Goal: Task Accomplishment & Management: Manage account settings

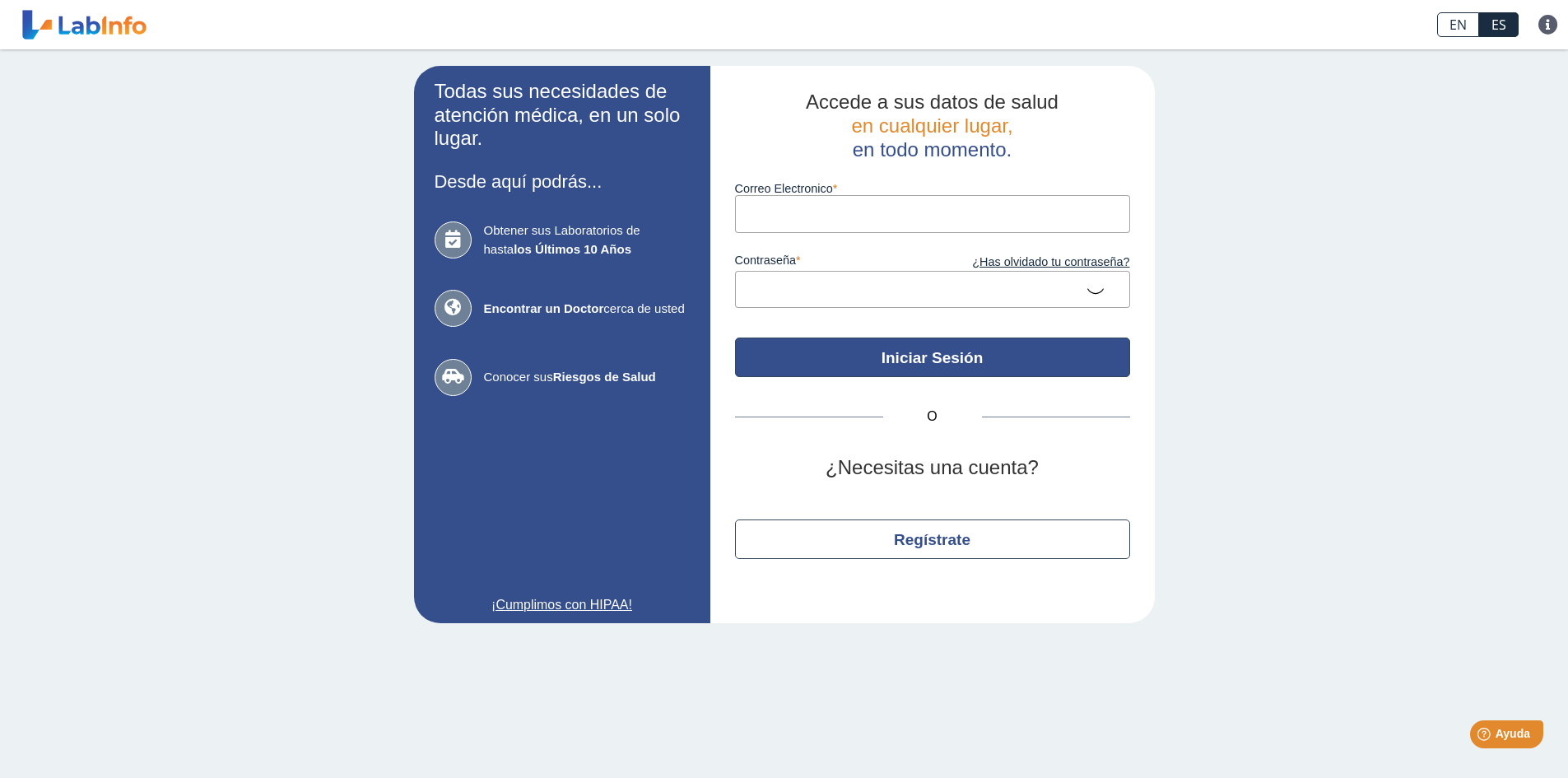
type input "[EMAIL_ADDRESS][DOMAIN_NAME]"
click at [963, 363] on button "Iniciar Sesión" at bounding box center [932, 357] width 395 height 39
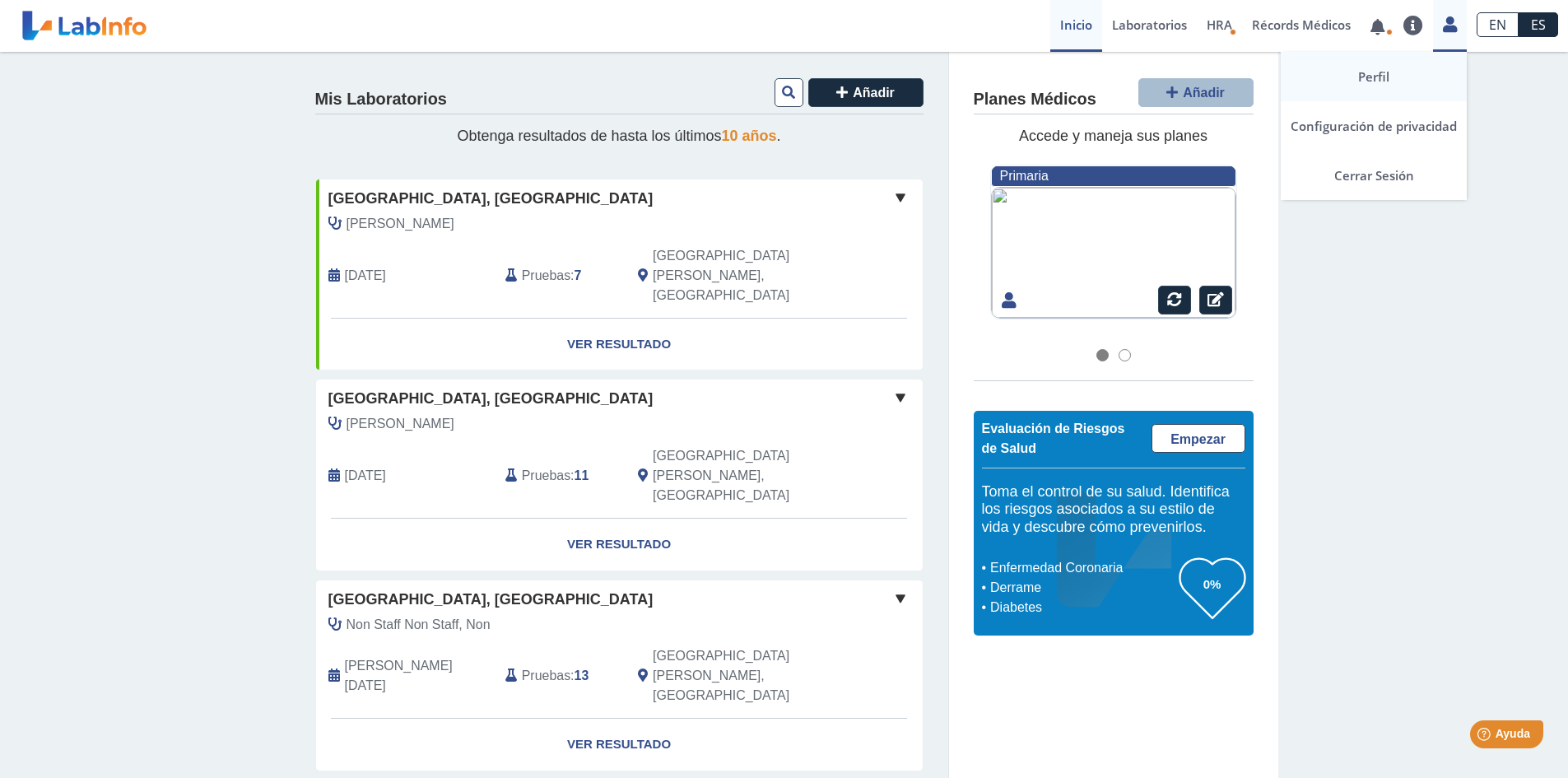
click at [1399, 65] on link "Perfil" at bounding box center [1374, 76] width 186 height 49
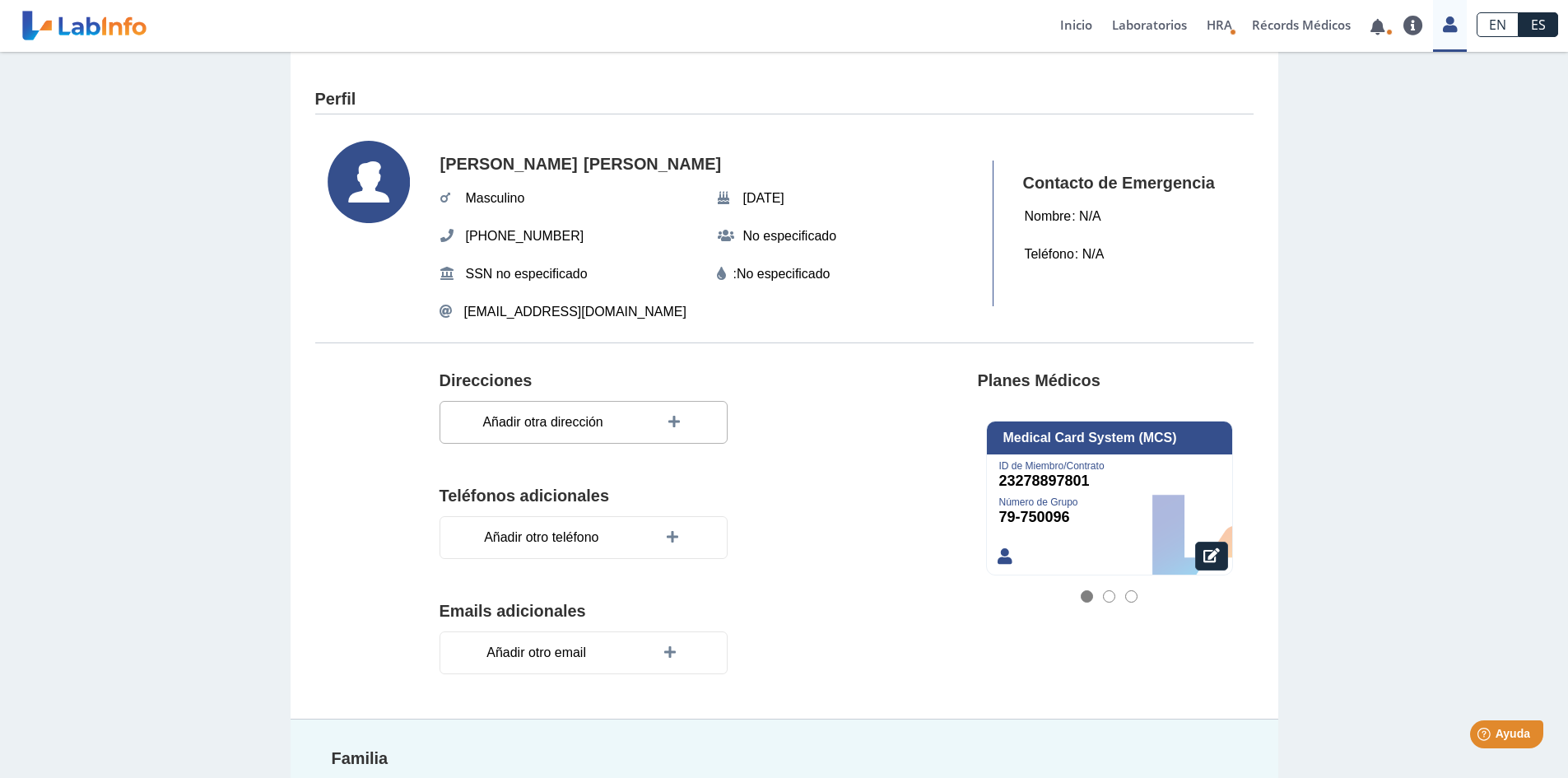
click at [676, 428] on icon at bounding box center [677, 423] width 17 height 13
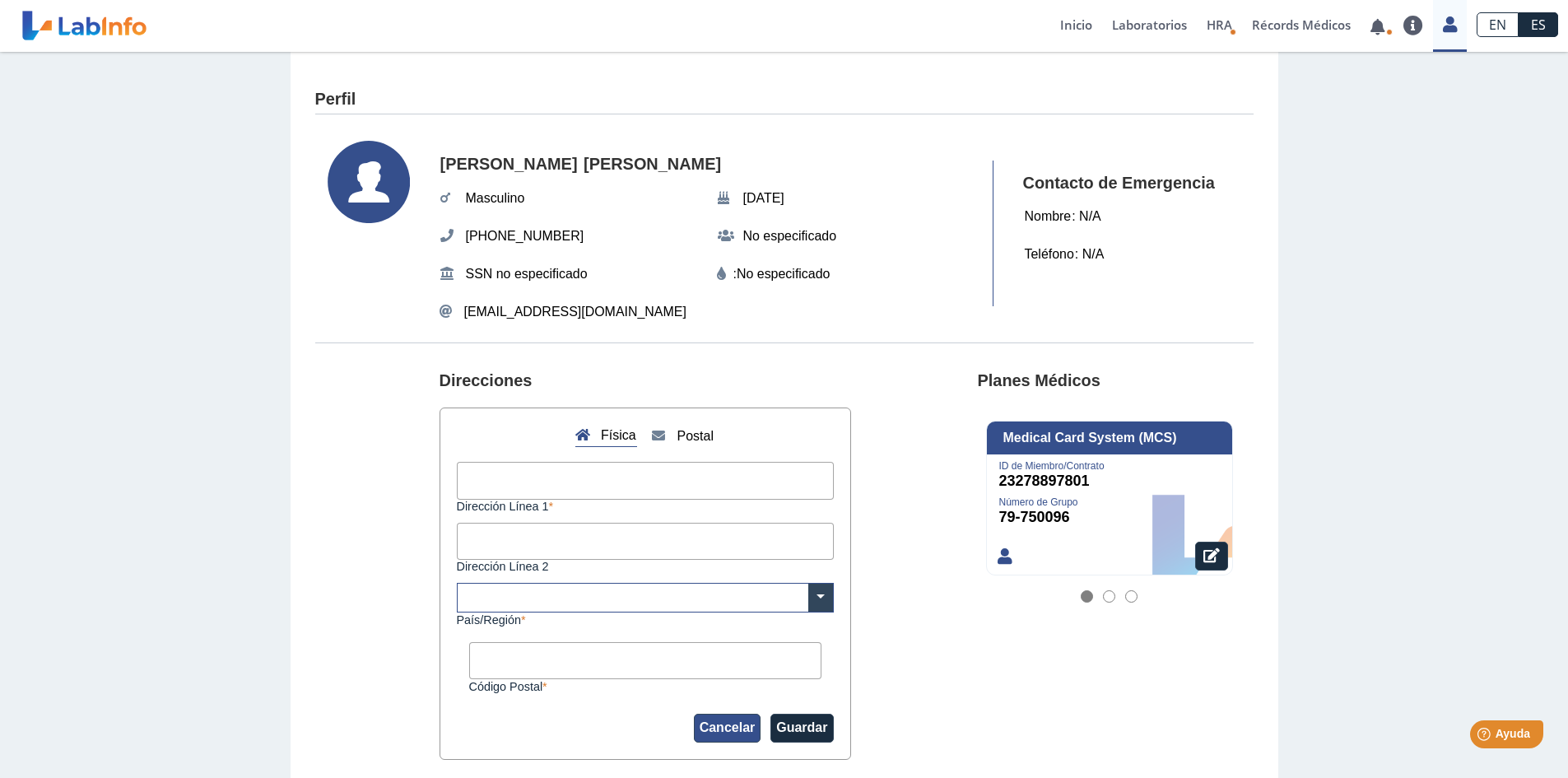
click at [732, 730] on button "Cancelar" at bounding box center [728, 728] width 68 height 29
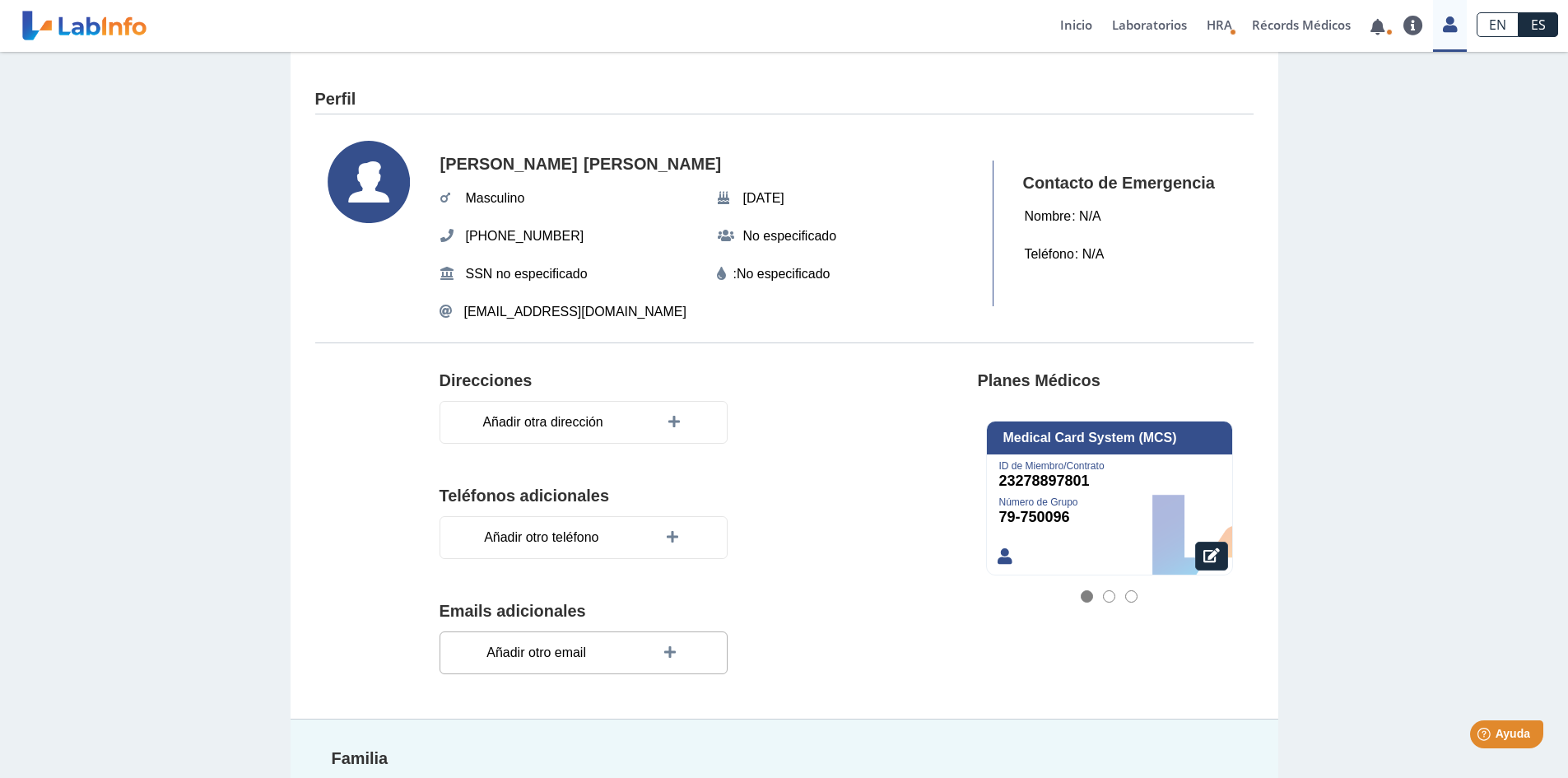
click at [664, 655] on icon at bounding box center [672, 653] width 17 height 13
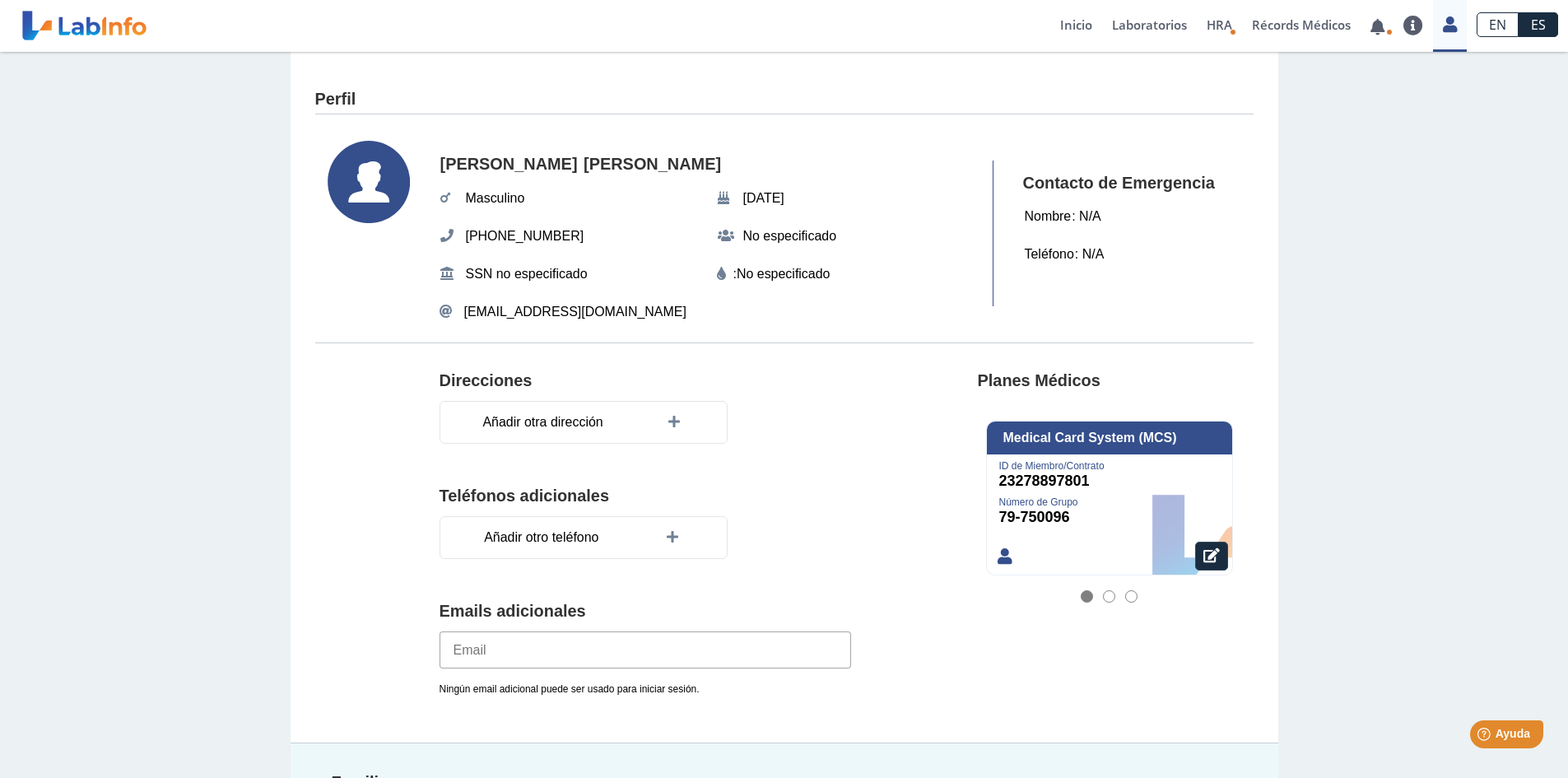
click at [635, 658] on input "email" at bounding box center [645, 650] width 412 height 37
type input "[EMAIL_ADDRESS][DOMAIN_NAME]"
click at [351, 540] on div at bounding box center [384, 542] width 112 height 370
click at [439, 312] on icon at bounding box center [448, 312] width 17 height 13
click at [1209, 558] on icon at bounding box center [1212, 556] width 17 height 15
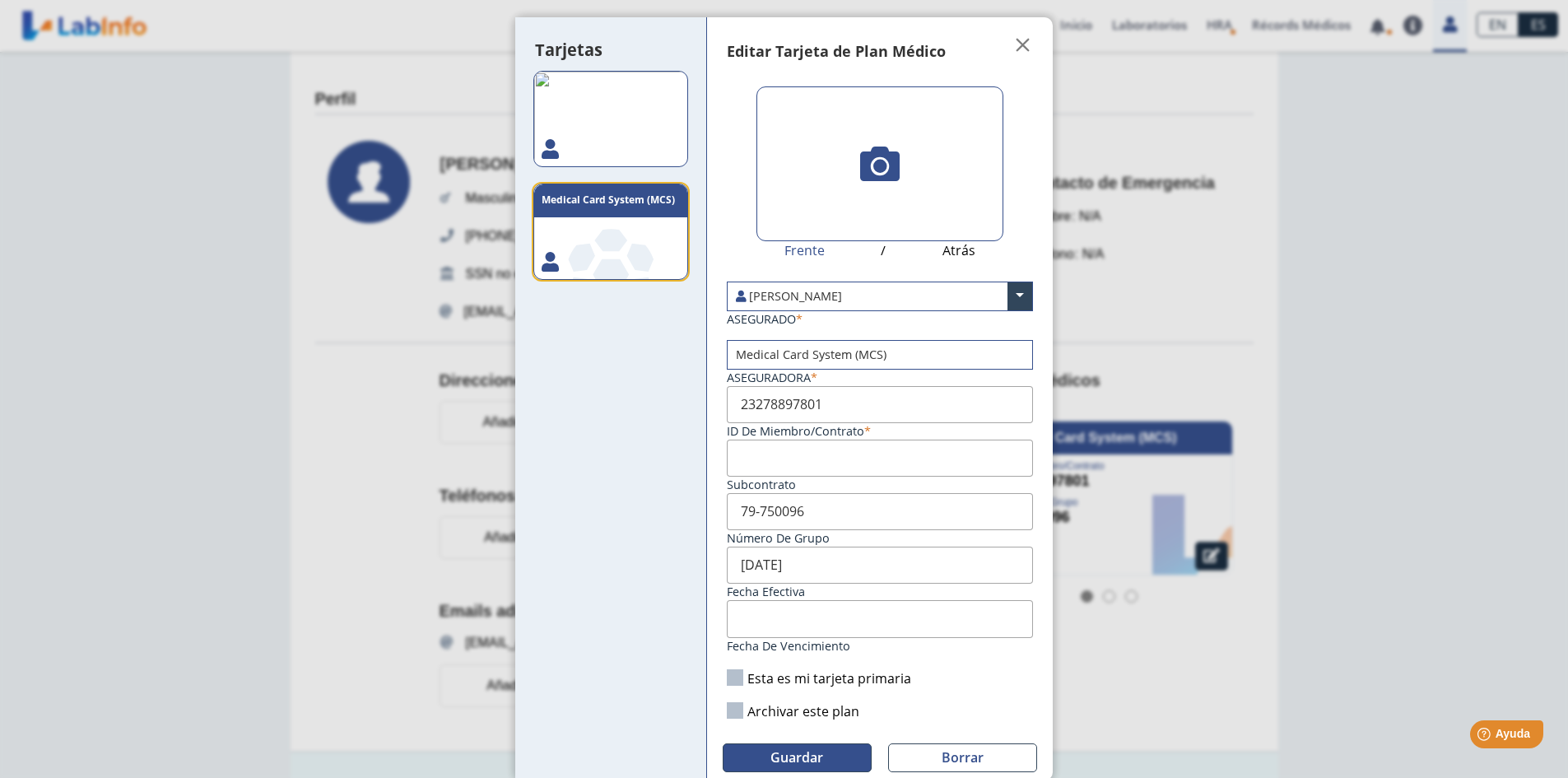
click at [796, 755] on span "Guardar" at bounding box center [797, 757] width 53 height 18
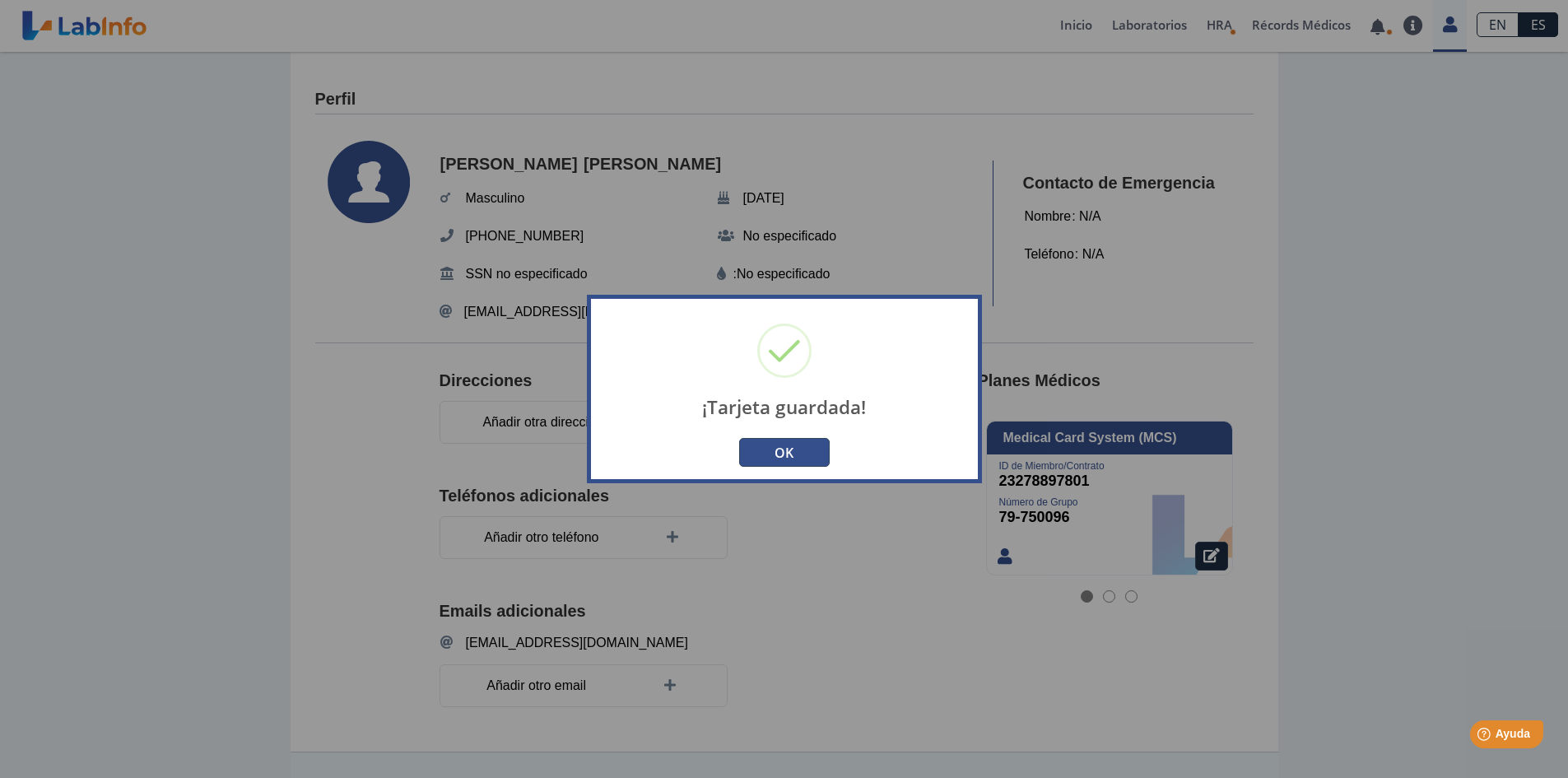
click at [811, 454] on button "OK" at bounding box center [785, 452] width 91 height 29
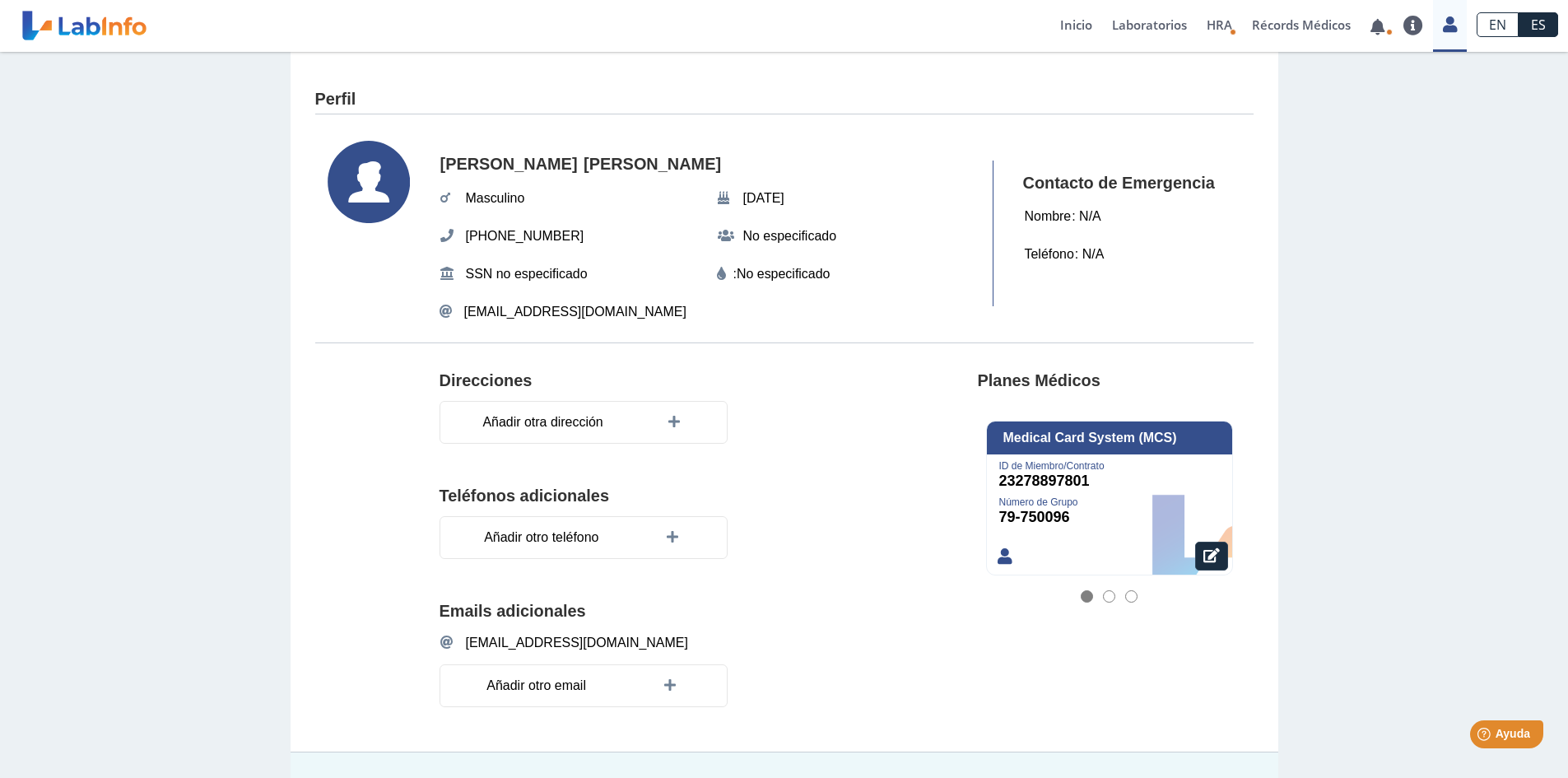
click at [1105, 593] on div at bounding box center [1109, 596] width 13 height 13
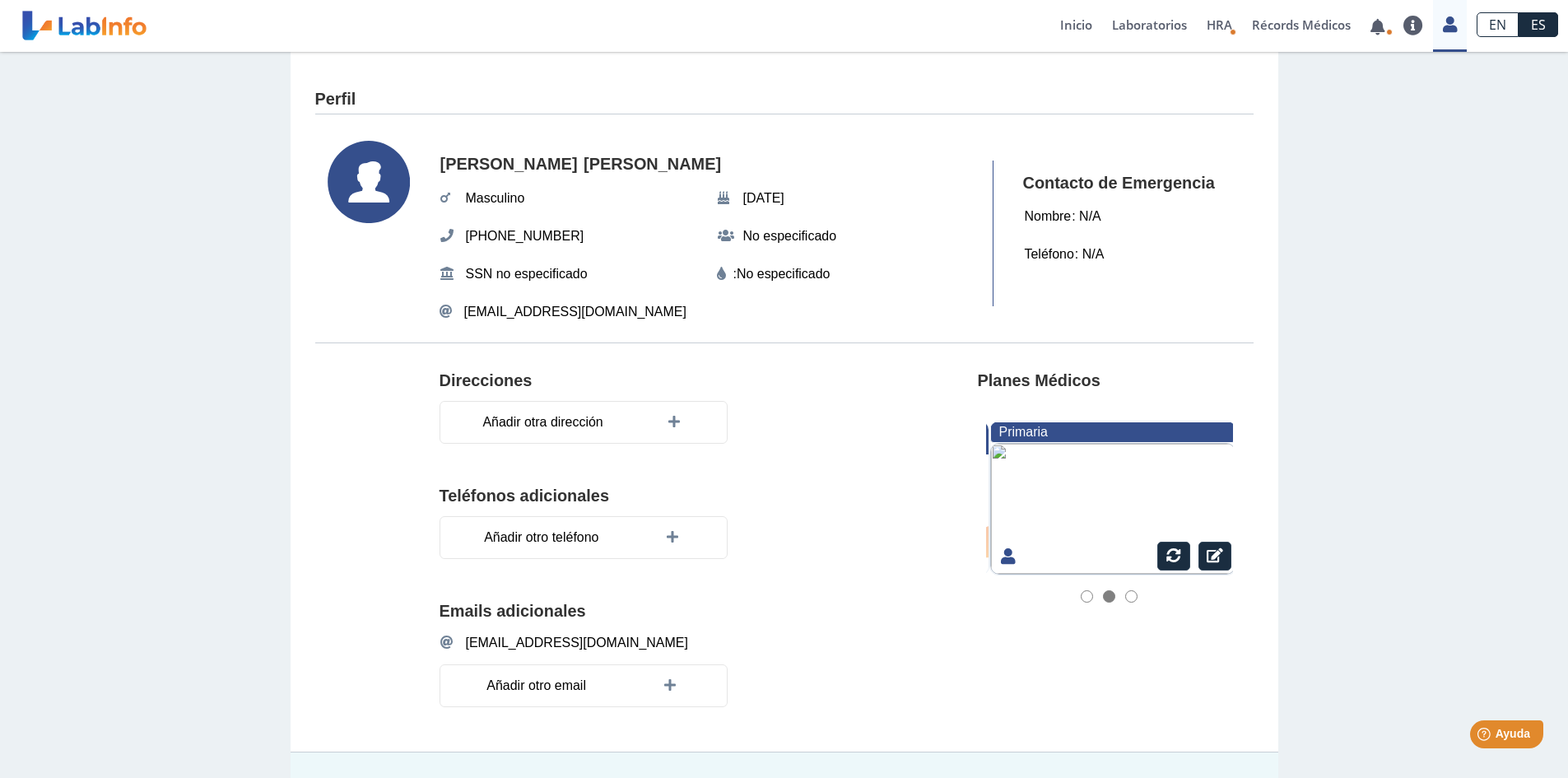
scroll to position [0, 247]
click at [1125, 595] on div at bounding box center [1131, 596] width 13 height 13
click at [1129, 597] on div at bounding box center [1131, 596] width 13 height 13
click at [1081, 597] on div at bounding box center [1087, 596] width 13 height 13
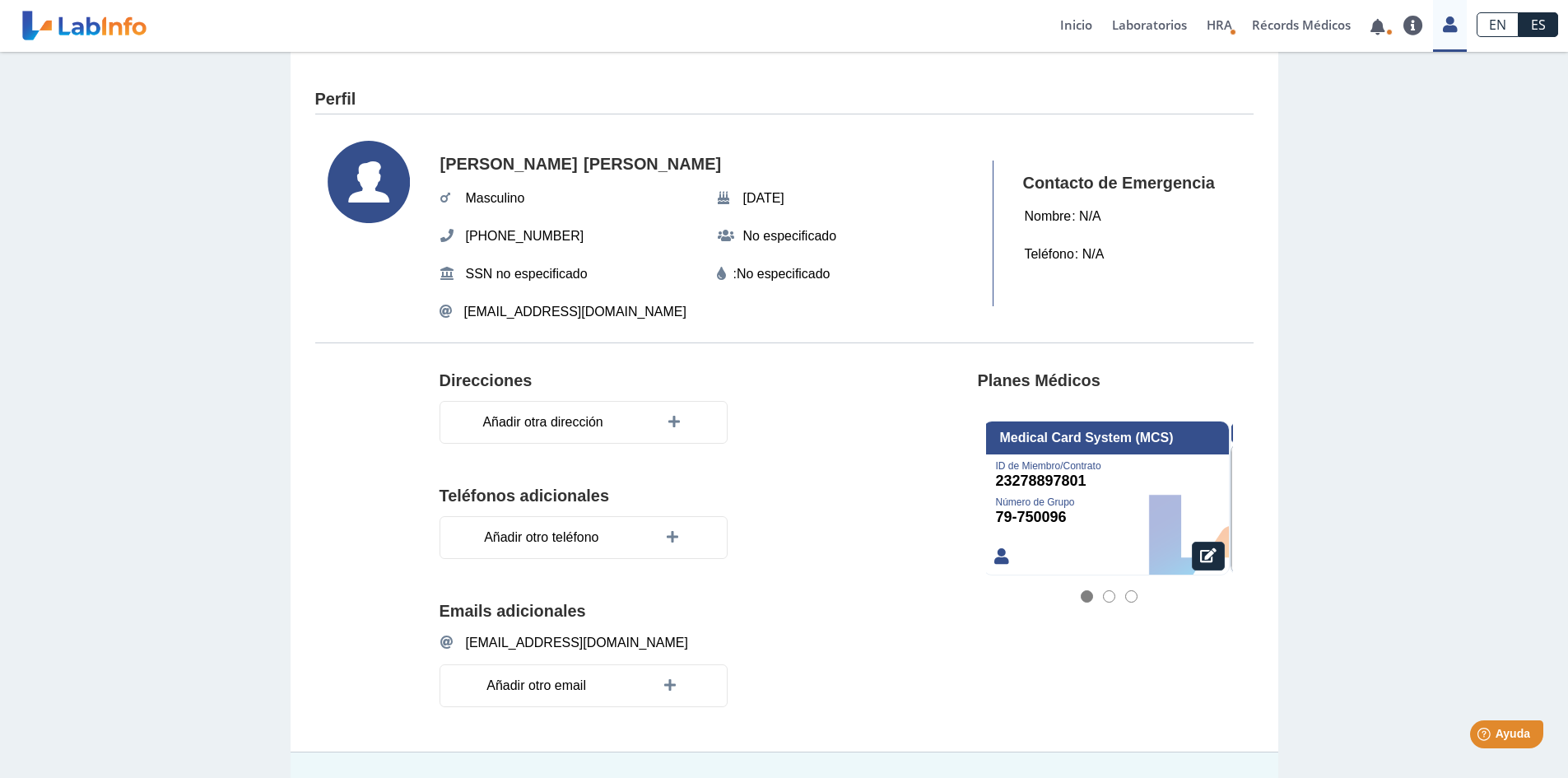
scroll to position [0, 0]
click at [1384, 83] on link "Preguntas Frecuentes" at bounding box center [1358, 76] width 151 height 49
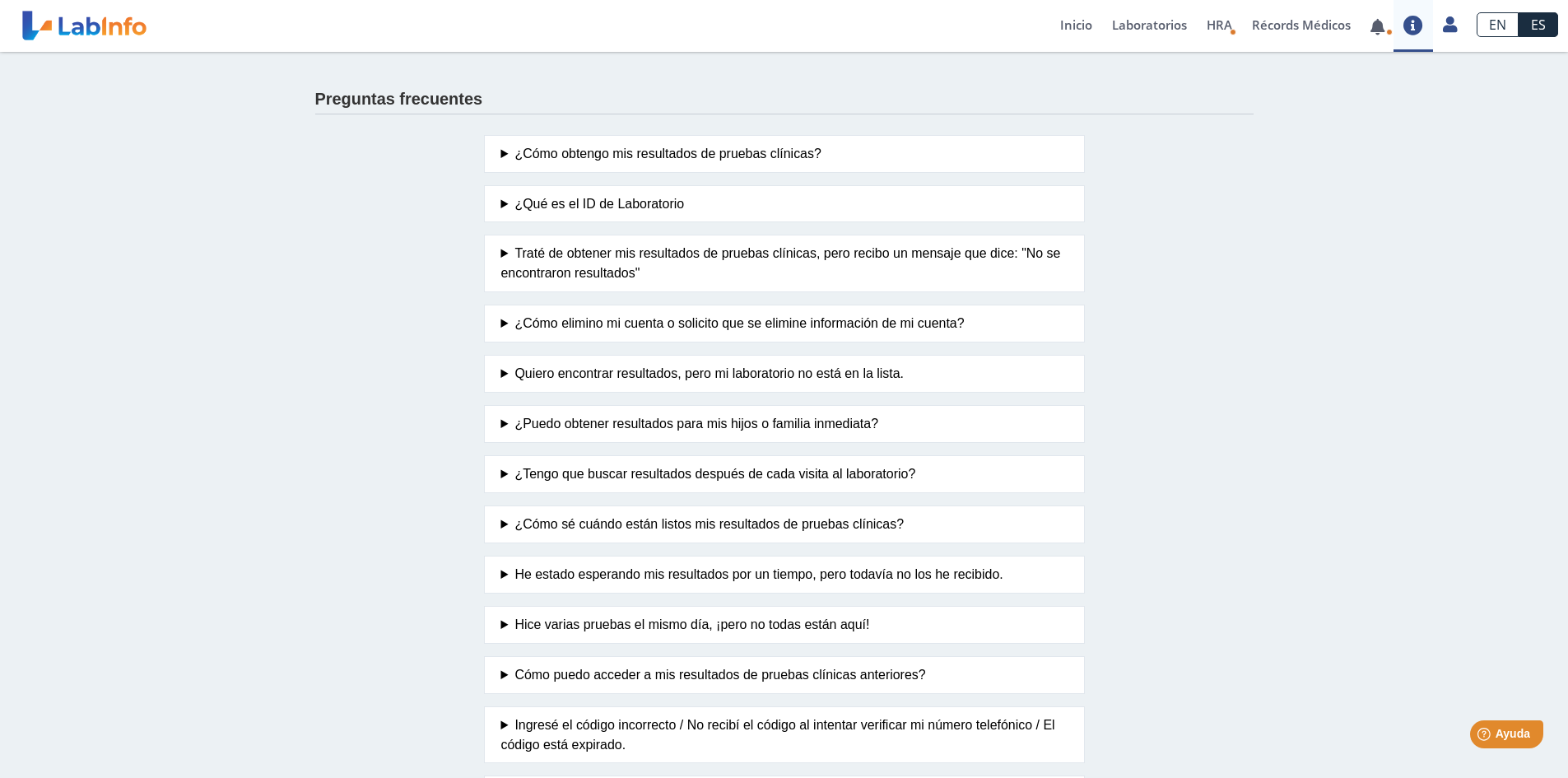
scroll to position [72, 0]
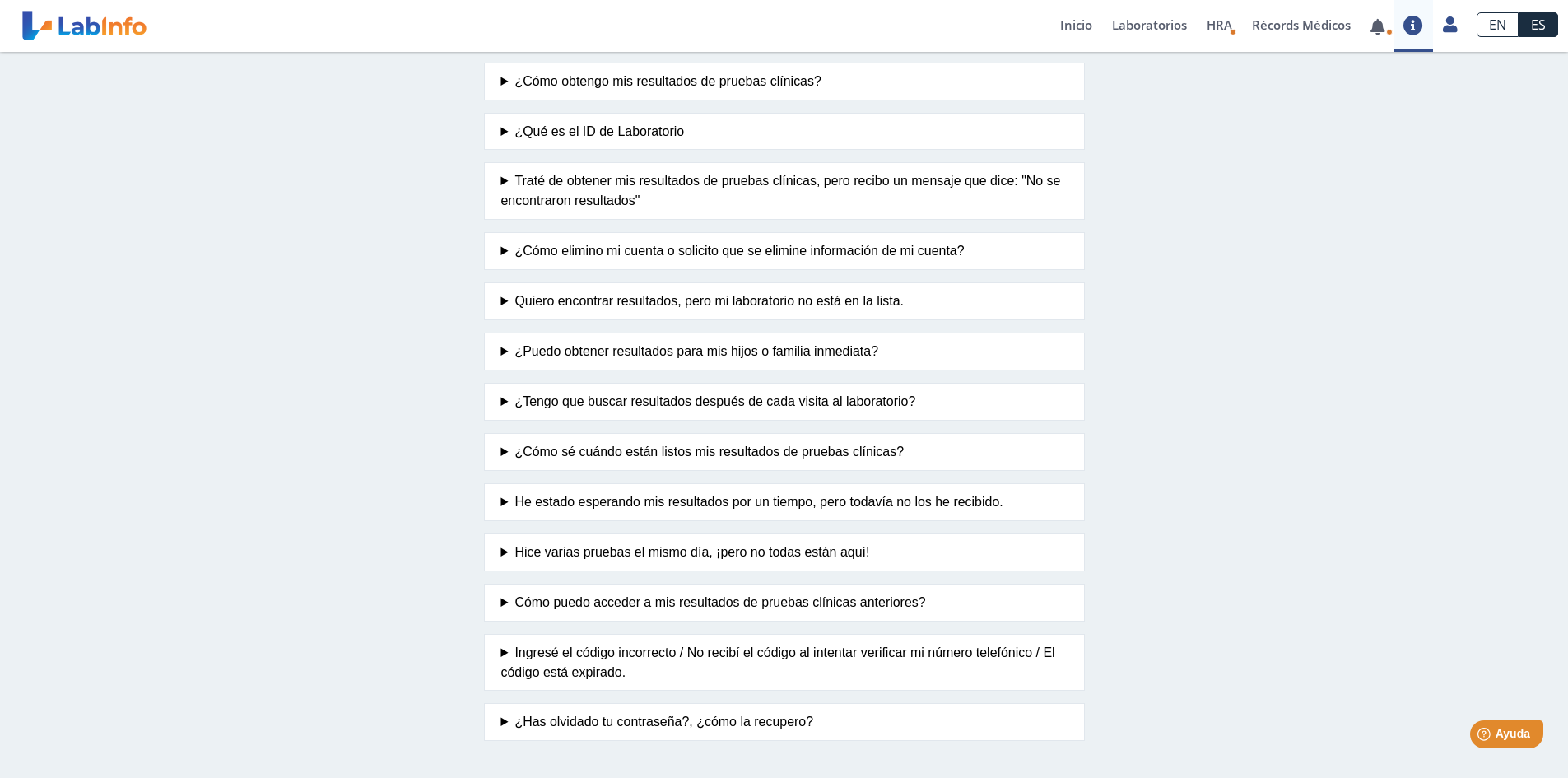
click at [735, 722] on summary "¿Has olvidado tu contraseña?, ¿cómo la recupero?" at bounding box center [784, 722] width 566 height 20
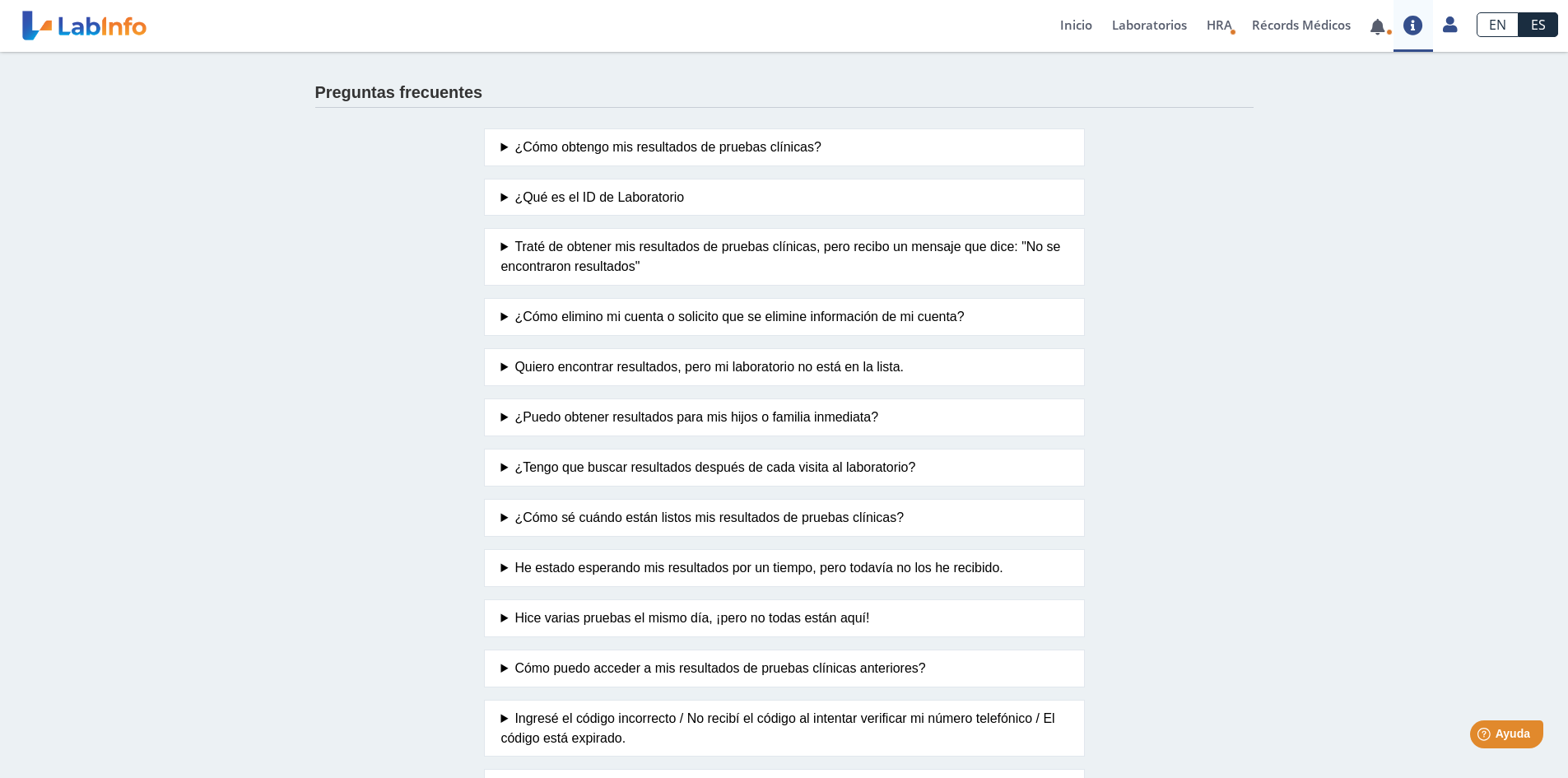
scroll to position [0, 0]
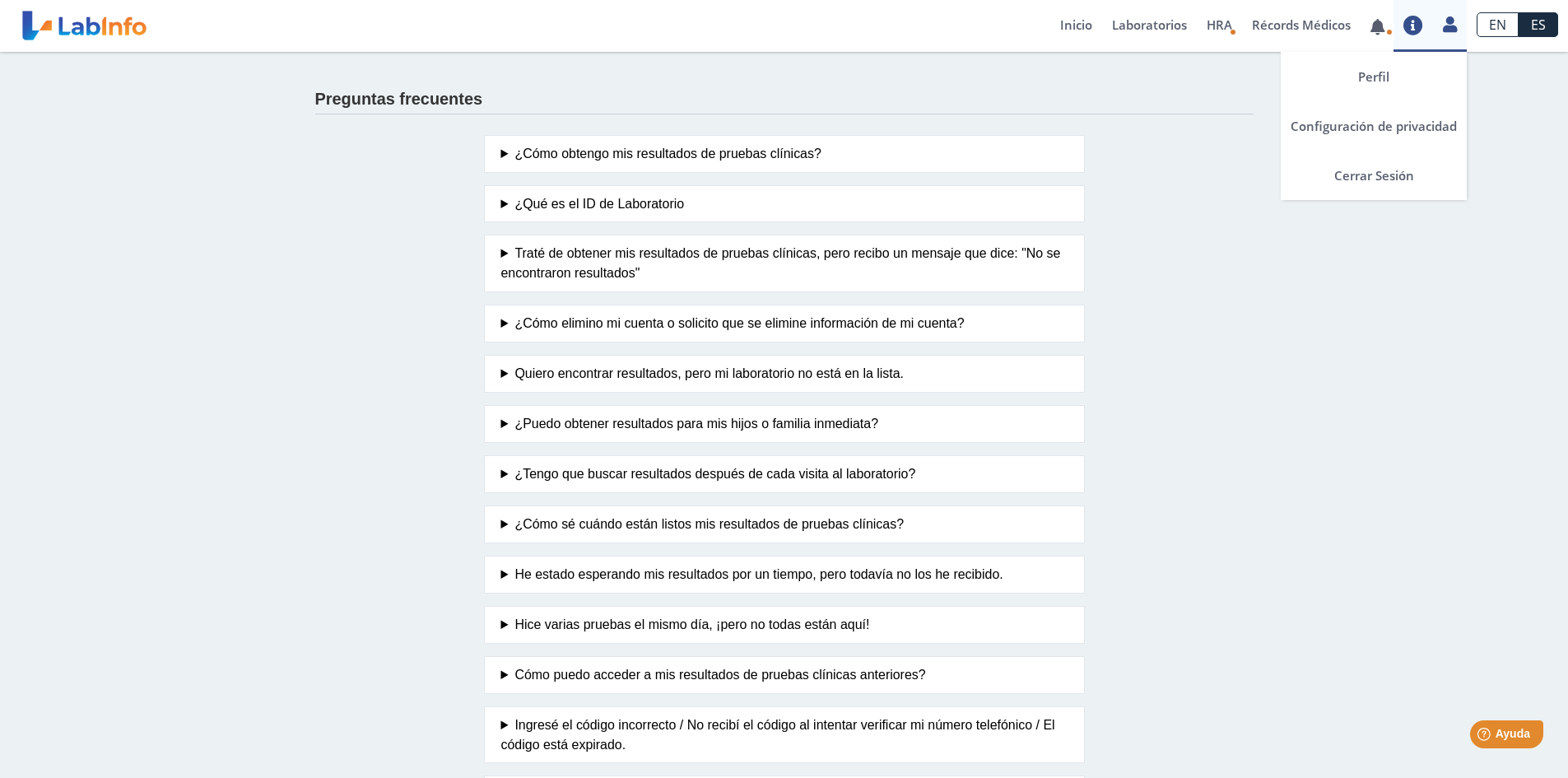
click at [1457, 23] on icon at bounding box center [1450, 24] width 14 height 13
click at [1391, 74] on link "Perfil" at bounding box center [1374, 76] width 186 height 49
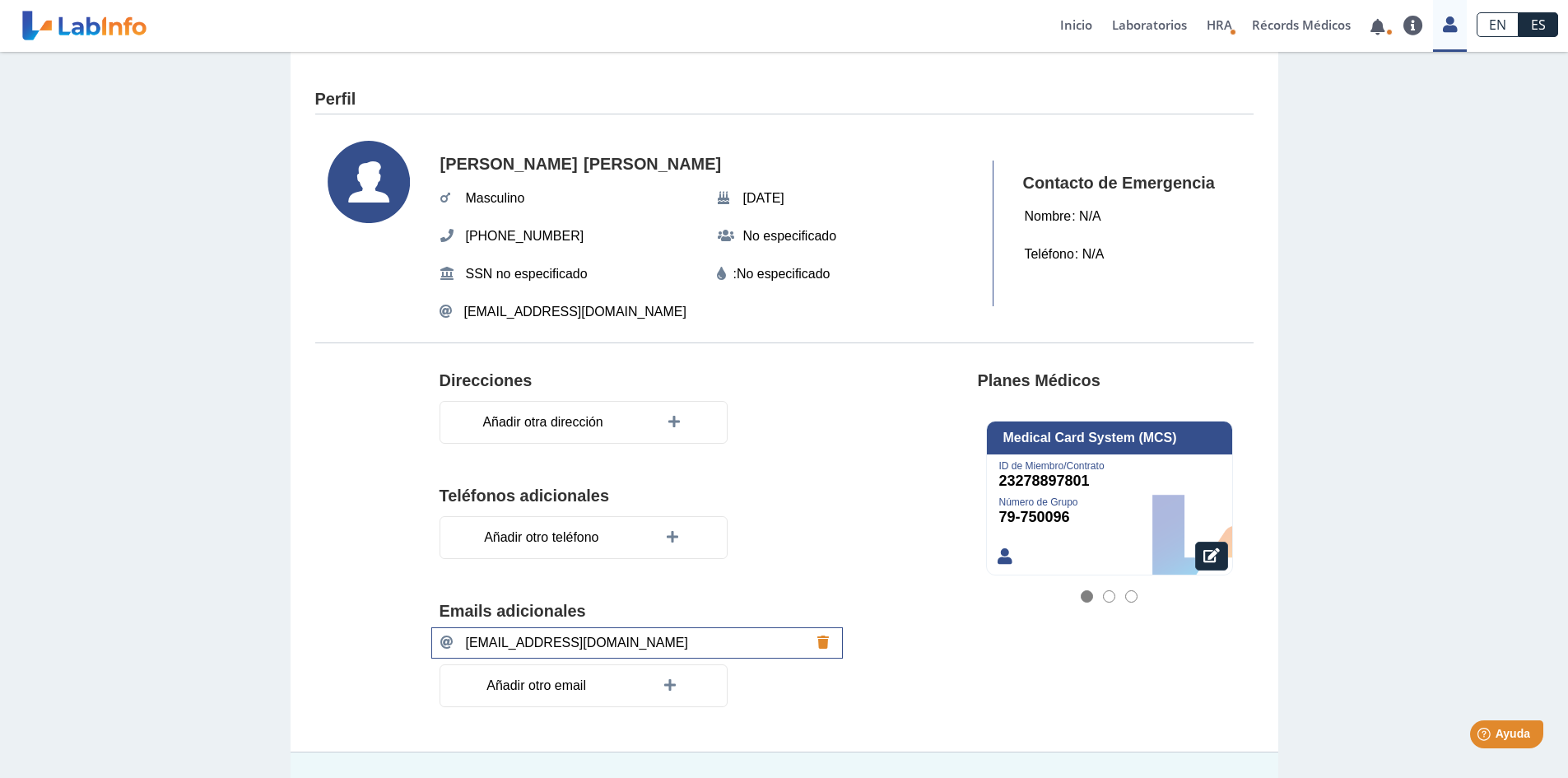
click at [518, 646] on span "[EMAIL_ADDRESS][DOMAIN_NAME]" at bounding box center [577, 642] width 232 height 29
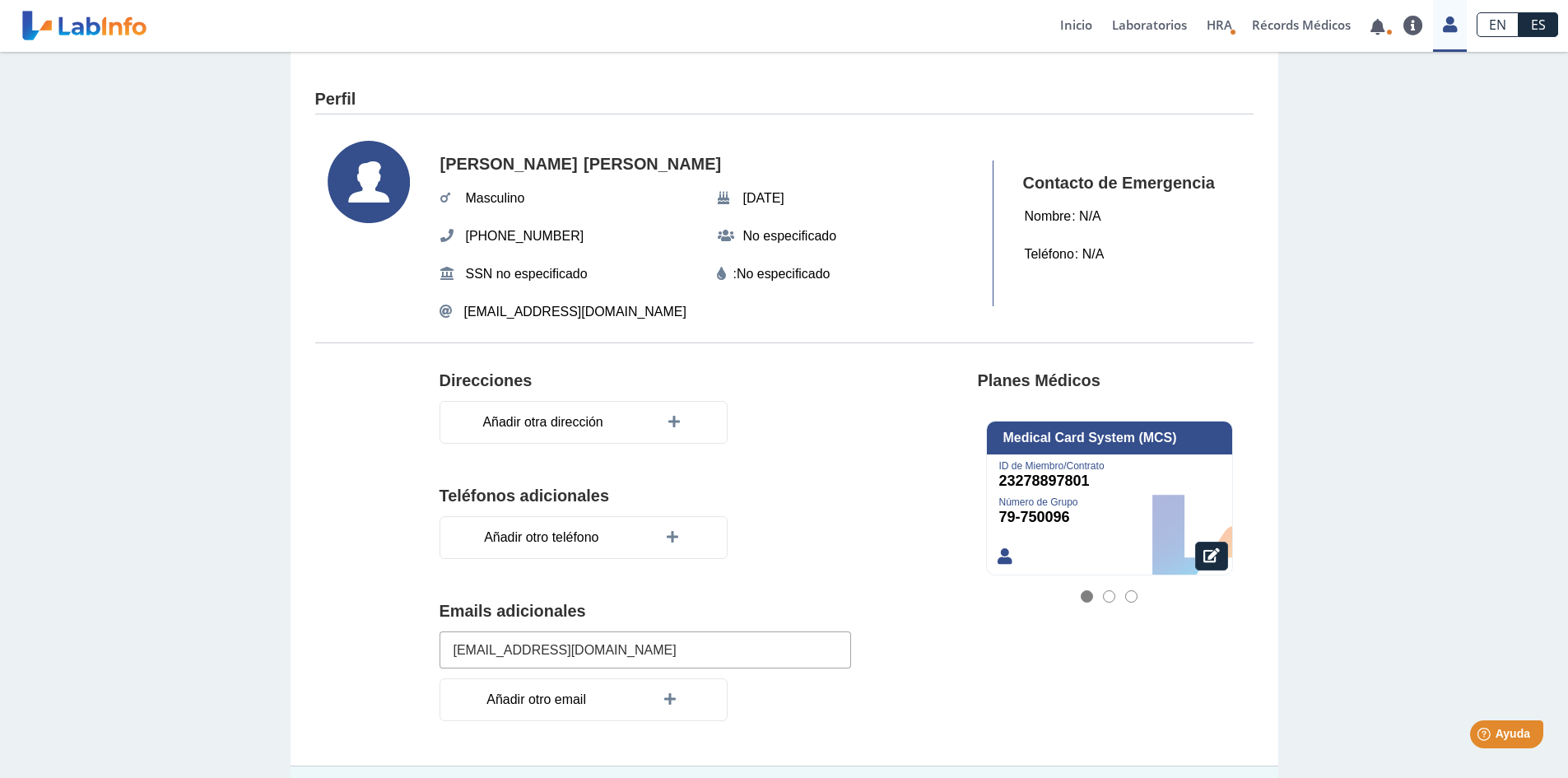
click at [335, 594] on div at bounding box center [384, 554] width 112 height 392
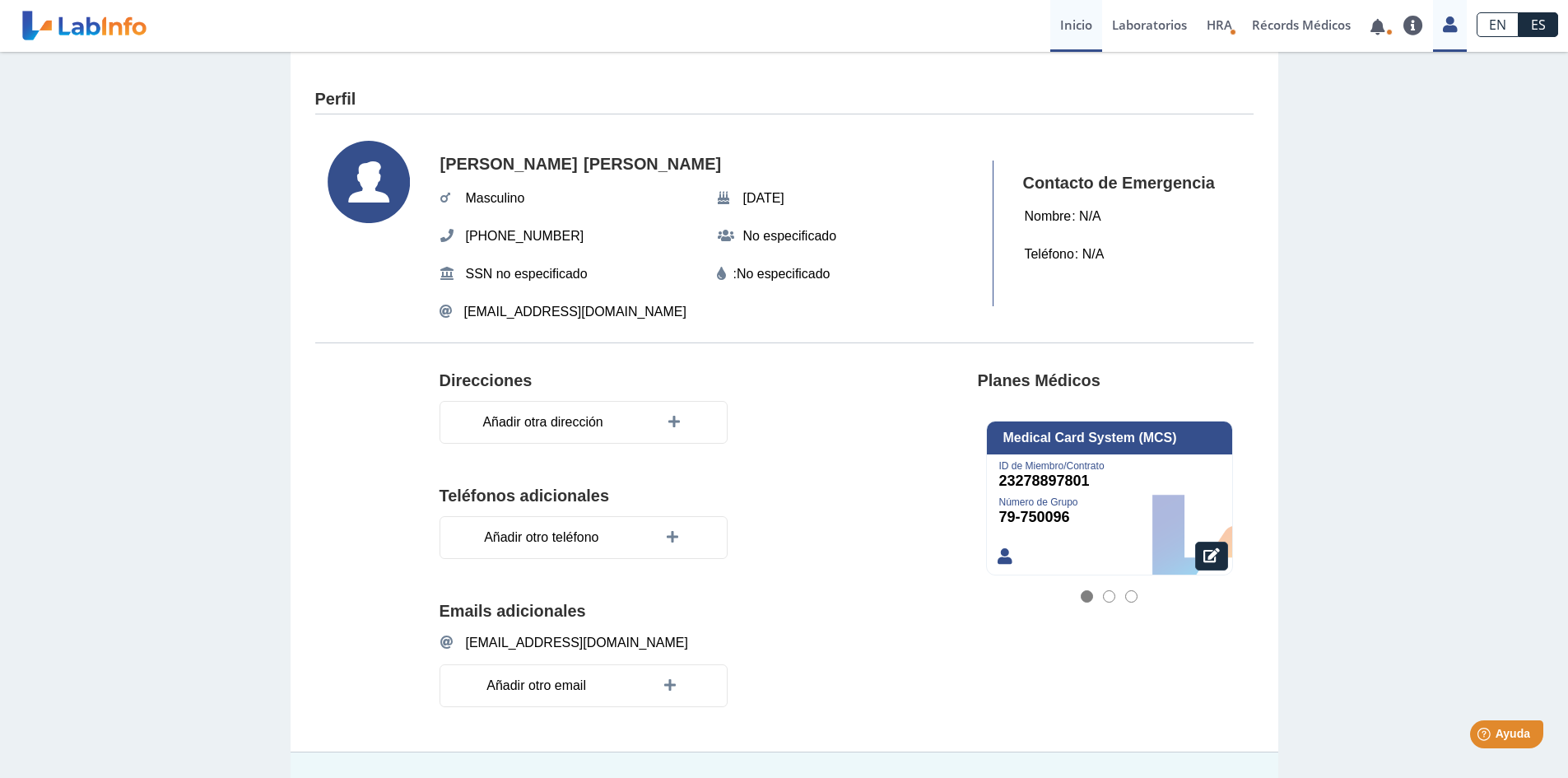
click at [1062, 18] on link "Inicio" at bounding box center [1077, 26] width 52 height 52
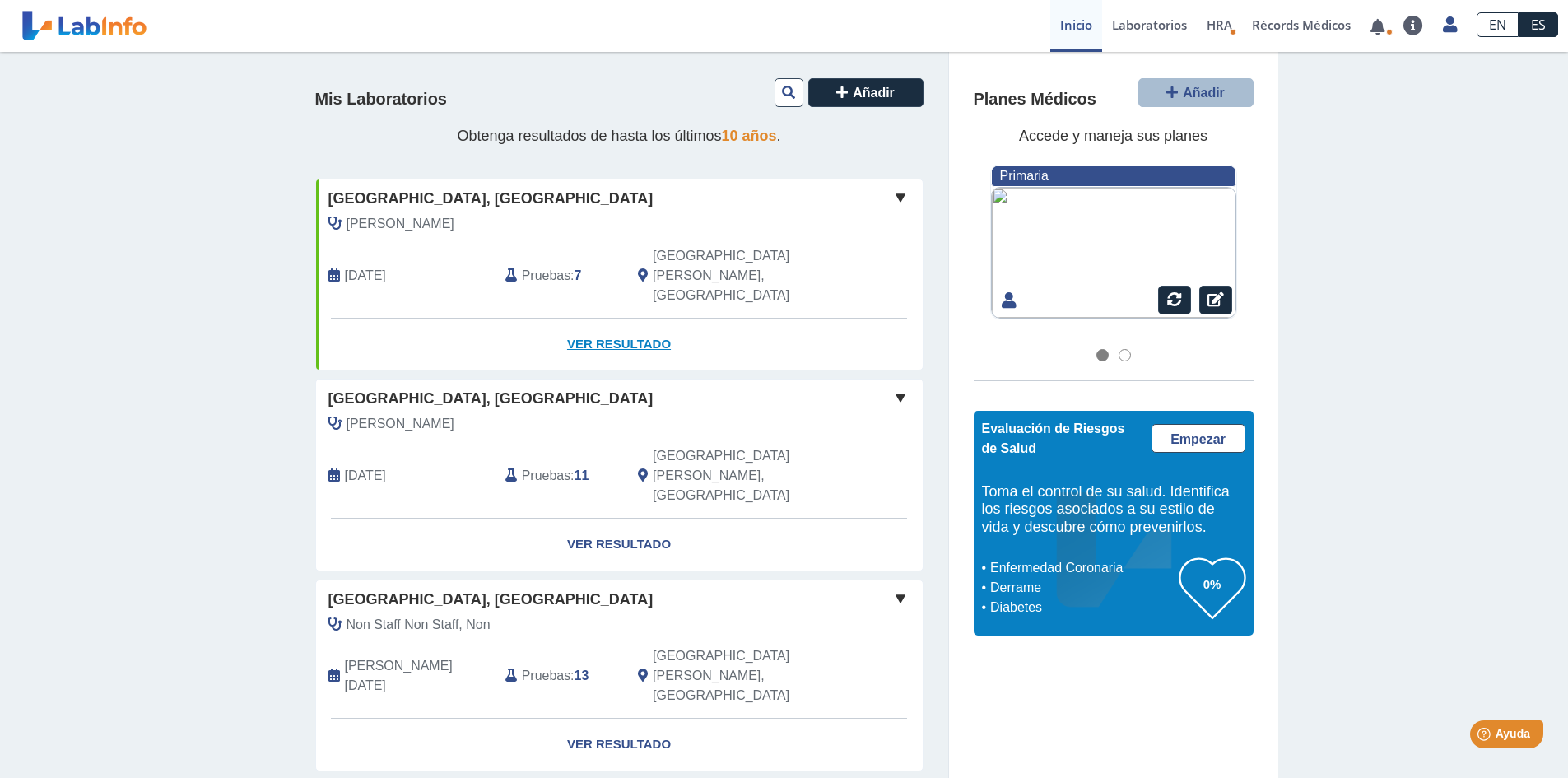
click at [588, 319] on link "Ver Resultado" at bounding box center [620, 345] width 607 height 52
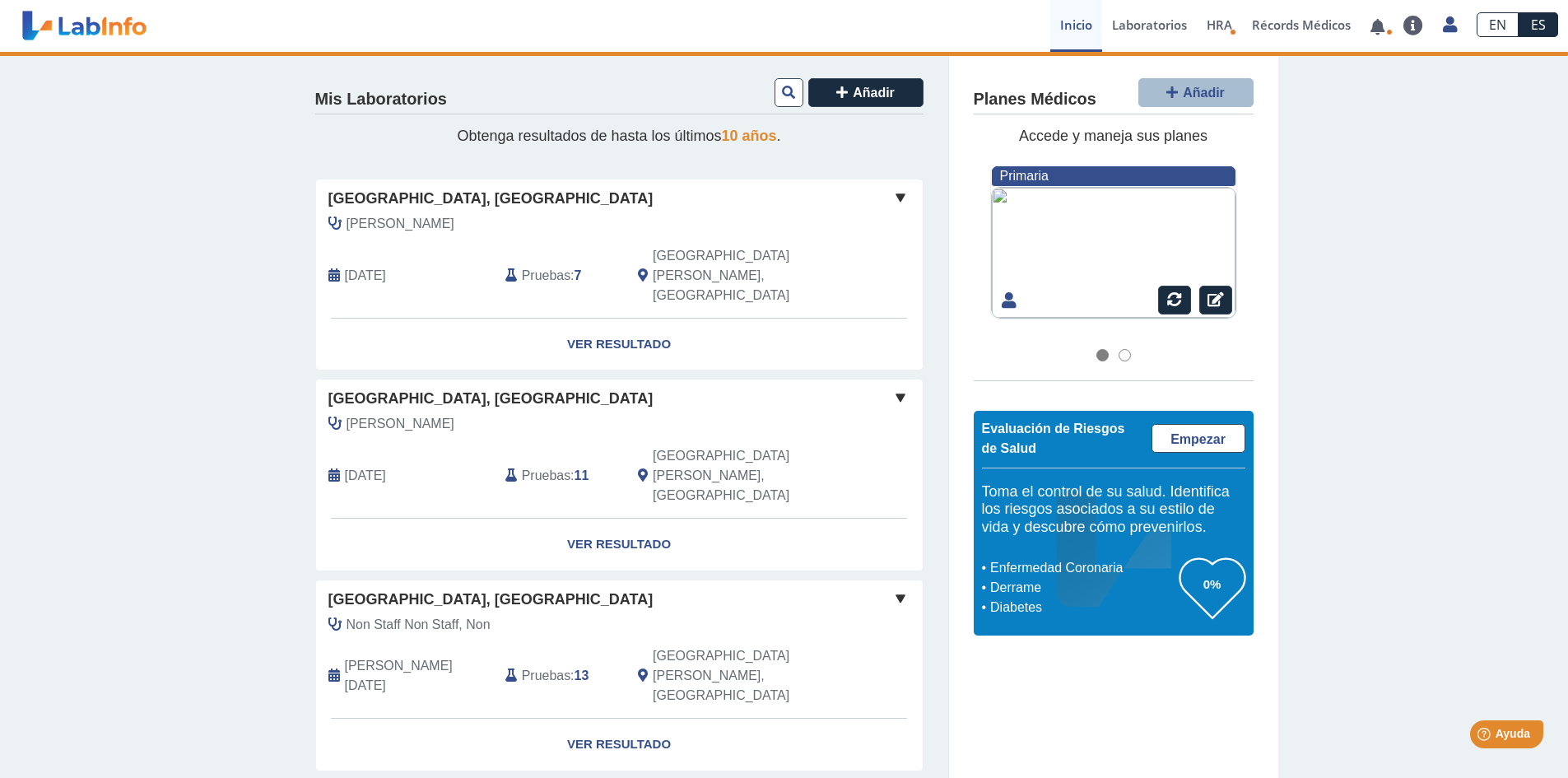
click at [563, 266] on span "Pruebas" at bounding box center [546, 276] width 49 height 20
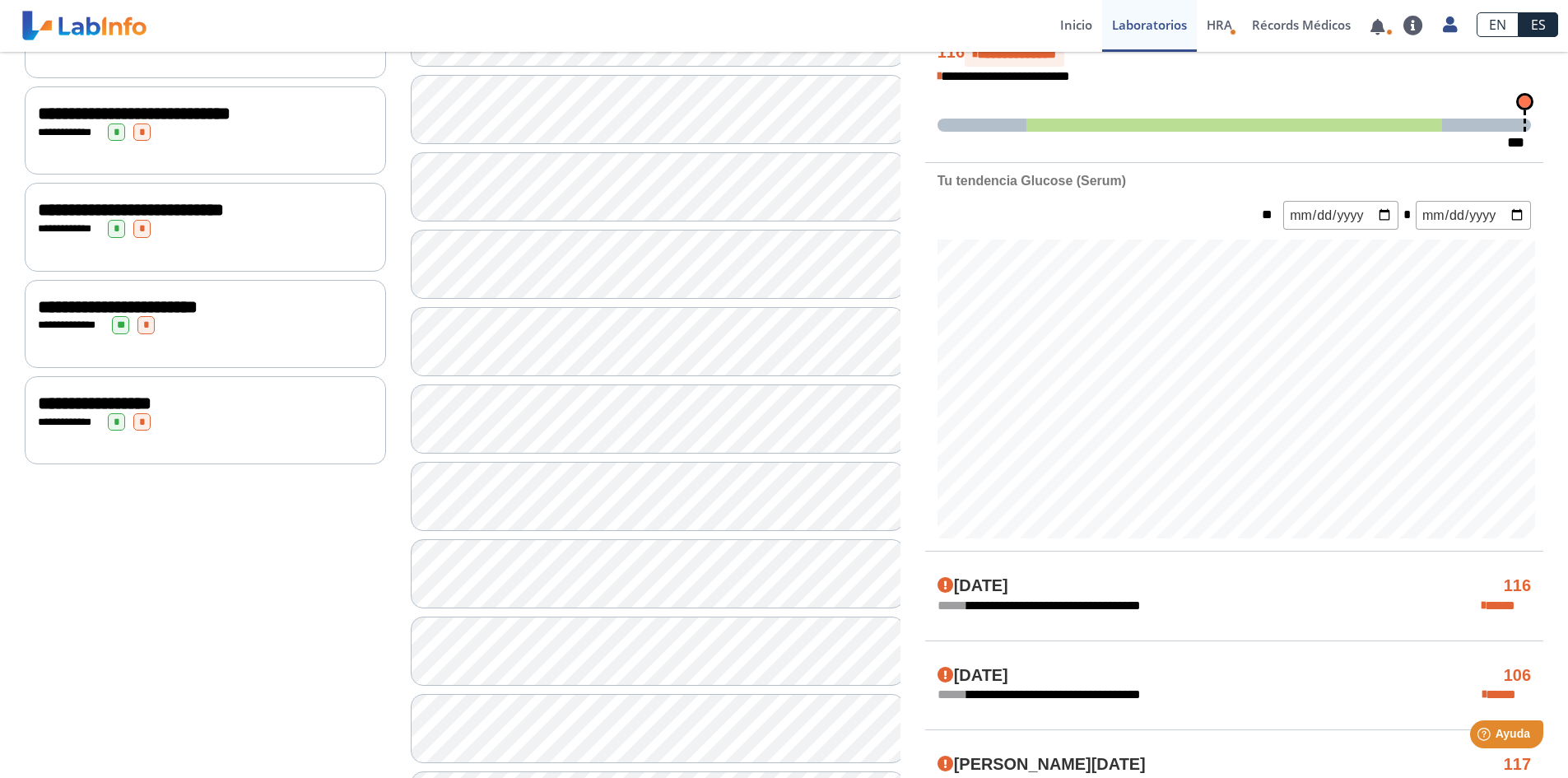
scroll to position [494, 0]
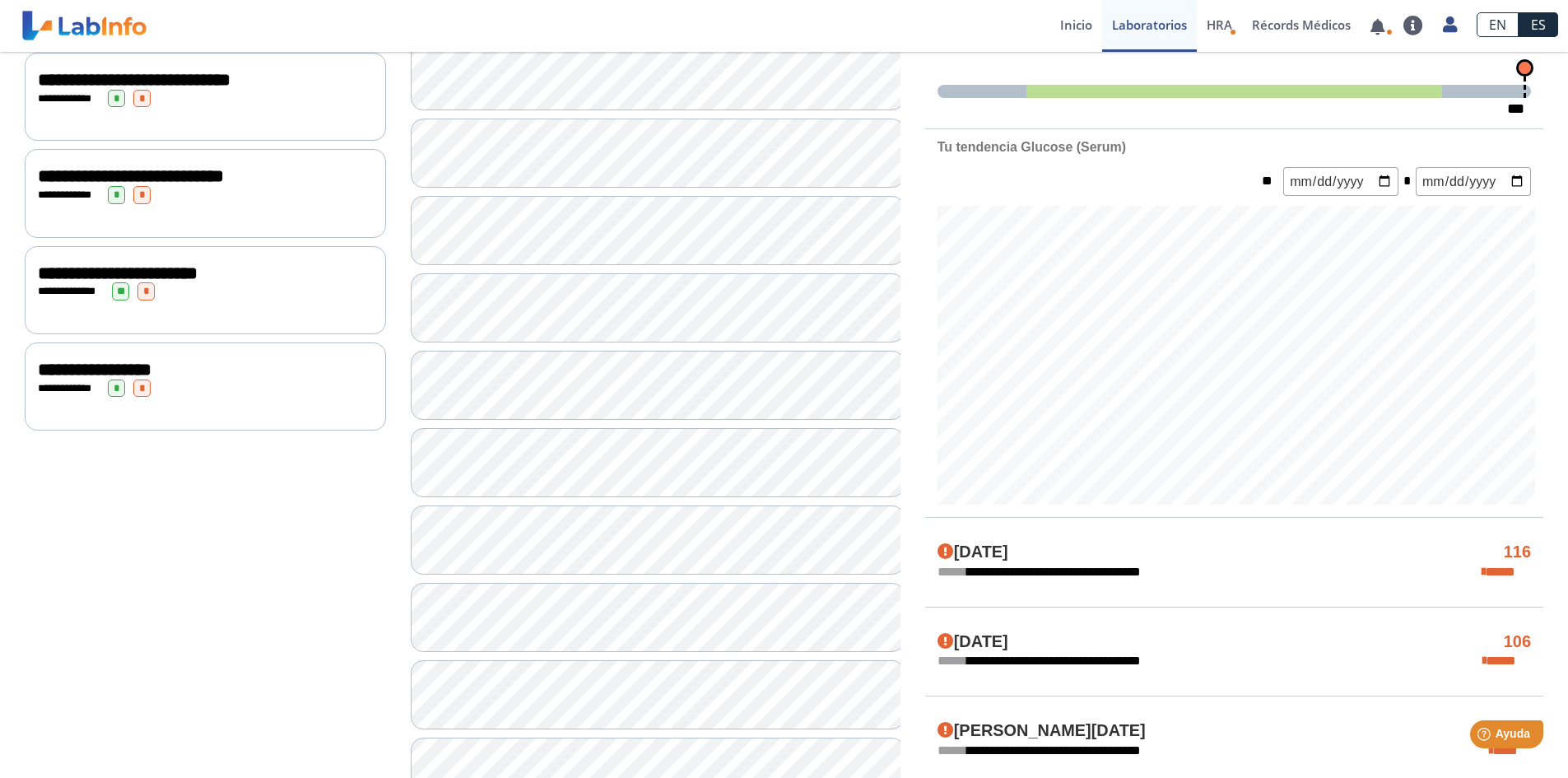
click at [229, 129] on div "**********" at bounding box center [205, 96] width 361 height 88
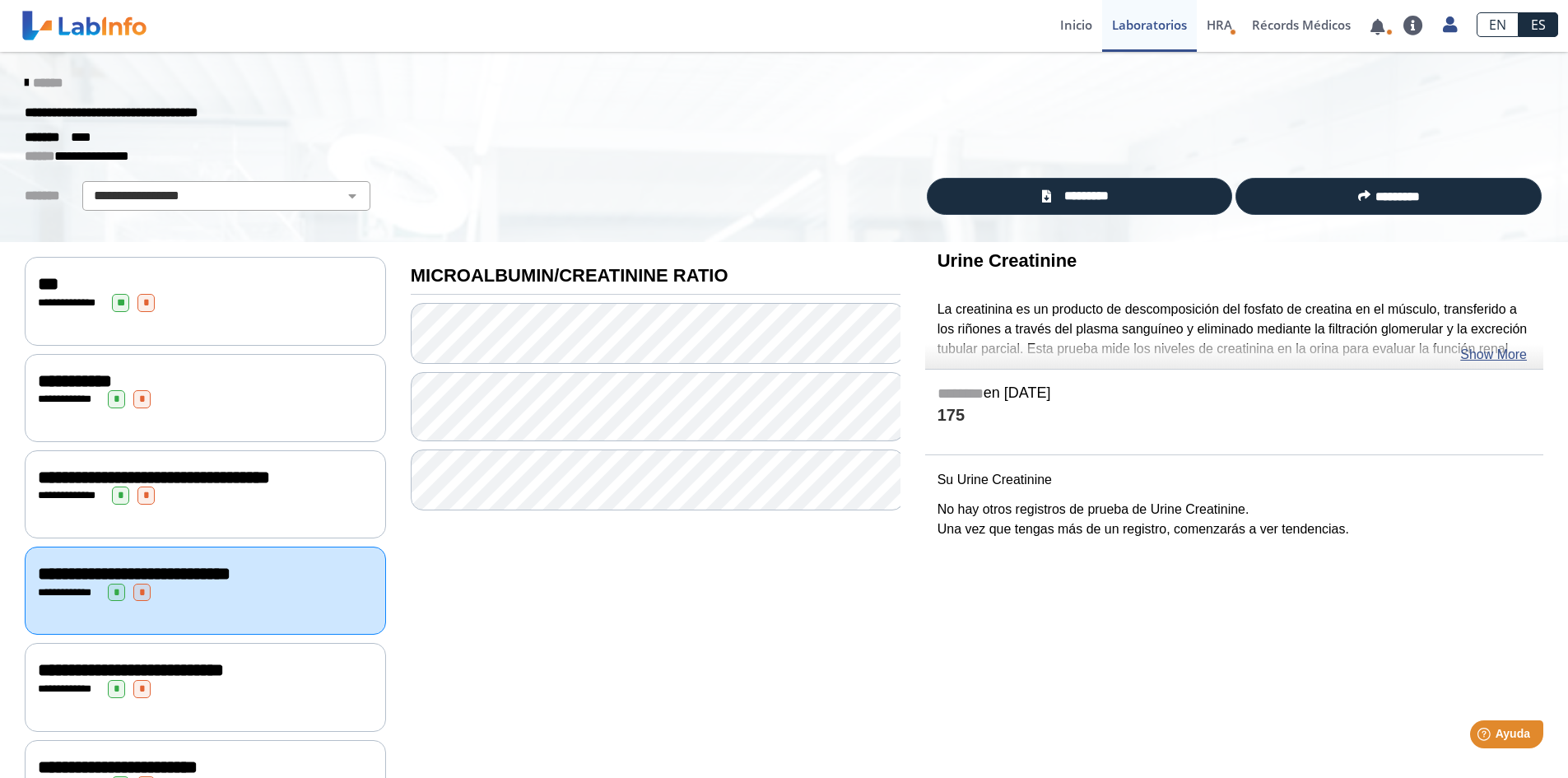
click at [24, 77] on icon at bounding box center [26, 83] width 3 height 13
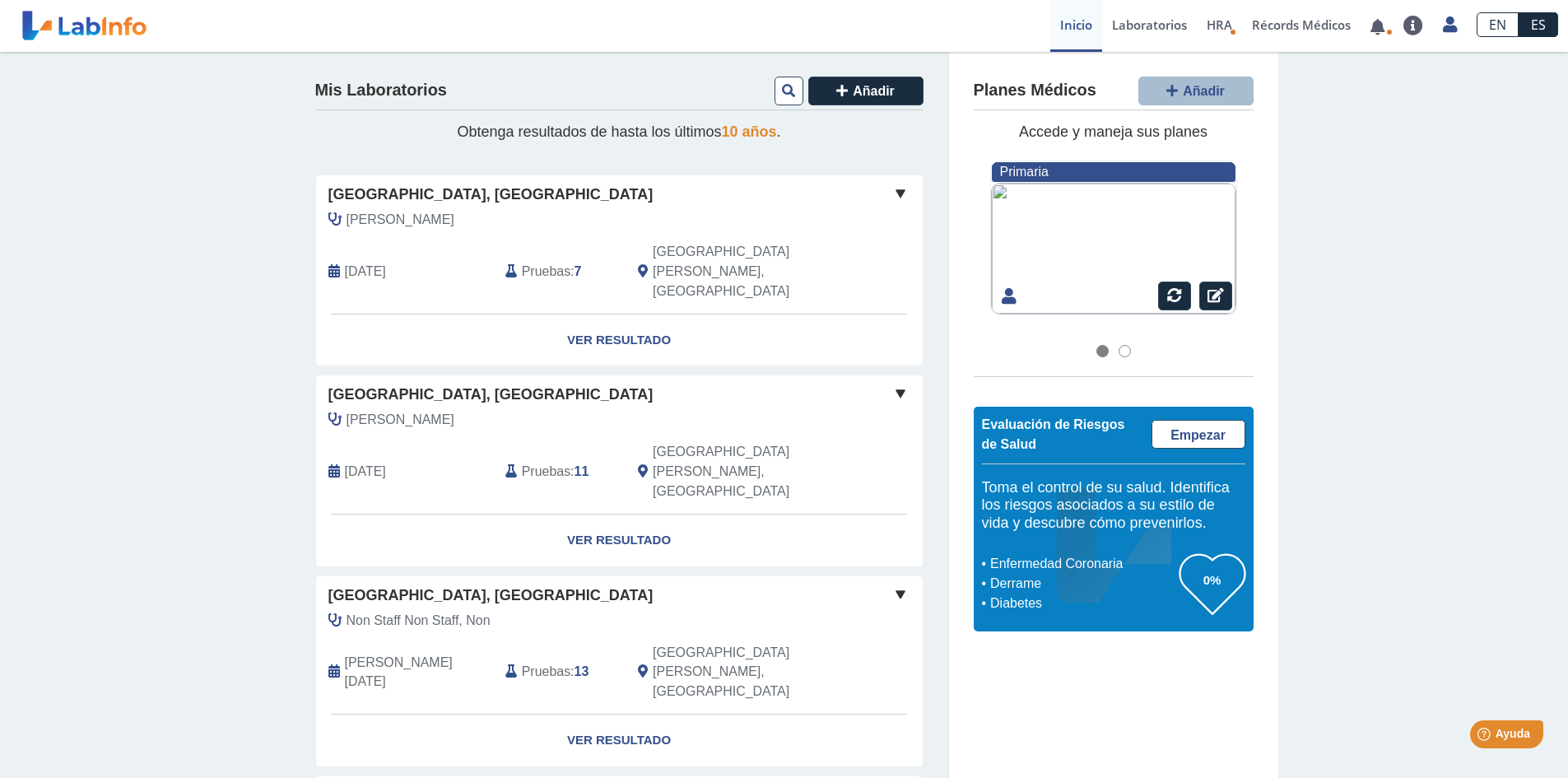
click at [1072, 130] on span "Accede y maneja sus planes" at bounding box center [1113, 132] width 189 height 17
click at [1214, 300] on icon at bounding box center [1216, 296] width 17 height 15
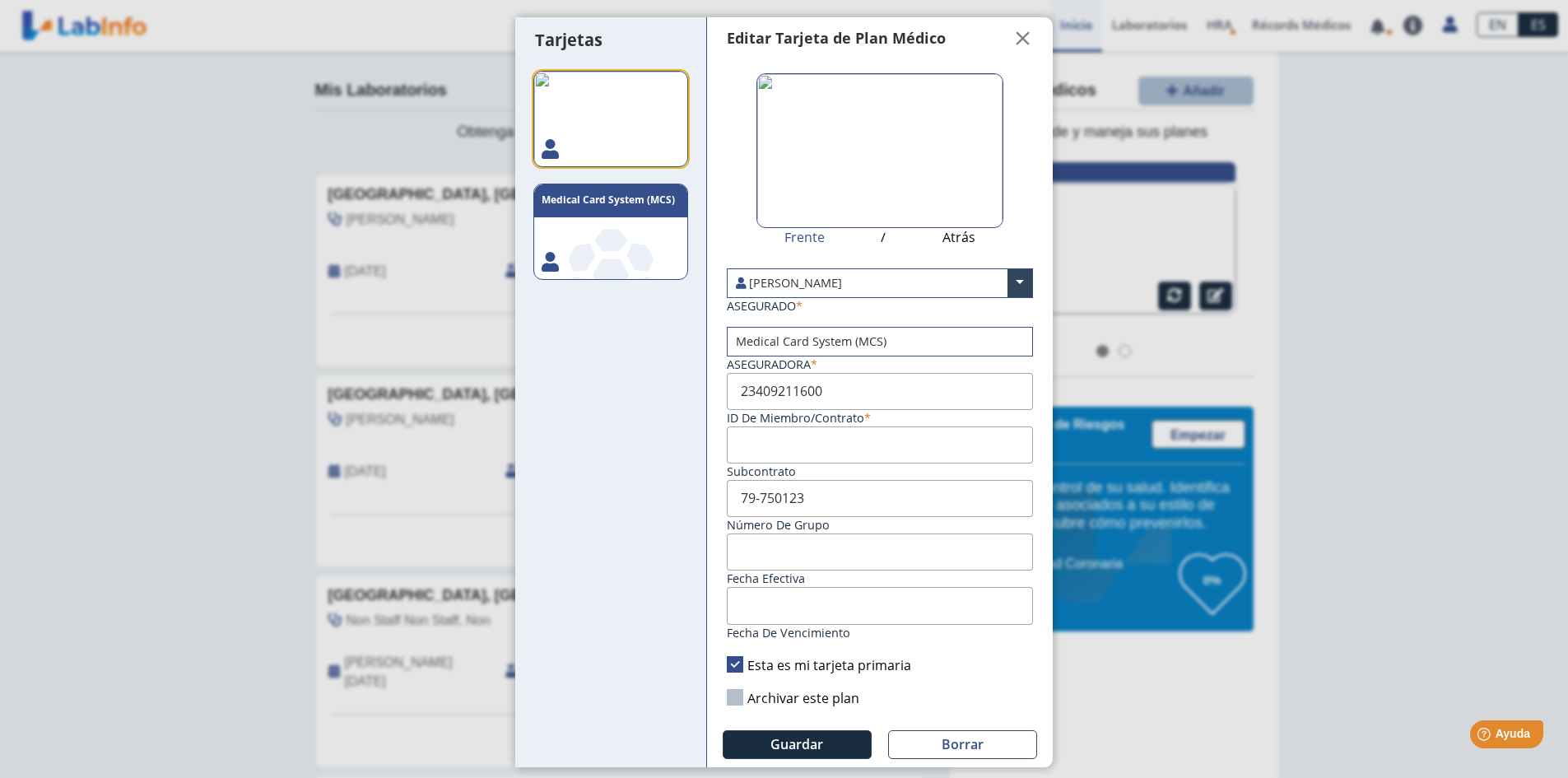
click at [952, 156] on img at bounding box center [880, 150] width 247 height 155
click at [0, 0] on input "file" at bounding box center [0, 0] width 0 height 0
click at [595, 135] on img at bounding box center [610, 118] width 155 height 96
click at [734, 702] on label "Archivar este plan" at bounding box center [793, 698] width 132 height 18
click at [0, 0] on input "Archivar este plan" at bounding box center [0, 0] width 0 height 0
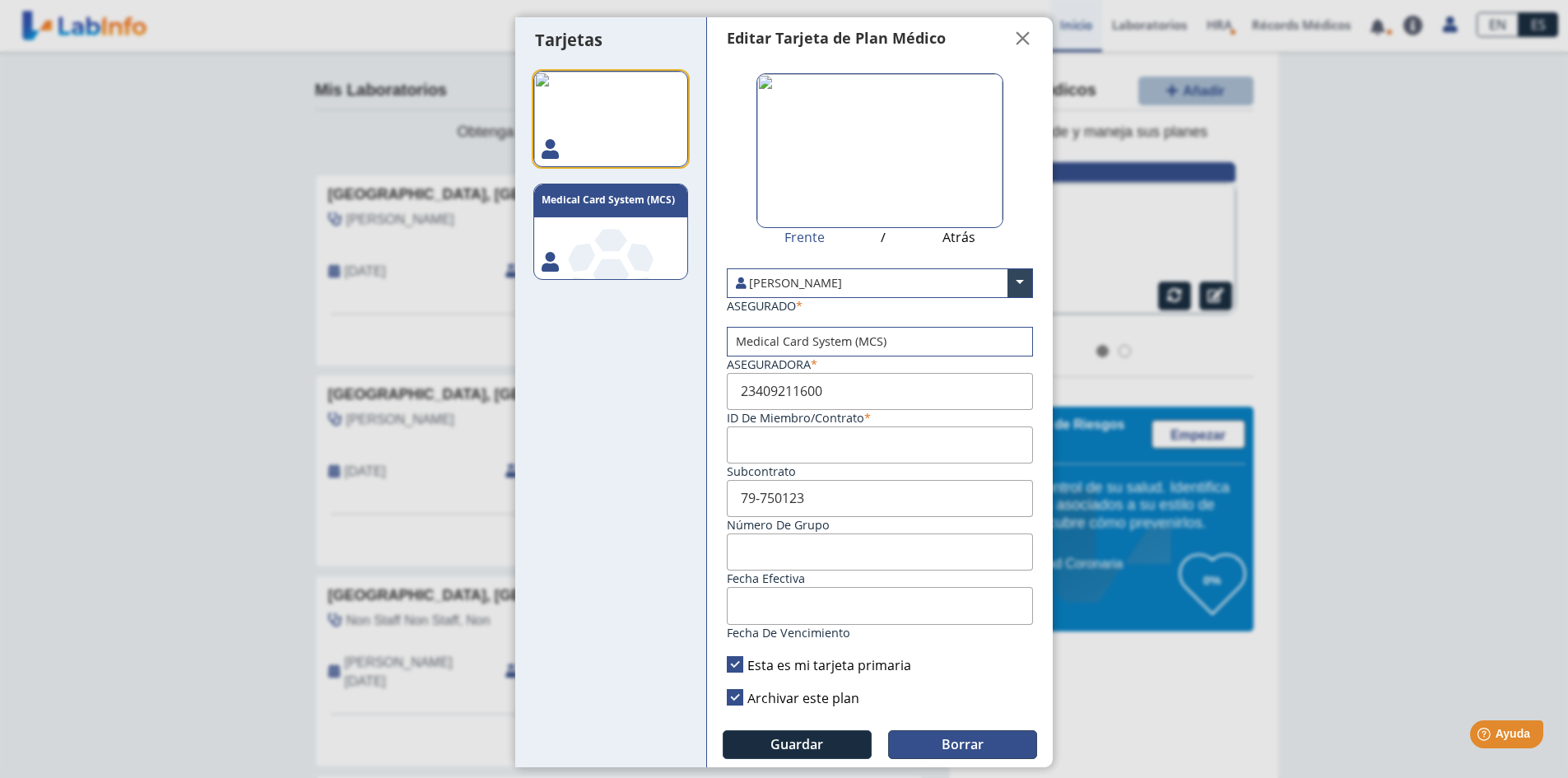
click at [948, 742] on span "Borrar" at bounding box center [963, 744] width 42 height 18
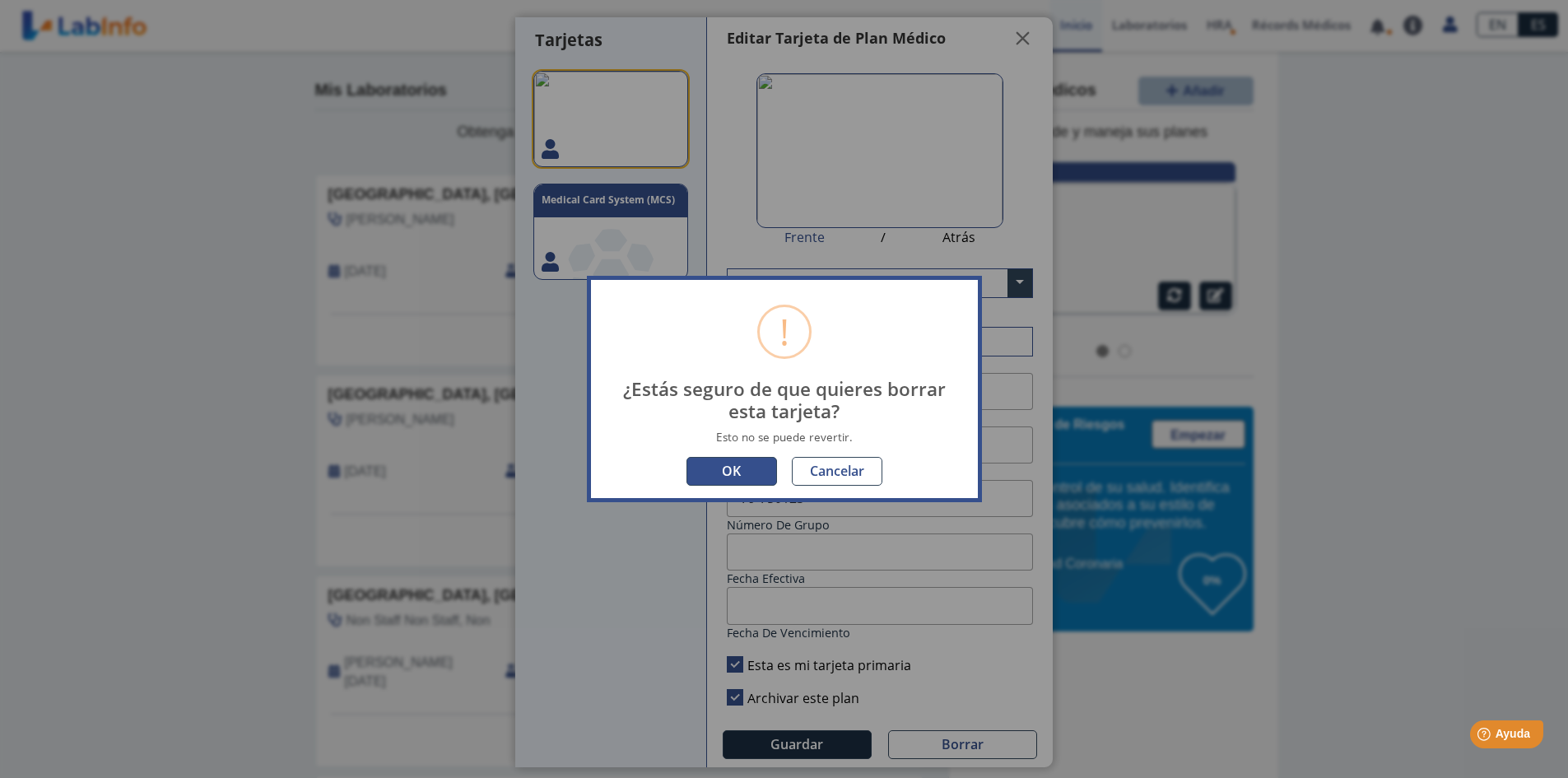
click at [737, 462] on button "OK" at bounding box center [732, 471] width 91 height 29
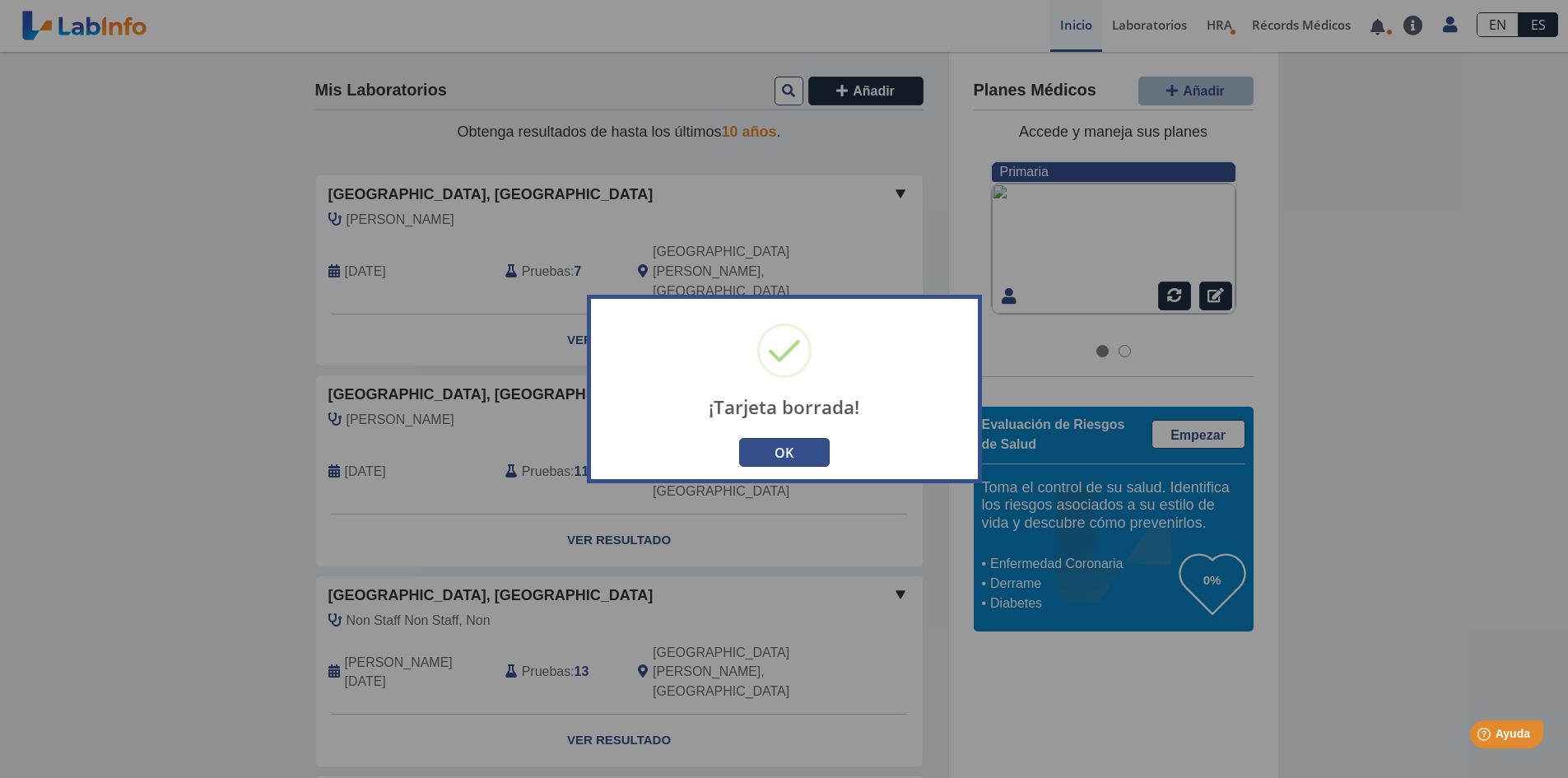
click at [774, 449] on button "OK" at bounding box center [785, 452] width 91 height 29
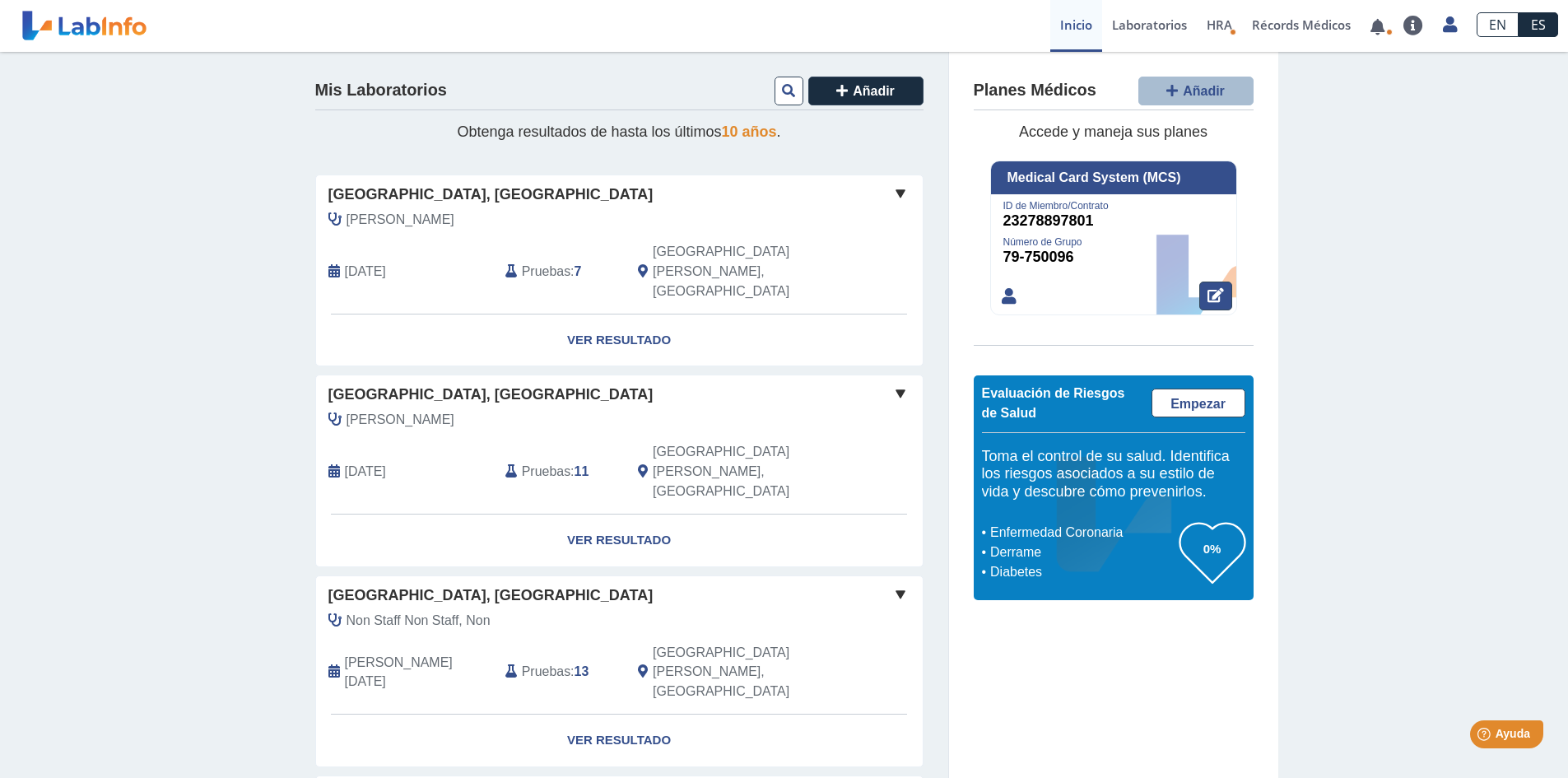
click at [1211, 295] on icon at bounding box center [1216, 296] width 17 height 15
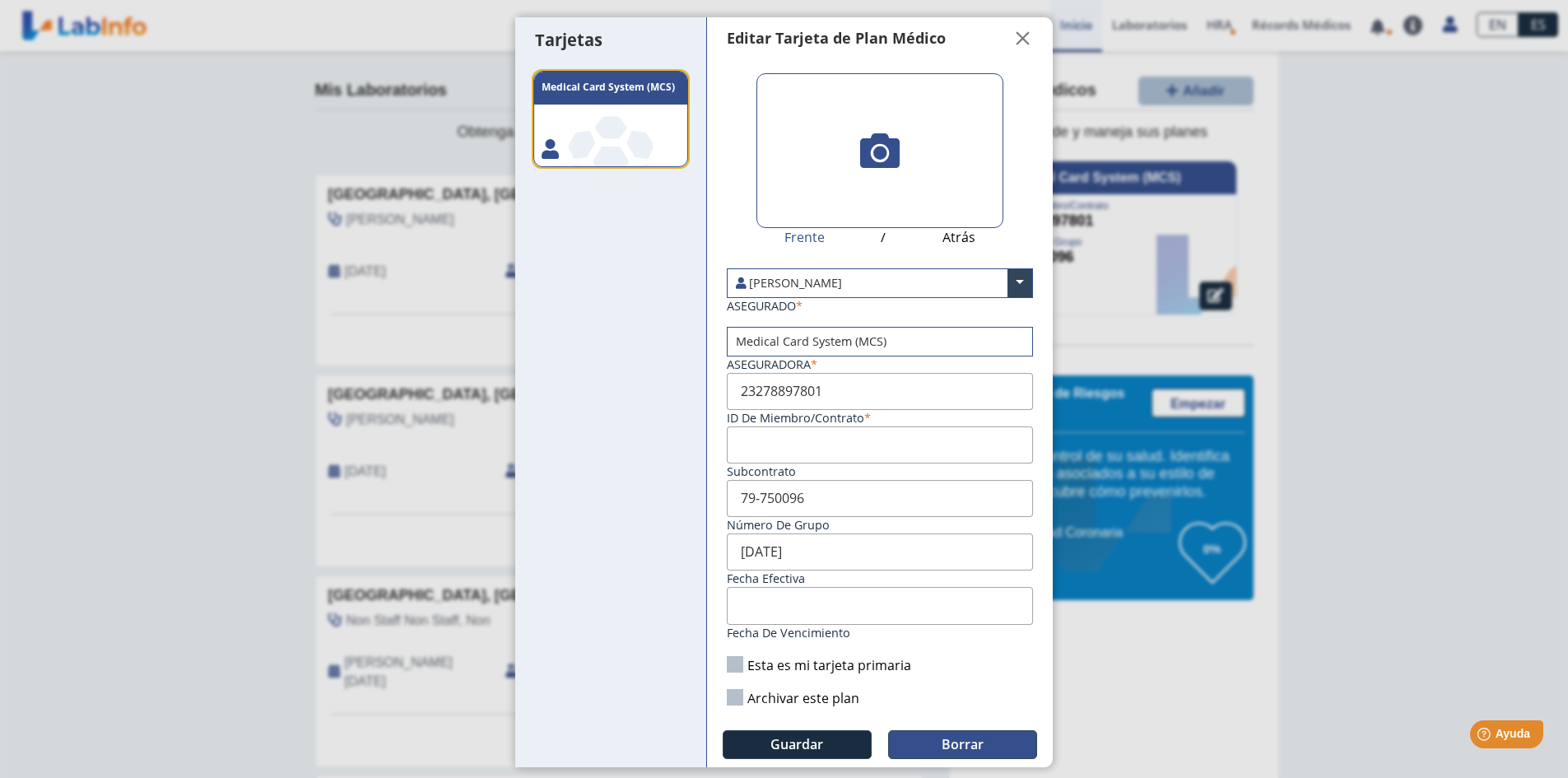
click at [955, 734] on button "Borrar" at bounding box center [963, 744] width 149 height 29
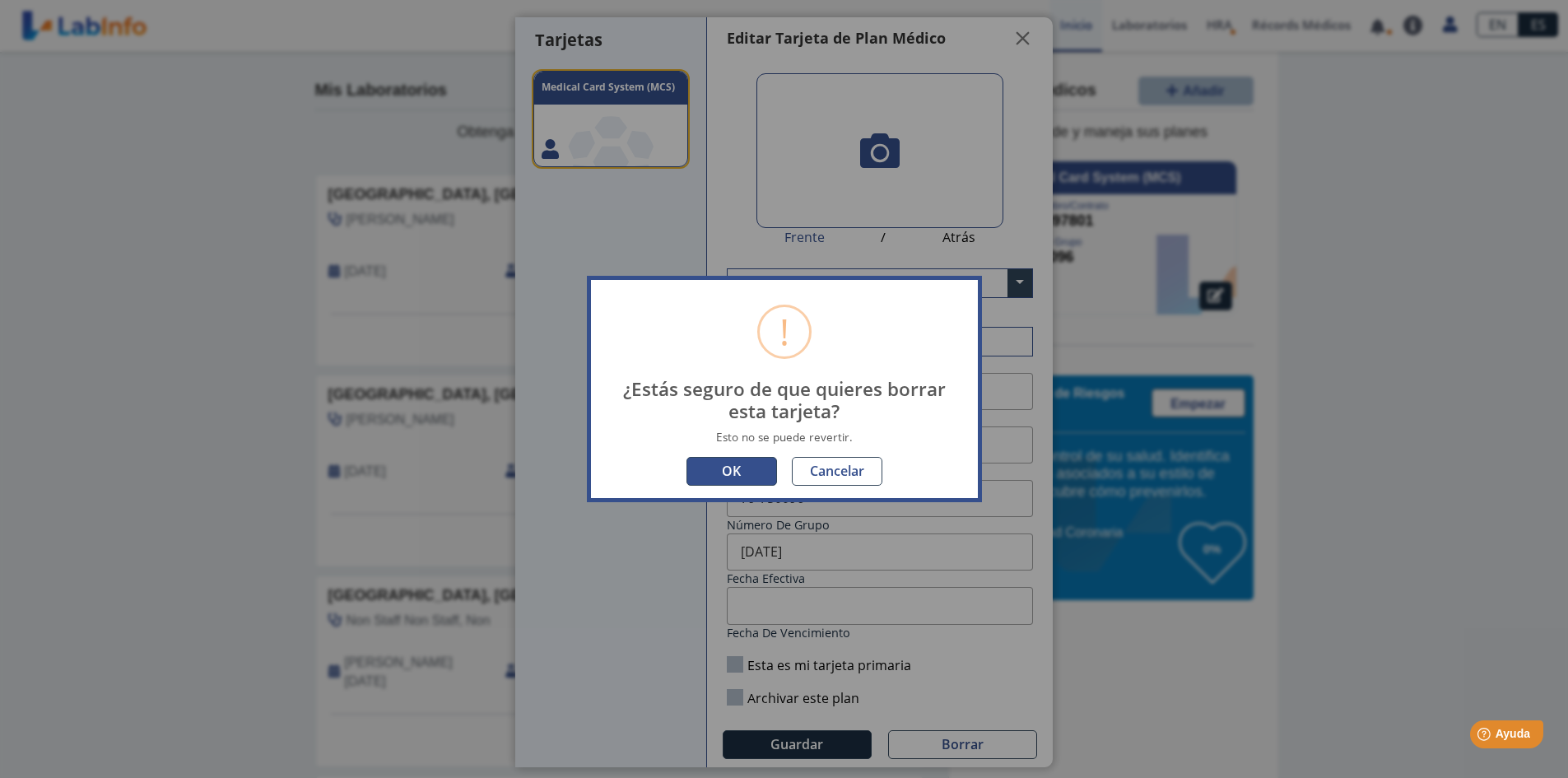
click at [721, 481] on button "OK" at bounding box center [732, 471] width 91 height 29
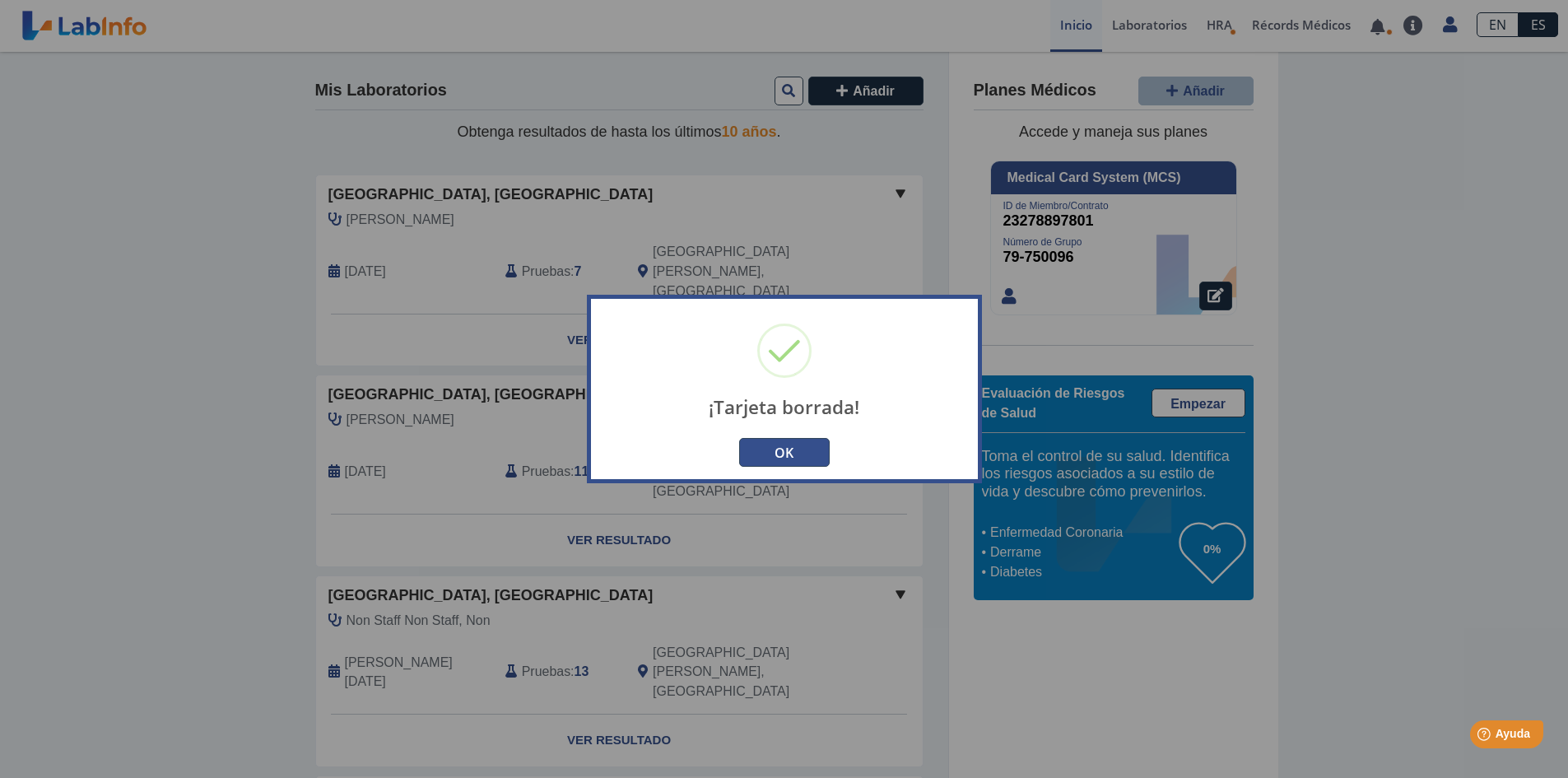
click at [779, 446] on button "OK" at bounding box center [785, 452] width 91 height 29
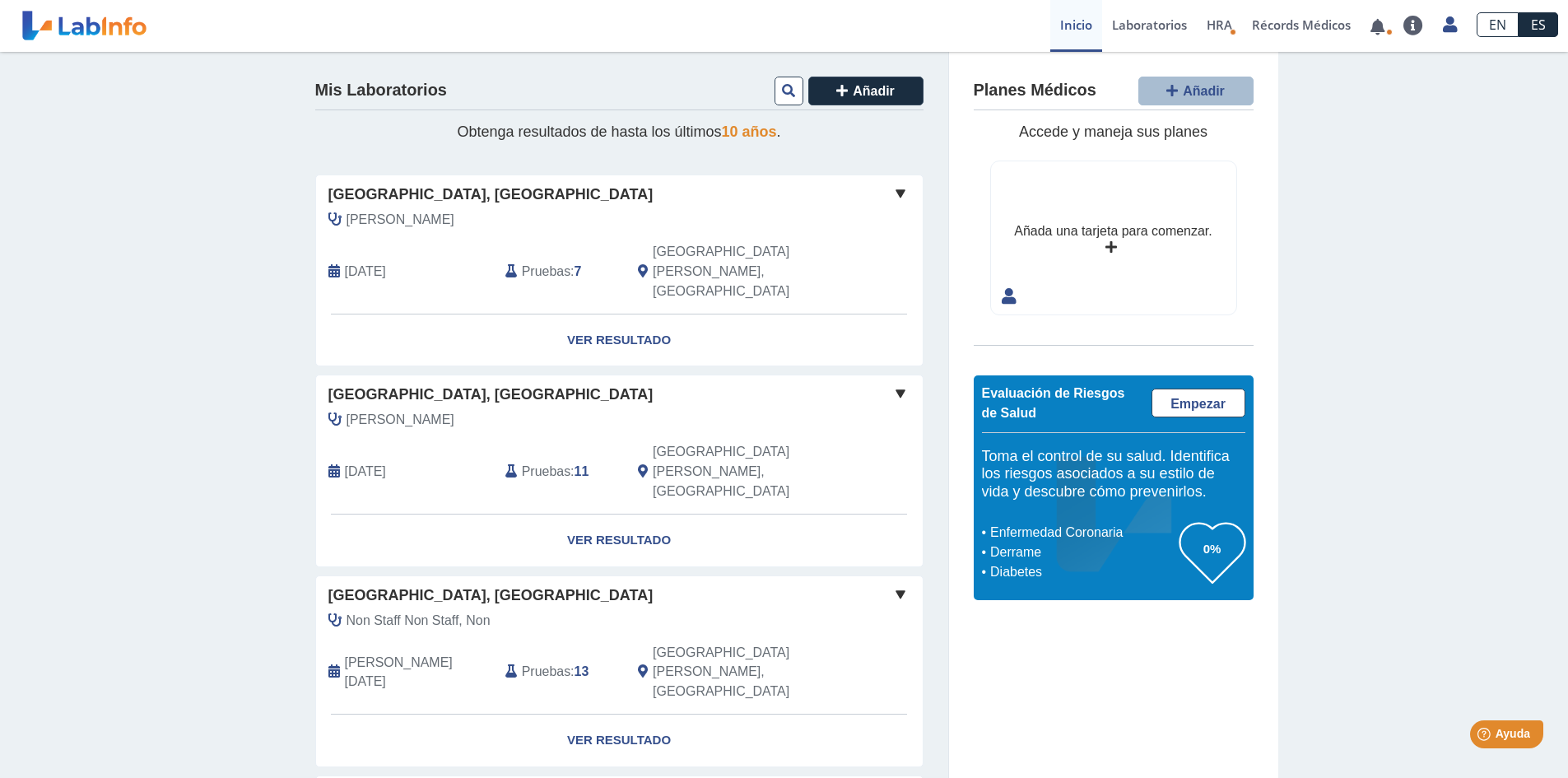
click at [1030, 98] on h4 "Planes Médicos" at bounding box center [1035, 91] width 122 height 20
click at [1225, 31] on span "HRA" at bounding box center [1219, 25] width 25 height 17
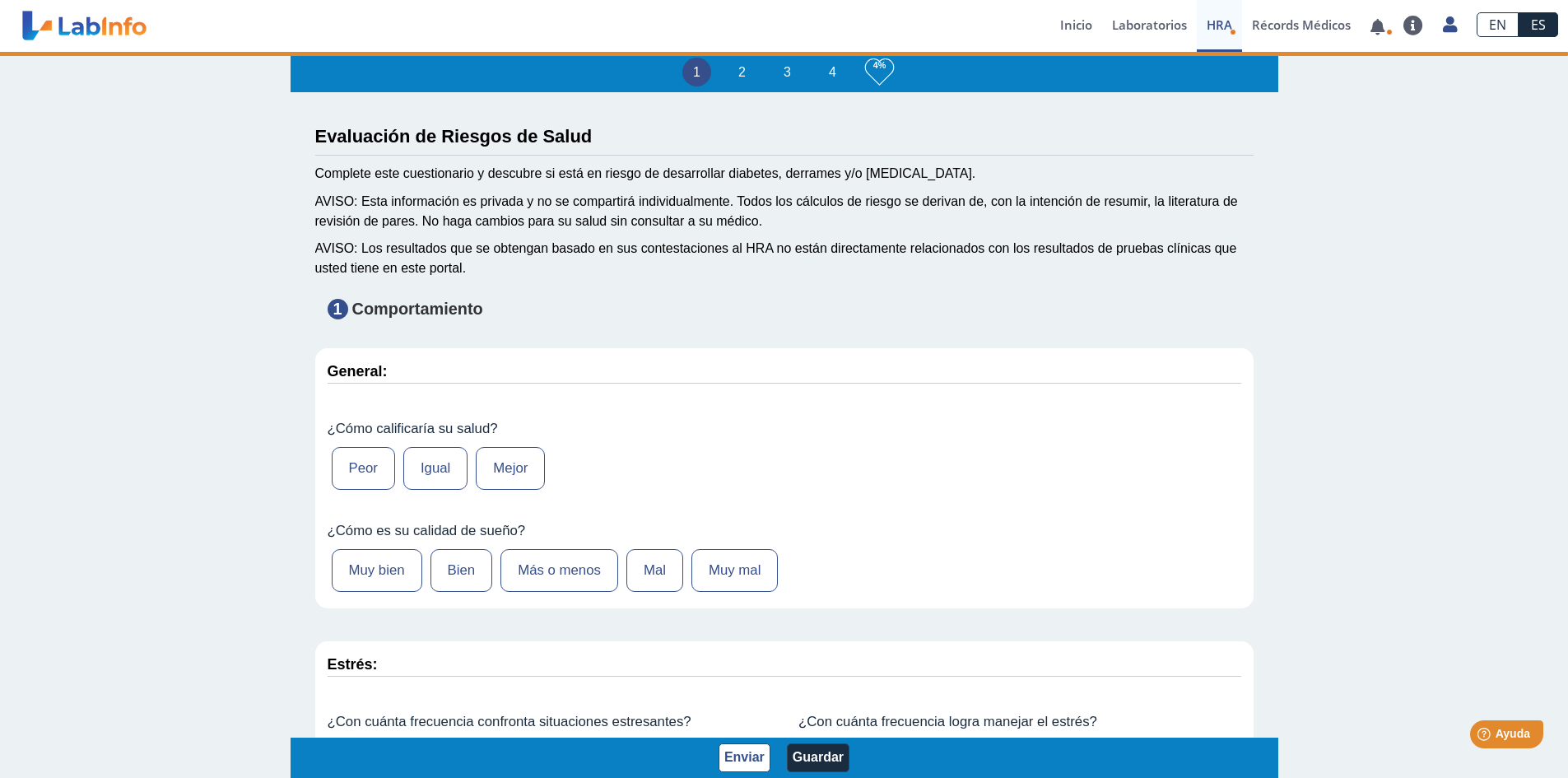
type input "[PERSON_NAME]"
type input "[DATE]"
select select
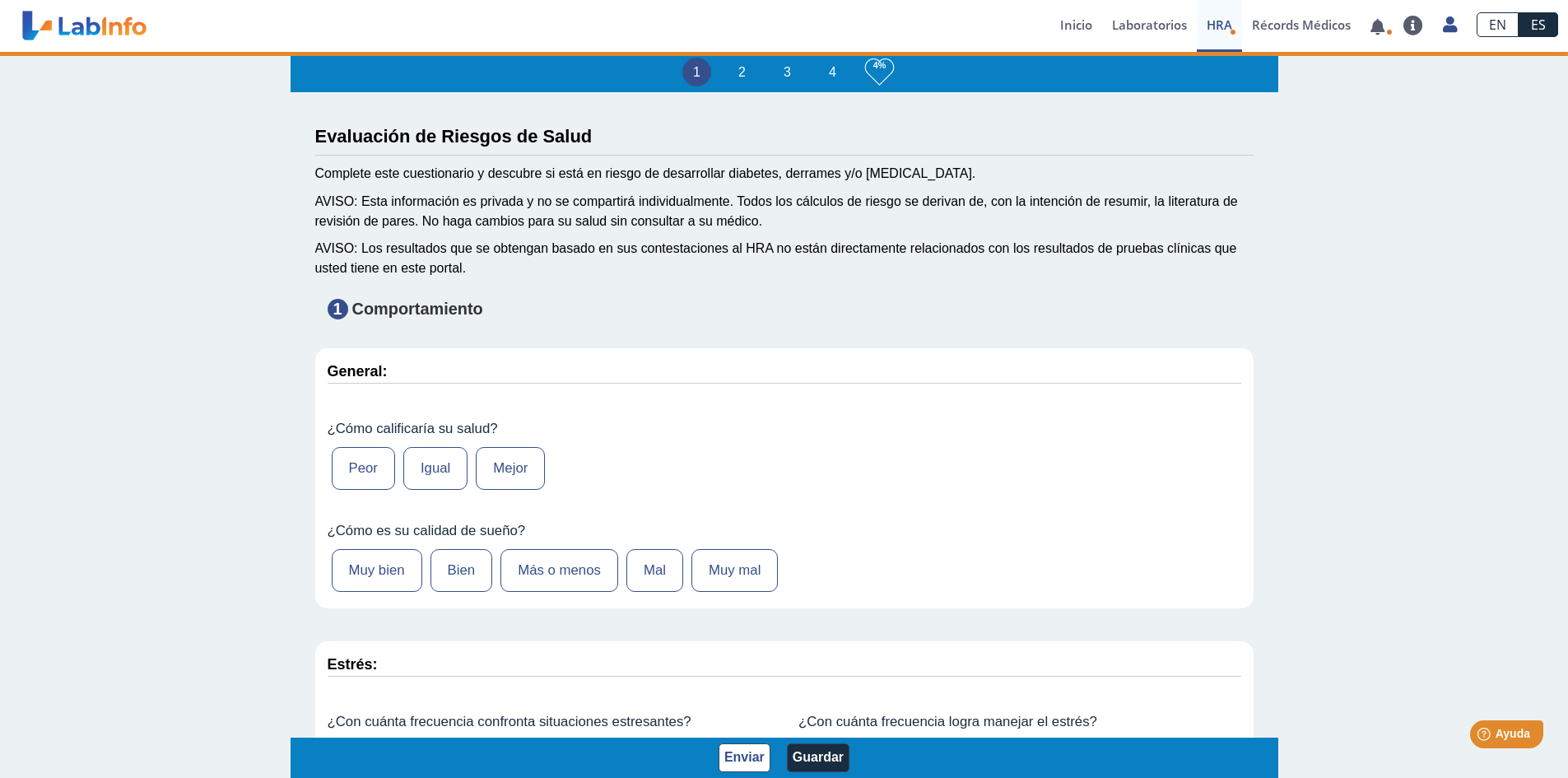
select select
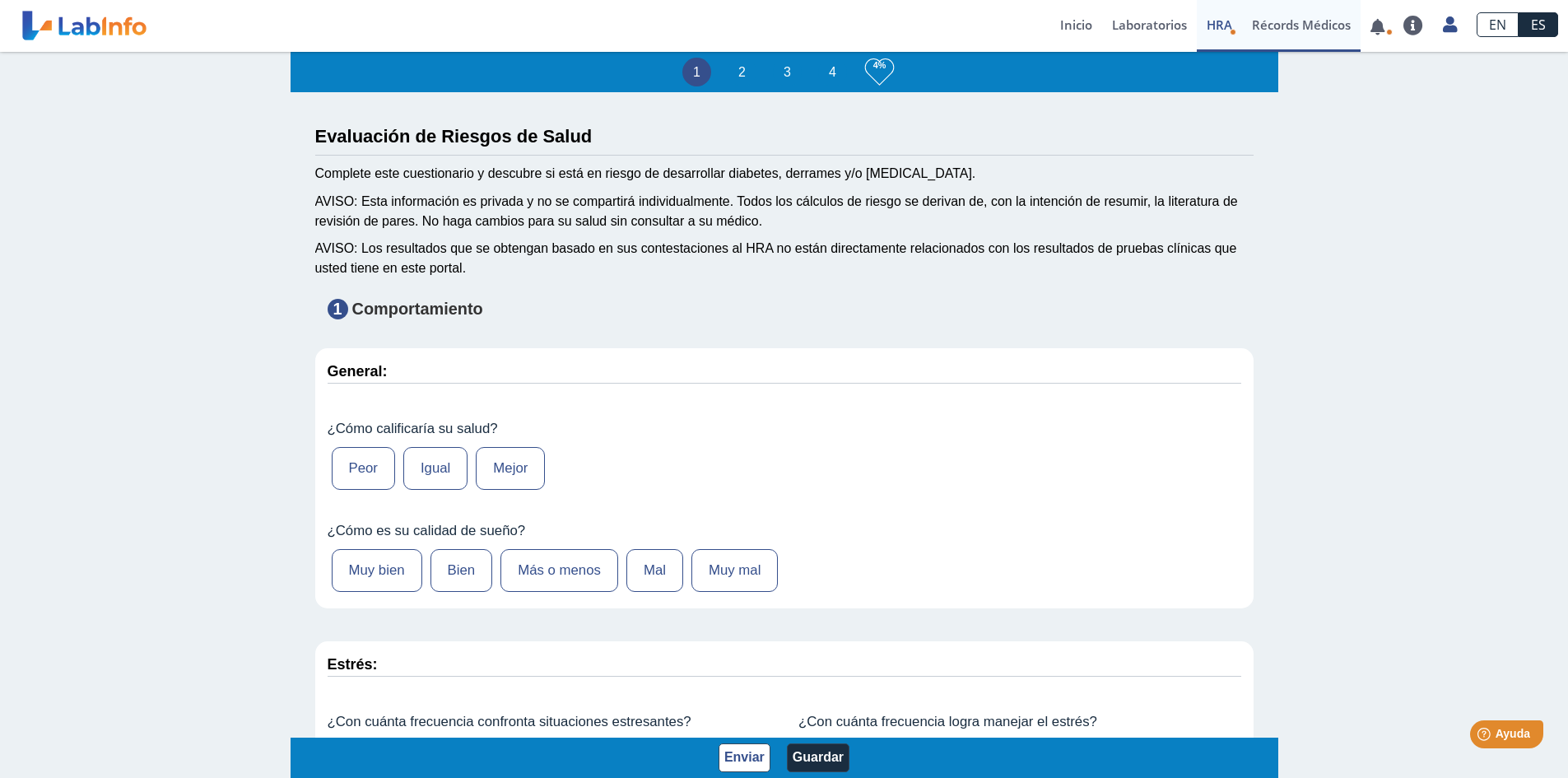
click at [1310, 26] on link "Récords Médicos" at bounding box center [1301, 26] width 118 height 52
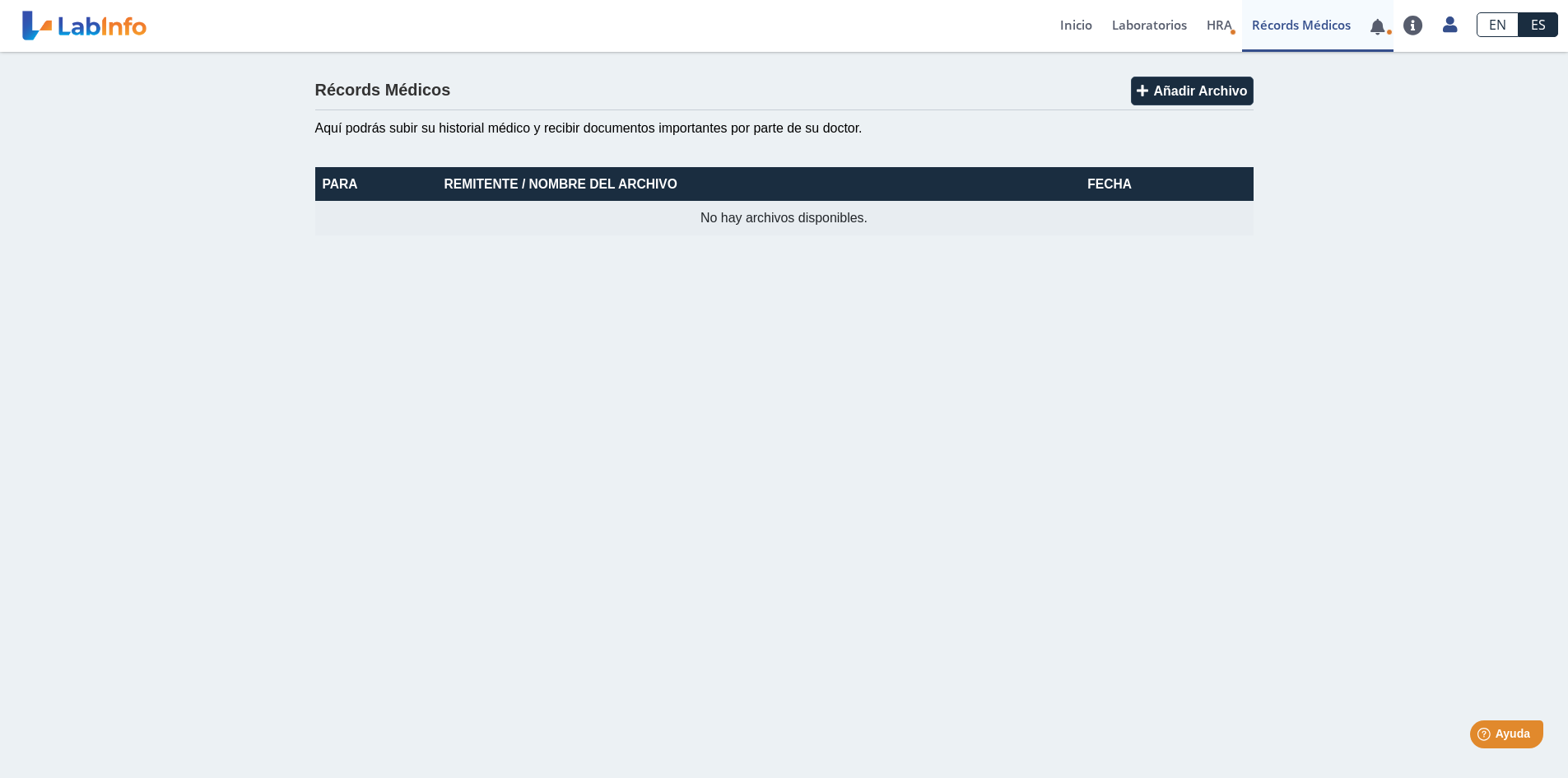
click at [1375, 28] on link at bounding box center [1378, 27] width 34 height 13
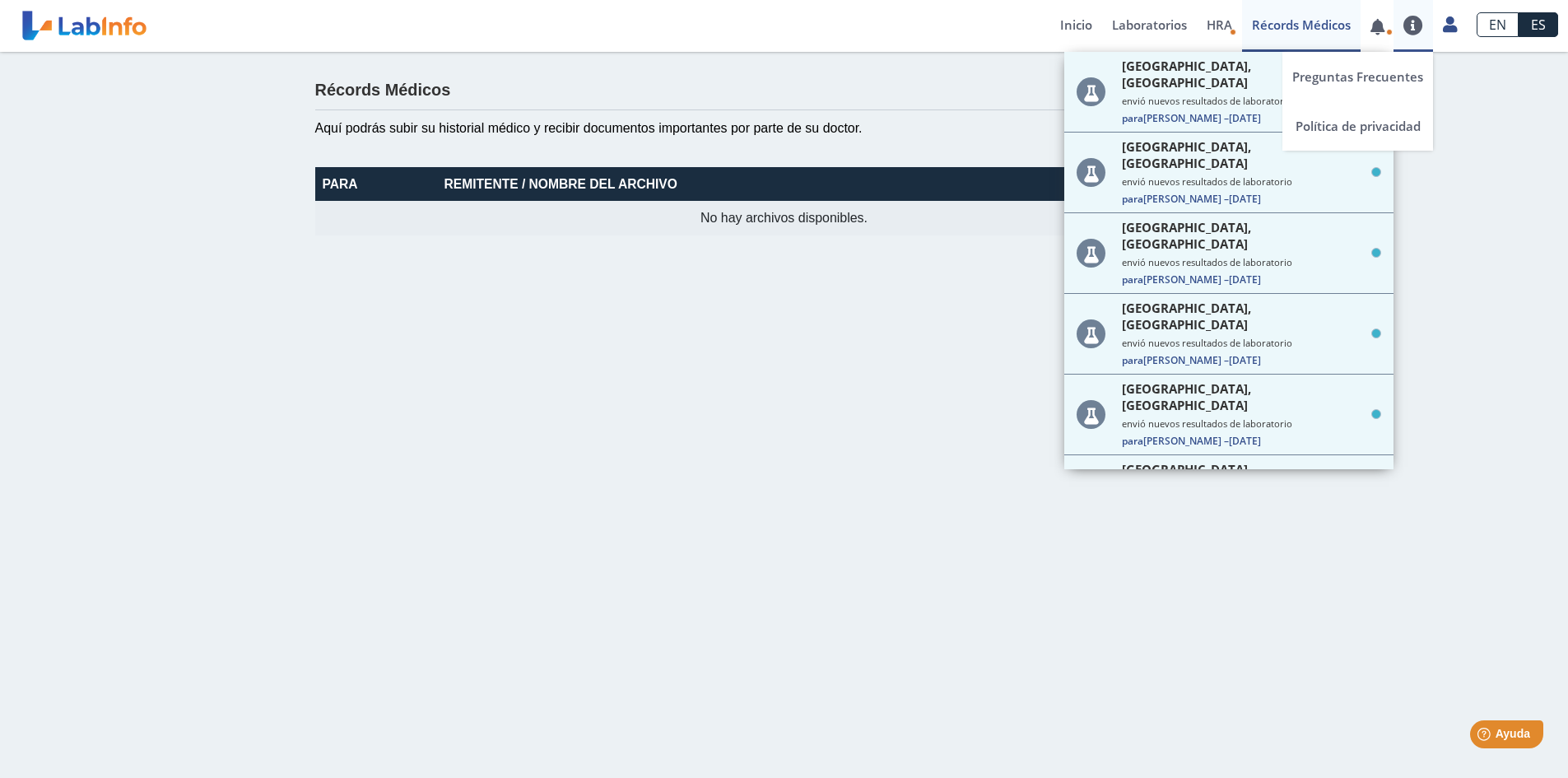
click at [1419, 29] on link at bounding box center [1413, 26] width 39 height 20
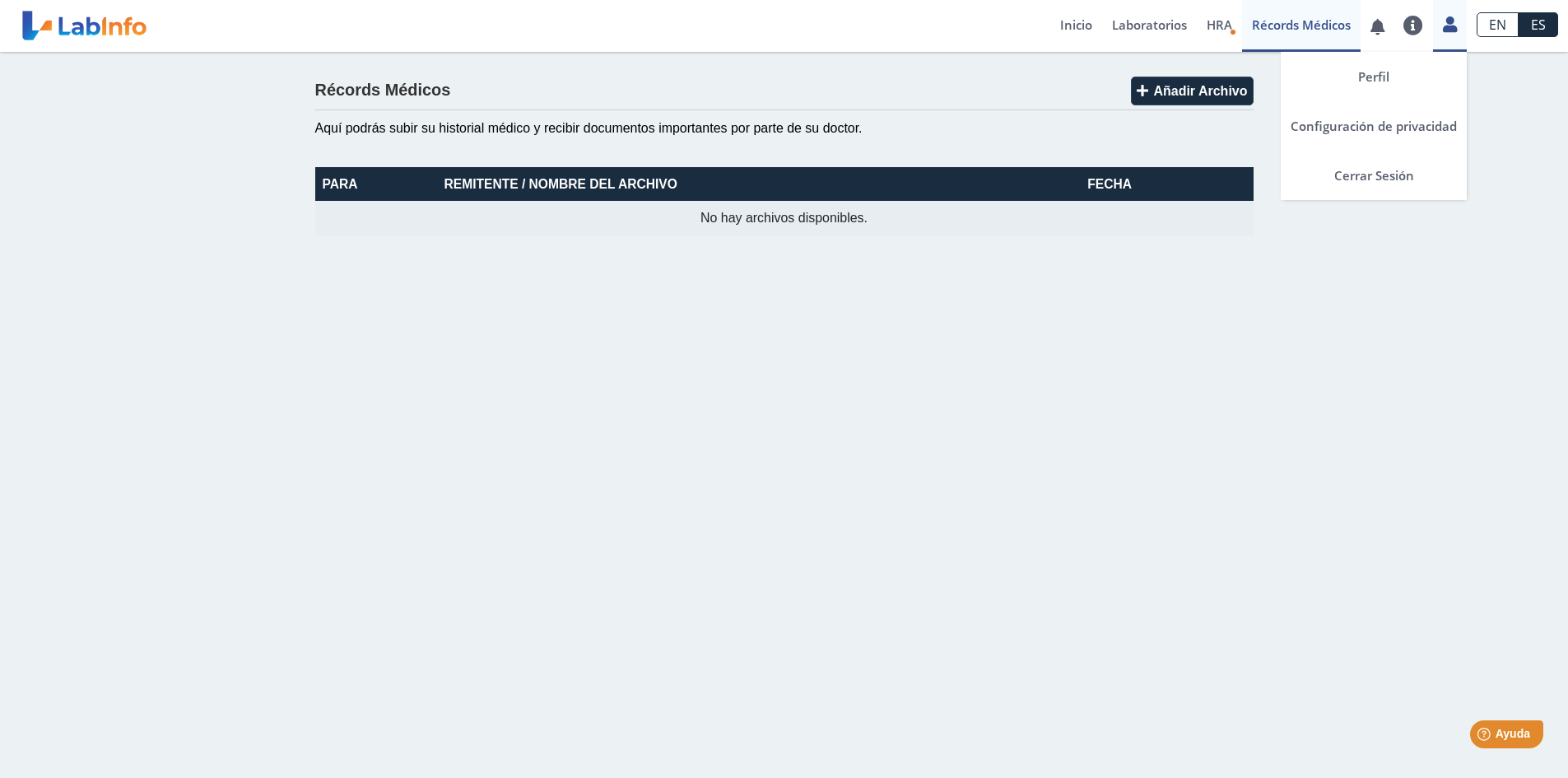
click at [1450, 23] on icon at bounding box center [1450, 24] width 14 height 13
click at [1385, 68] on link "Preguntas Frecuentes" at bounding box center [1358, 76] width 151 height 49
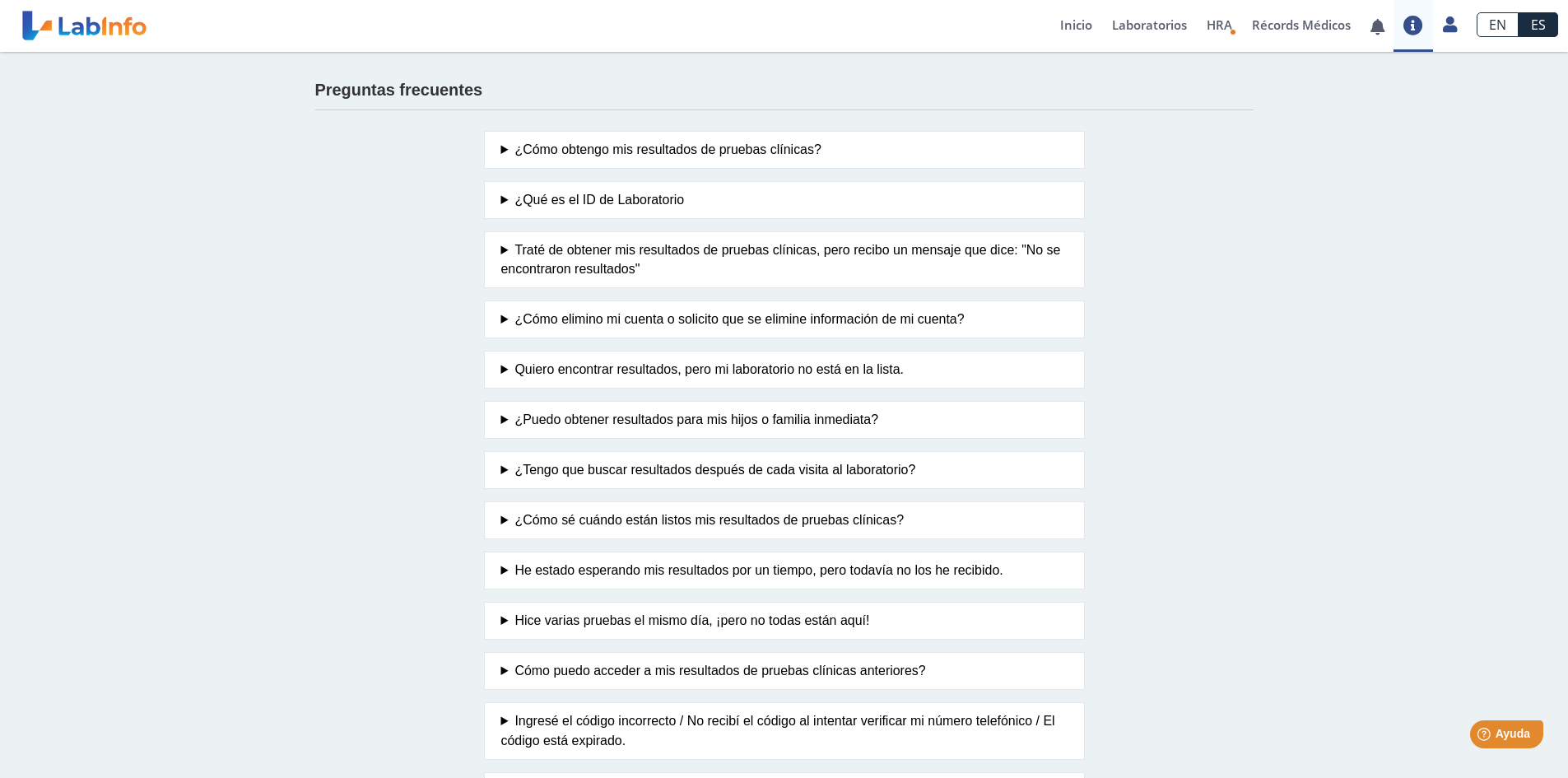
click at [501, 318] on summary "¿Cómo elimino mi cuenta o solicito que se elimine información de mi cuenta?" at bounding box center [784, 319] width 566 height 20
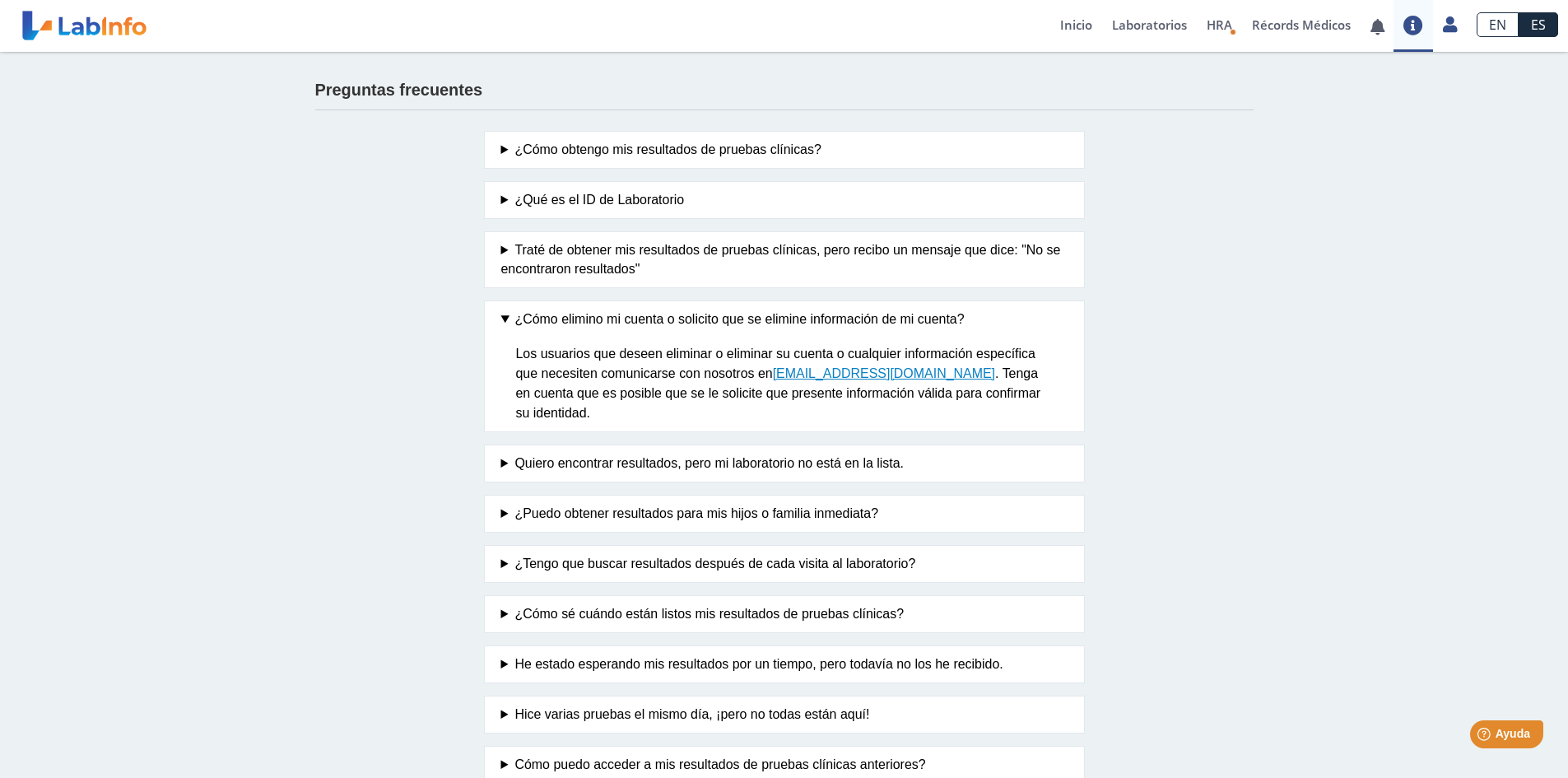
click at [883, 373] on link "[EMAIL_ADDRESS][DOMAIN_NAME]" at bounding box center [884, 373] width 222 height 14
click at [843, 374] on link "[EMAIL_ADDRESS][DOMAIN_NAME]" at bounding box center [884, 373] width 222 height 14
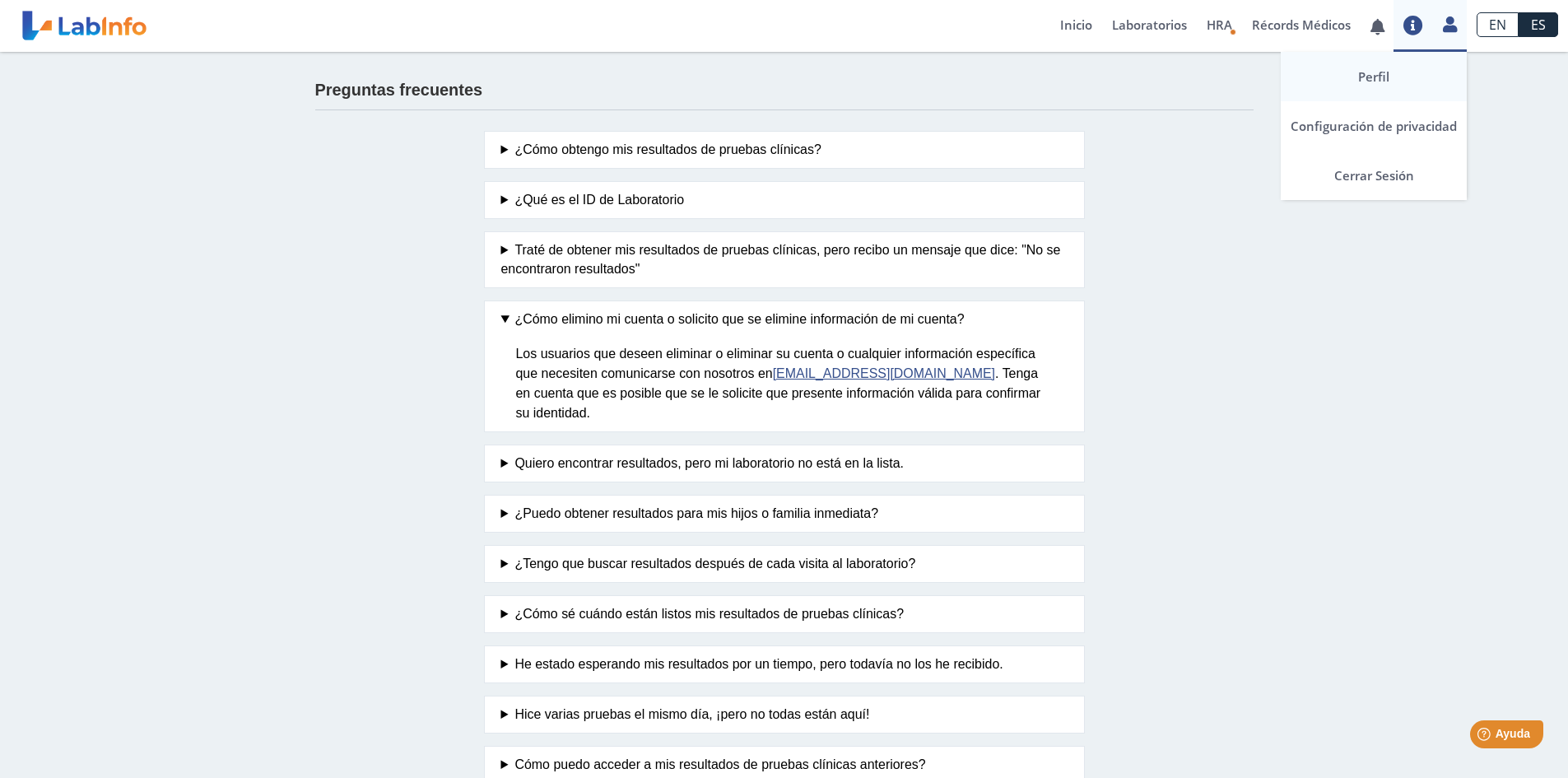
click at [1398, 75] on link "Perfil" at bounding box center [1374, 76] width 186 height 49
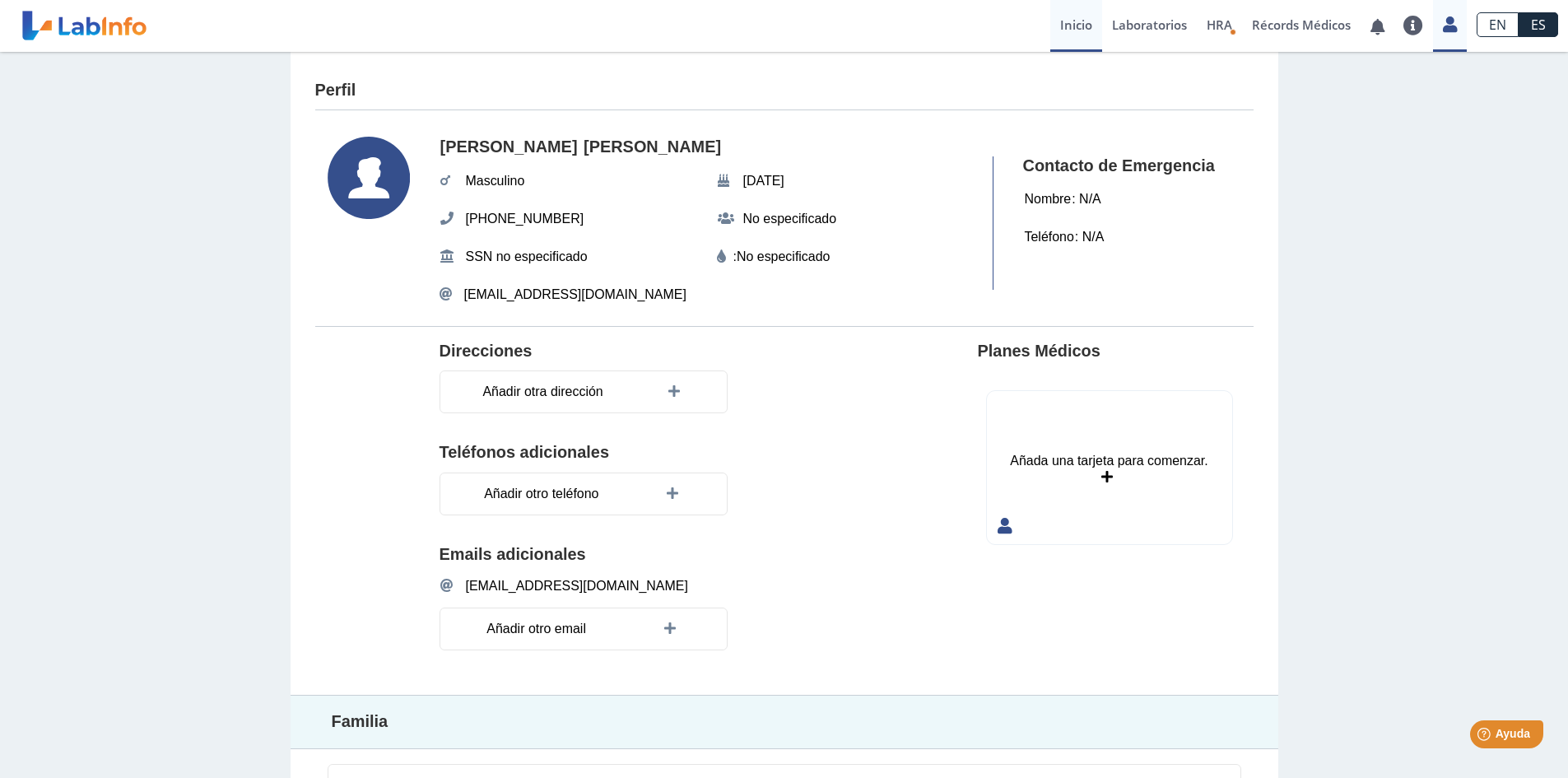
click at [1075, 29] on link "Inicio" at bounding box center [1077, 26] width 52 height 52
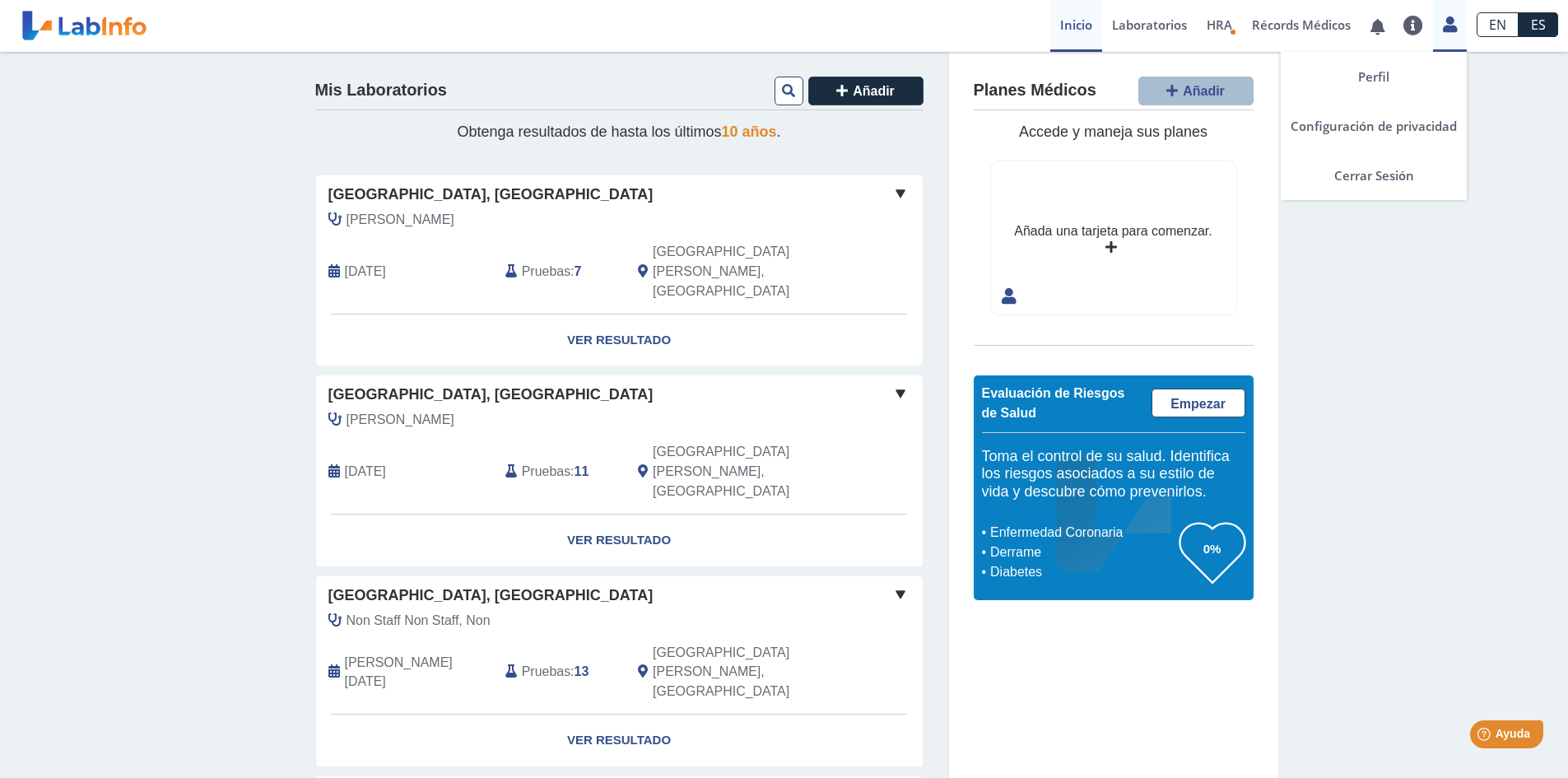
click at [1447, 24] on icon at bounding box center [1450, 24] width 14 height 13
click at [1405, 120] on link "Configuración de privacidad" at bounding box center [1374, 126] width 186 height 49
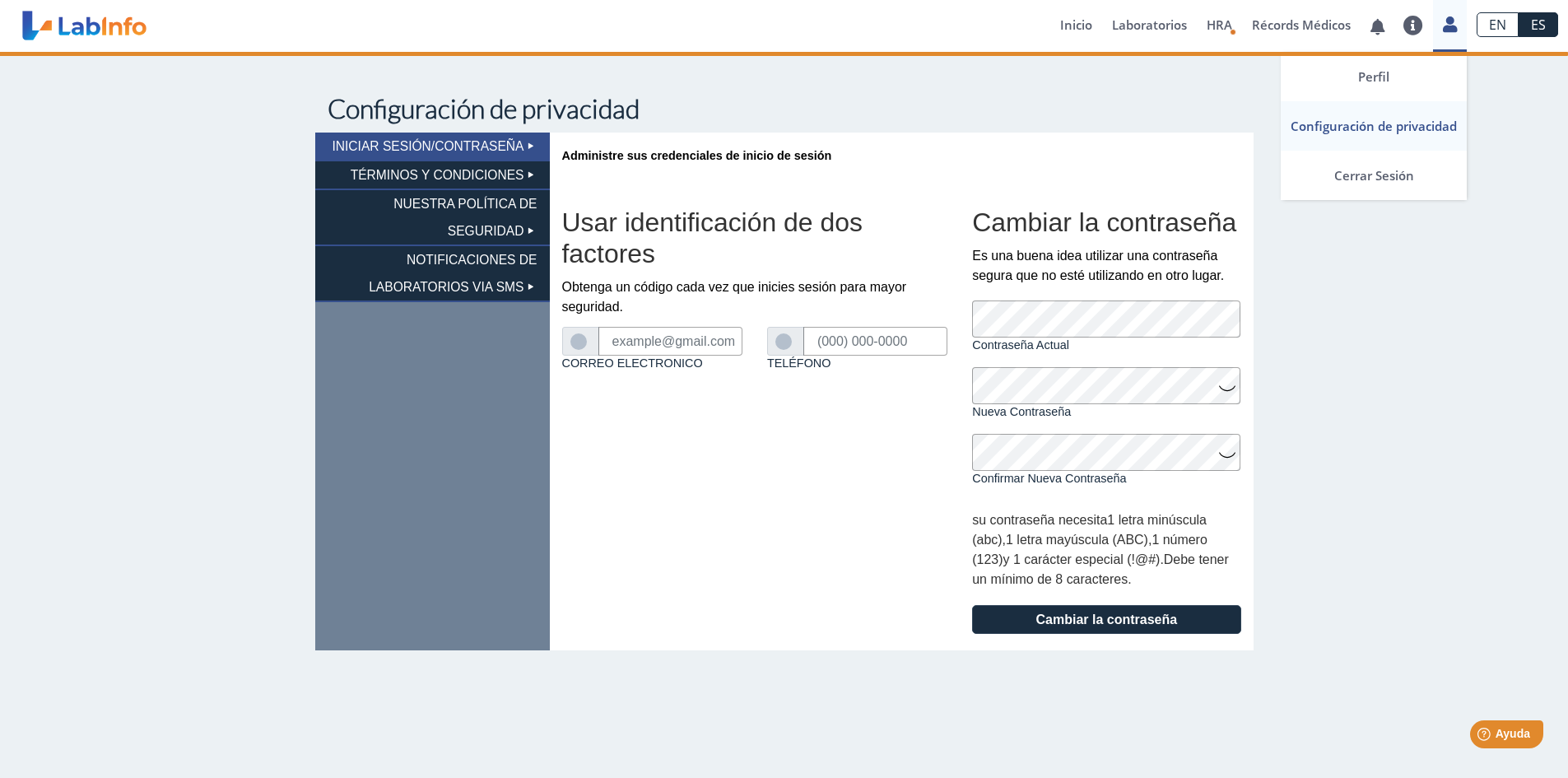
type input "[EMAIL_ADDRESS][DOMAIN_NAME]"
type input "[PHONE_NUMBER]"
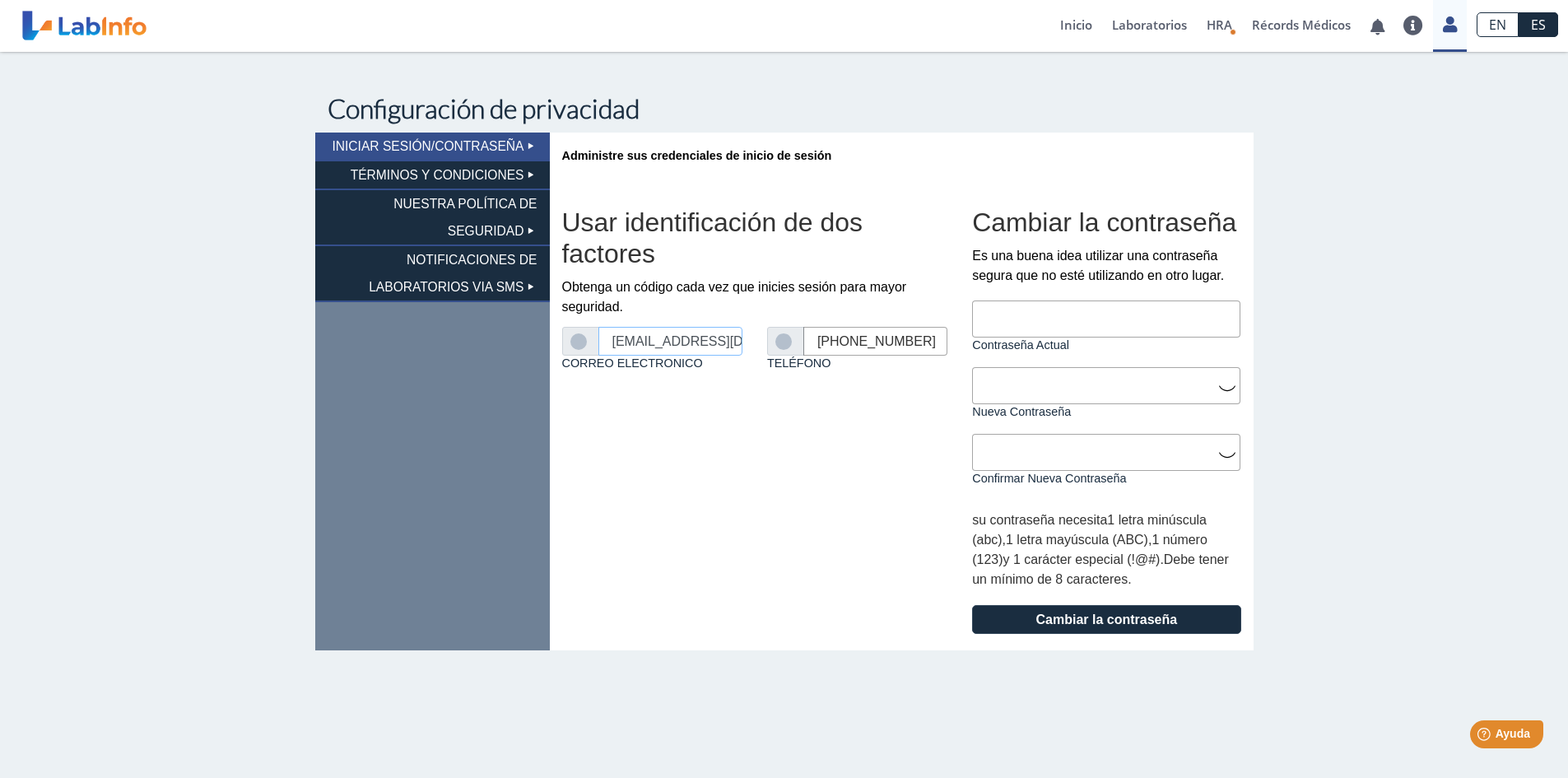
click at [724, 343] on input "[EMAIL_ADDRESS][DOMAIN_NAME]" at bounding box center [671, 341] width 144 height 29
click at [674, 340] on input "[EMAIL_ADDRESS][DOMAIN_NAME]" at bounding box center [671, 341] width 144 height 29
click at [818, 527] on div "Usar identificación de dos factores Obtenga un código cada vez que inicies sesi…" at bounding box center [755, 412] width 411 height 475
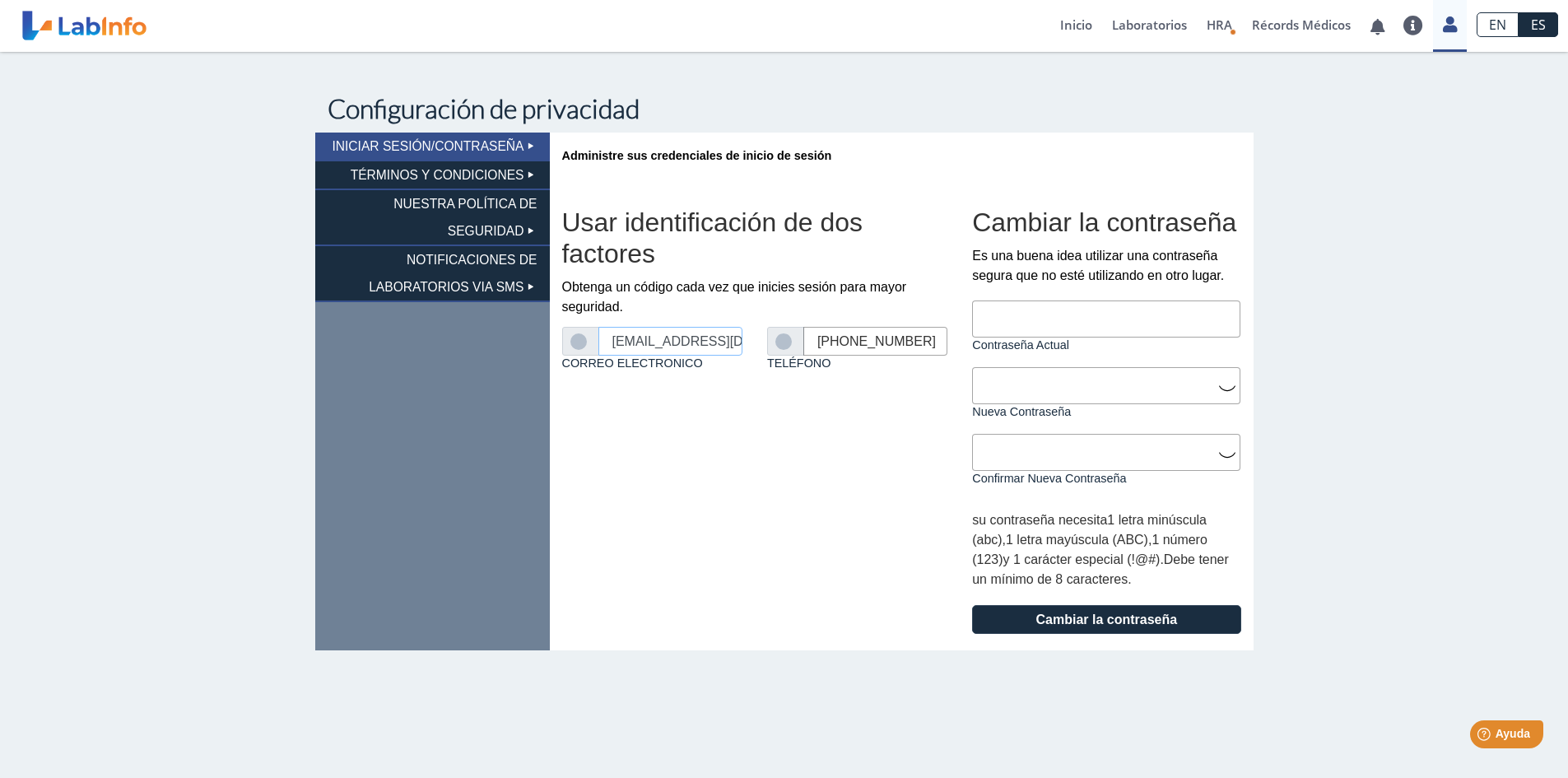
click at [693, 343] on input "[EMAIL_ADDRESS][DOMAIN_NAME]" at bounding box center [671, 341] width 144 height 29
click at [568, 346] on span at bounding box center [581, 341] width 37 height 29
click at [578, 343] on label at bounding box center [580, 342] width 21 height 17
click at [0, 0] on input "Correo Electronico" at bounding box center [0, 0] width 0 height 0
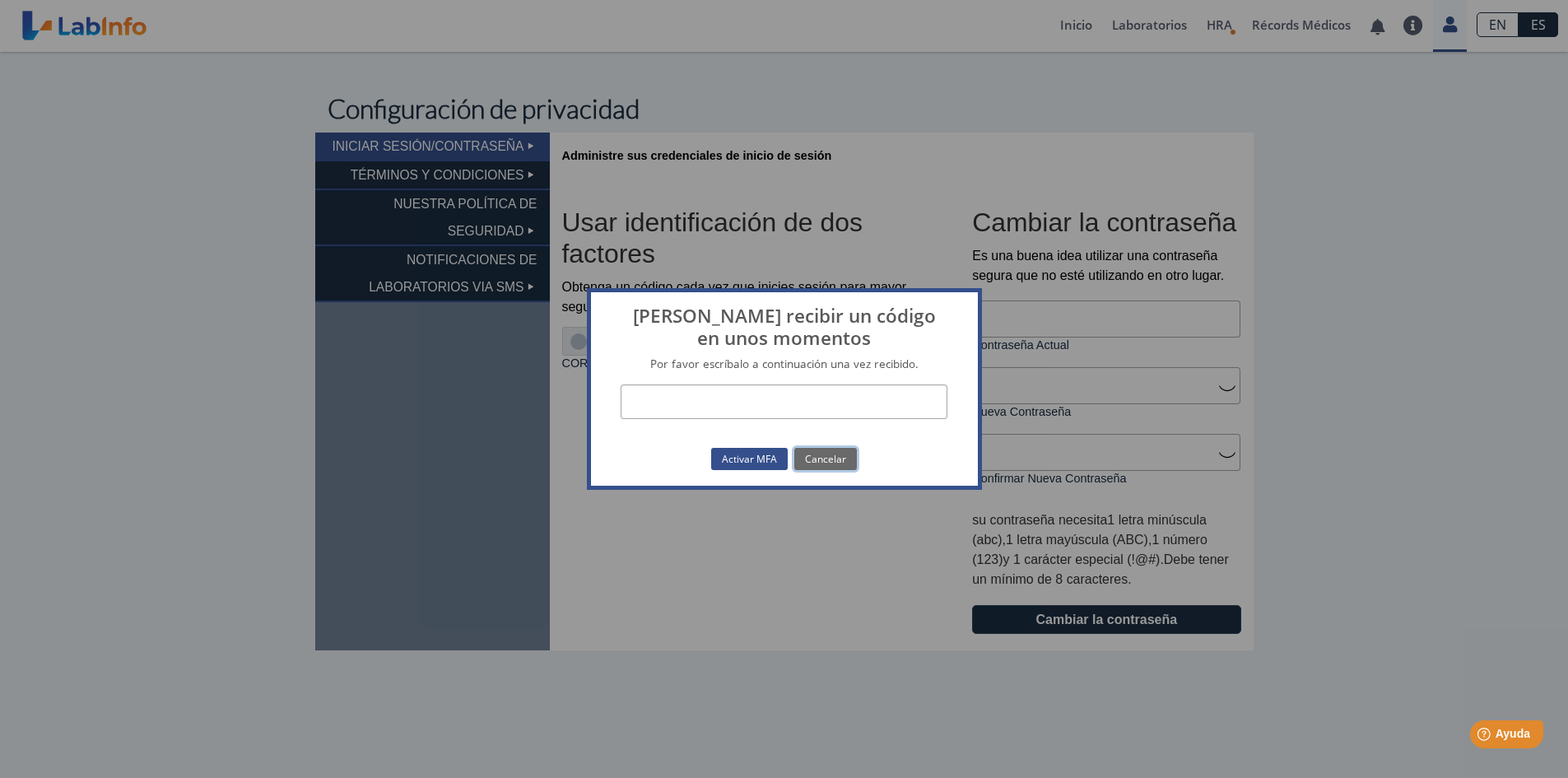
click at [819, 459] on button "Cancelar" at bounding box center [825, 459] width 63 height 23
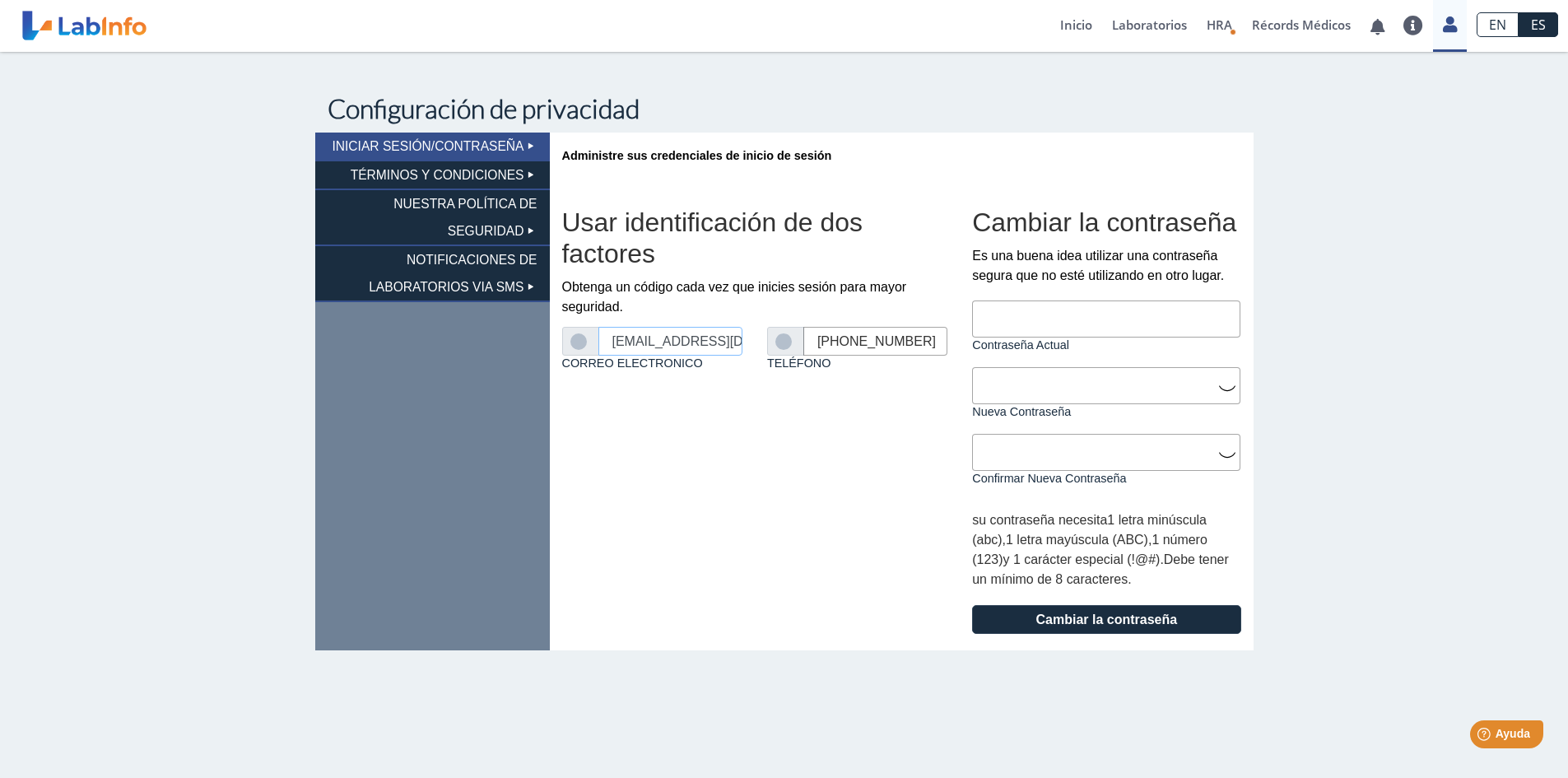
click at [671, 345] on input "[EMAIL_ADDRESS][DOMAIN_NAME]" at bounding box center [671, 341] width 144 height 29
type input "[EMAIL_ADDRESS][DOMAIN_NAME]"
click at [582, 347] on label at bounding box center [580, 342] width 21 height 17
click at [0, 0] on input "Correo Electronico" at bounding box center [0, 0] width 0 height 0
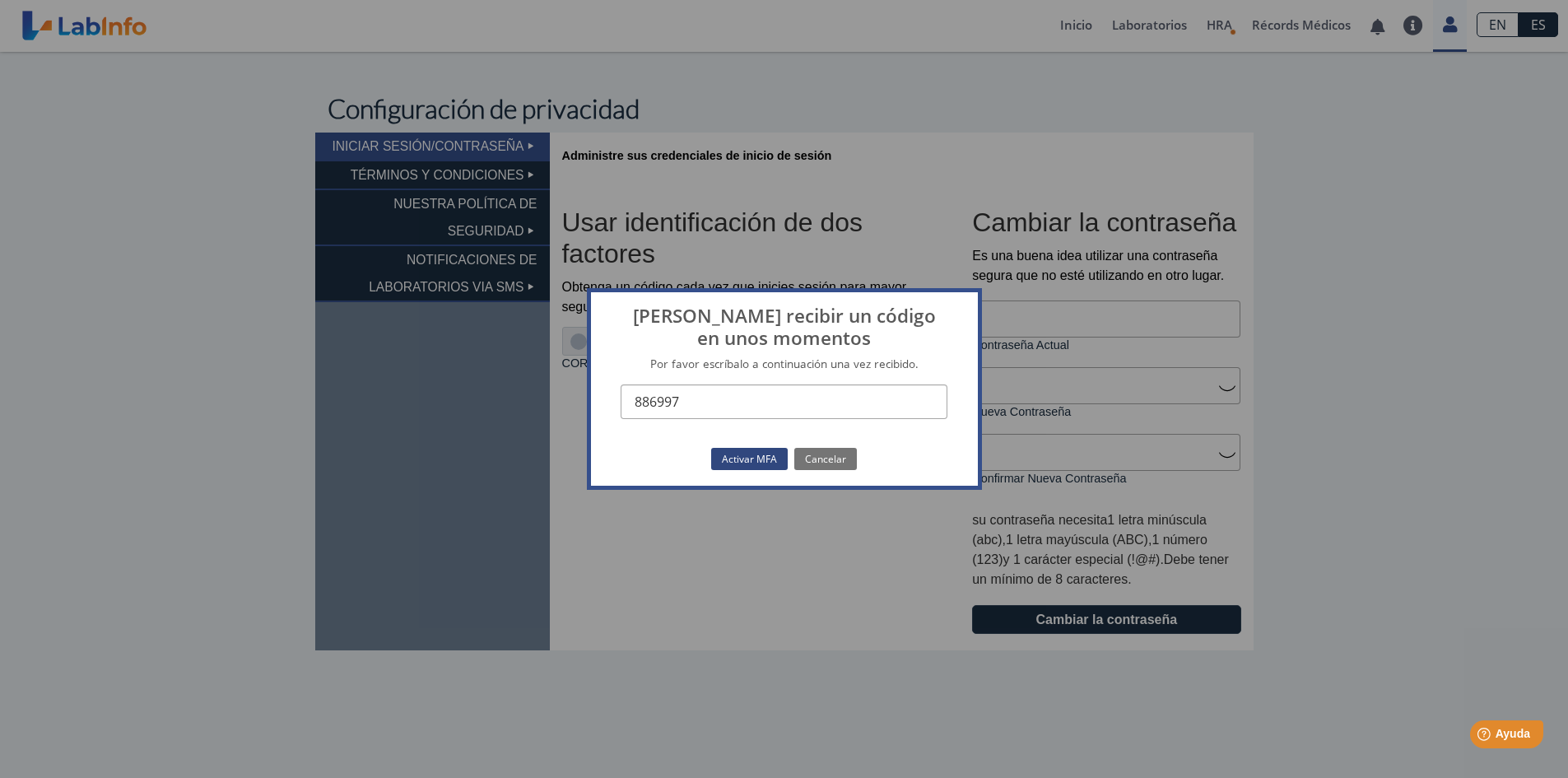
type input "886997"
click at [761, 450] on button "Activar MFA" at bounding box center [749, 459] width 76 height 23
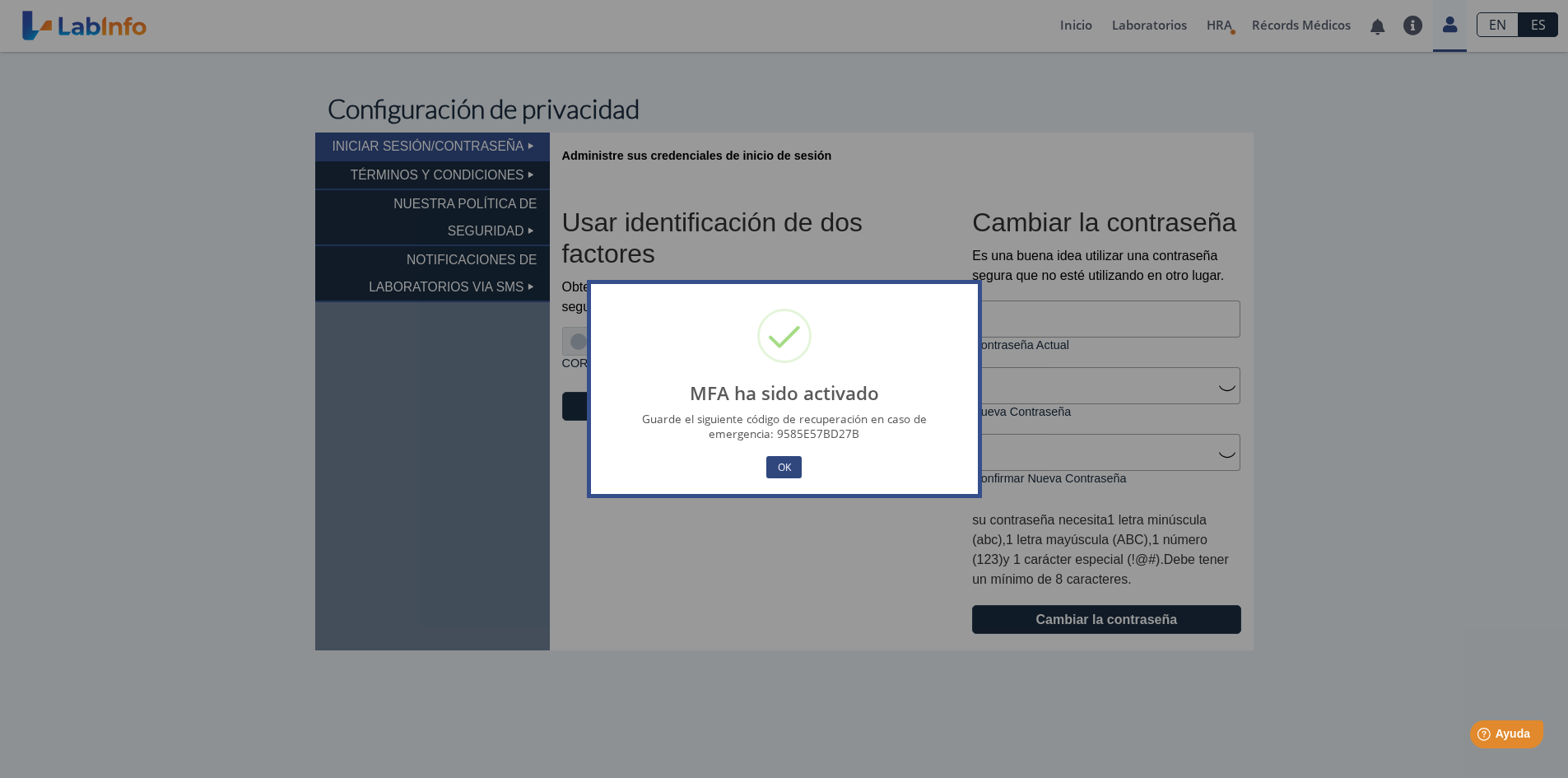
click at [782, 467] on button "OK" at bounding box center [783, 467] width 34 height 23
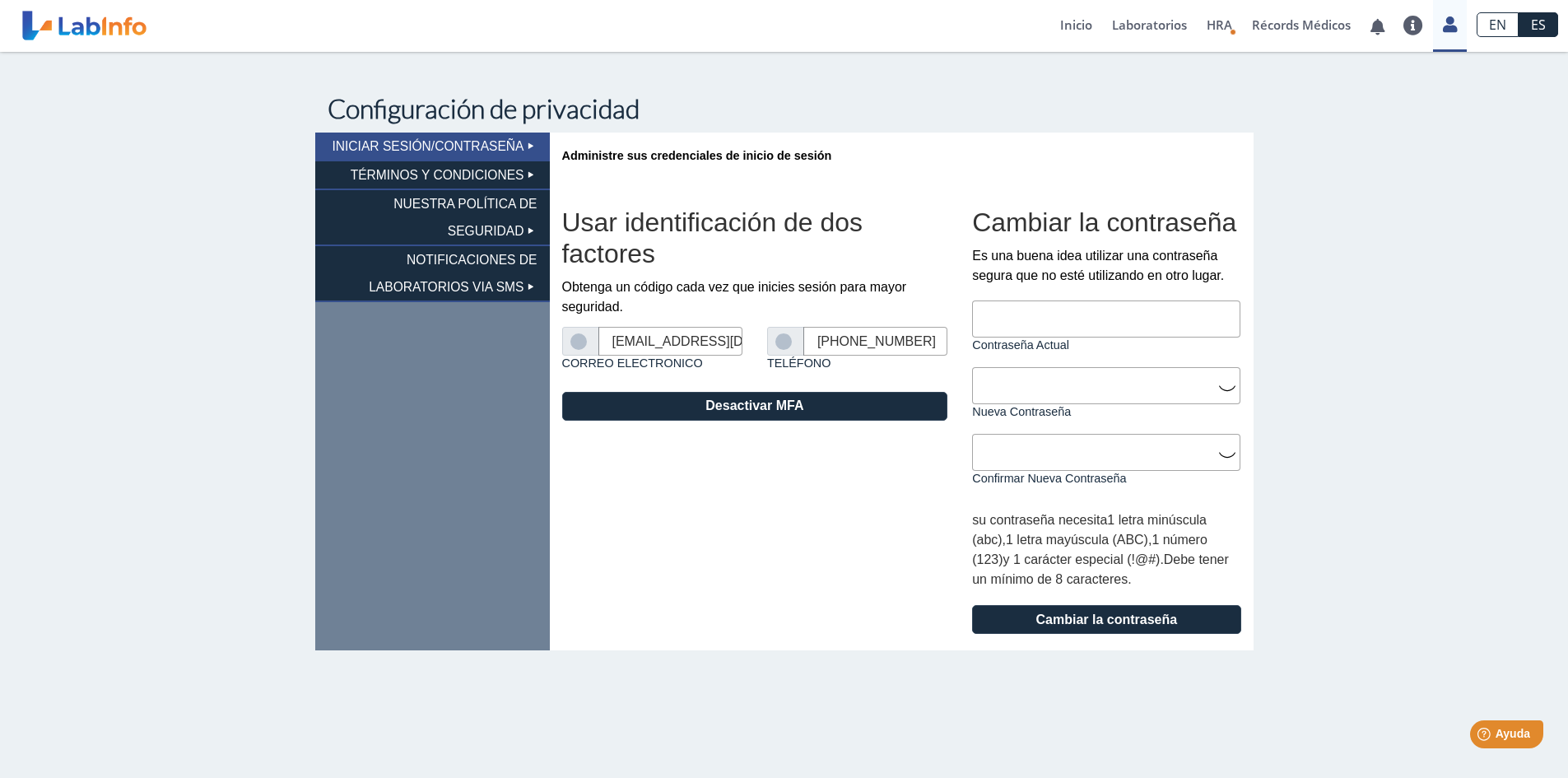
click at [374, 176] on li "TÉRMINOS Y CONDICIONES" at bounding box center [433, 175] width 235 height 29
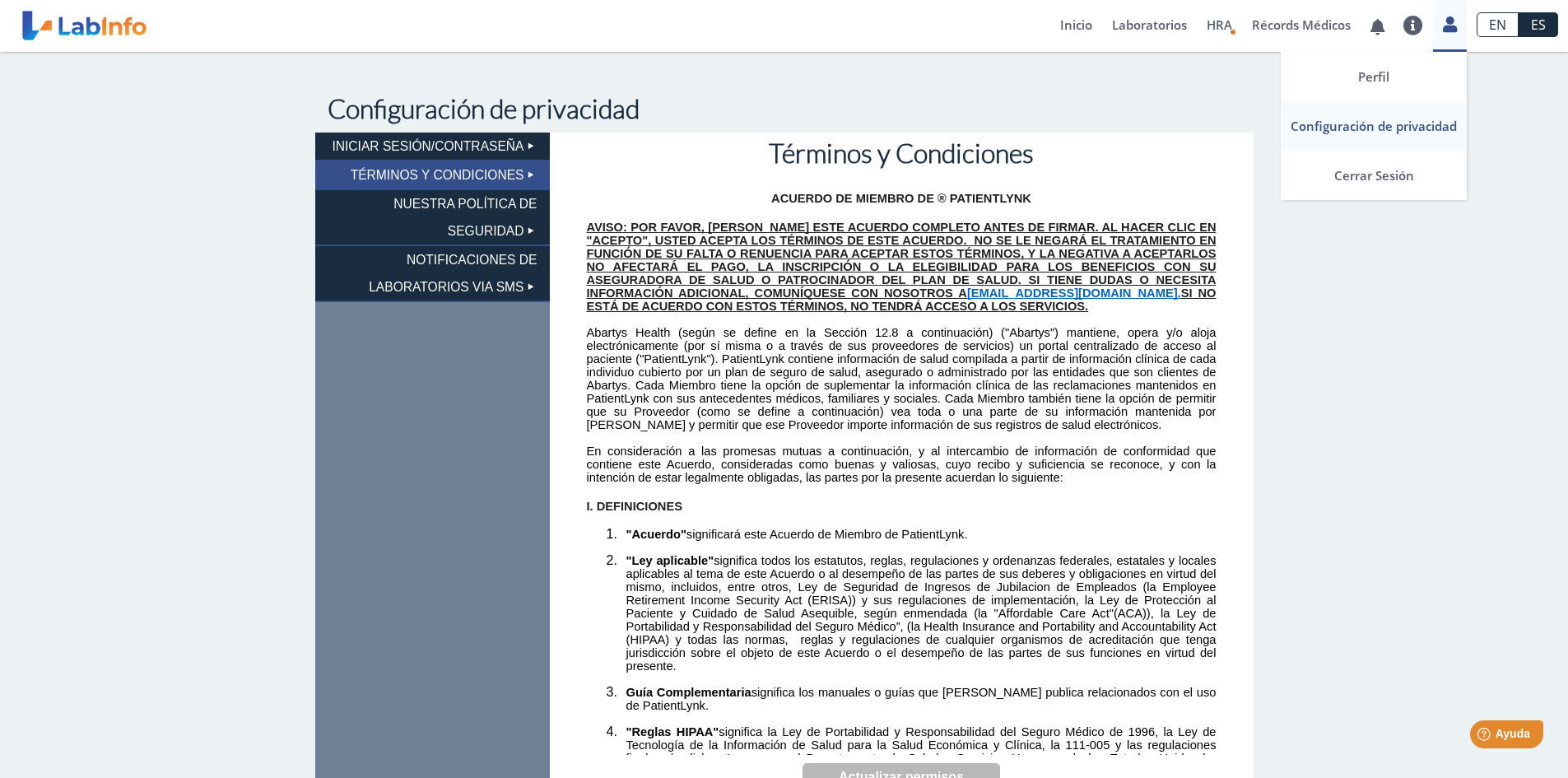
click at [1452, 23] on icon at bounding box center [1450, 24] width 14 height 13
click at [1367, 81] on link "Perfil" at bounding box center [1374, 76] width 186 height 49
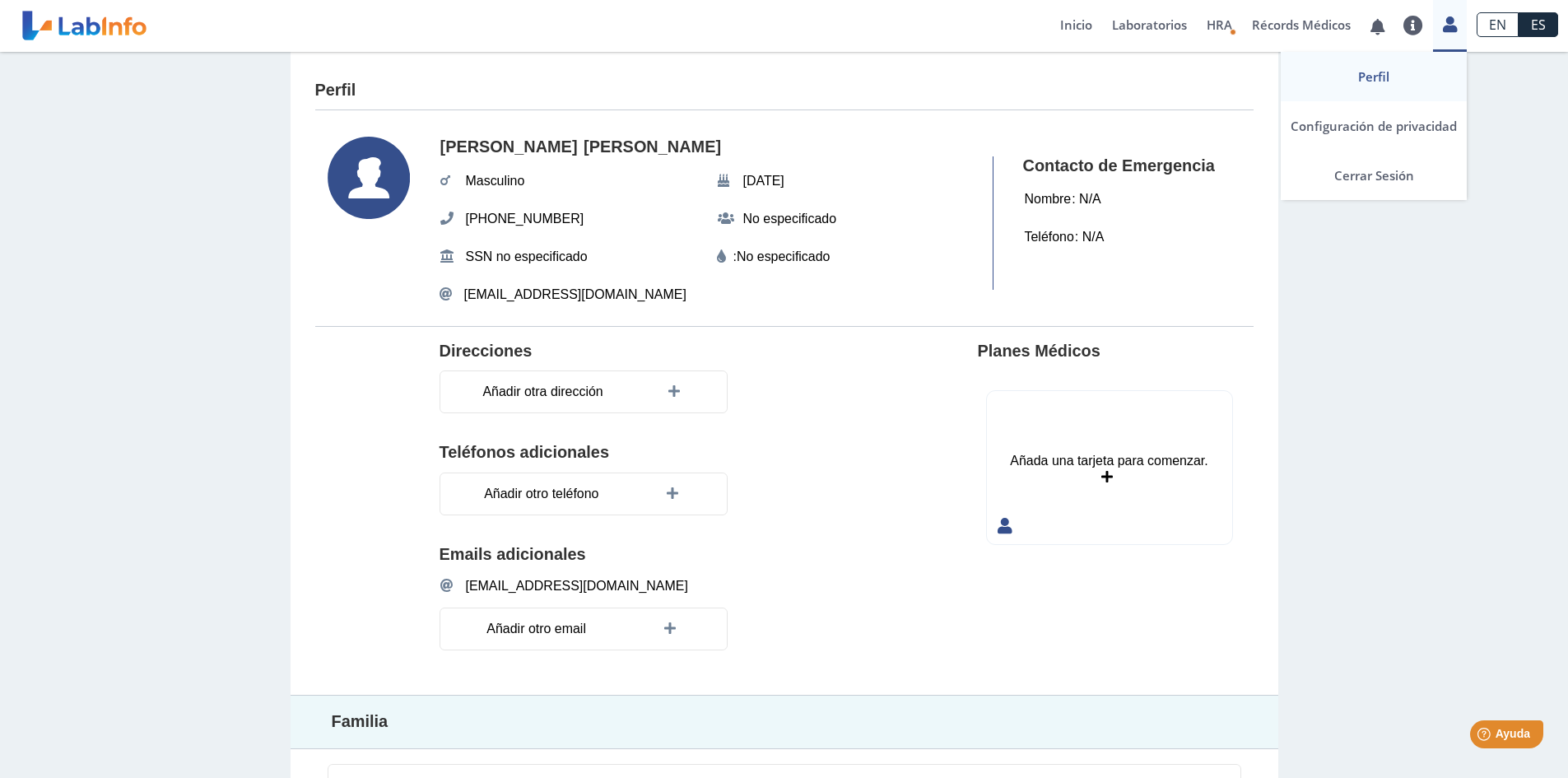
click at [1451, 26] on icon at bounding box center [1450, 24] width 14 height 13
click at [1402, 118] on link "Configuración de privacidad" at bounding box center [1374, 126] width 186 height 49
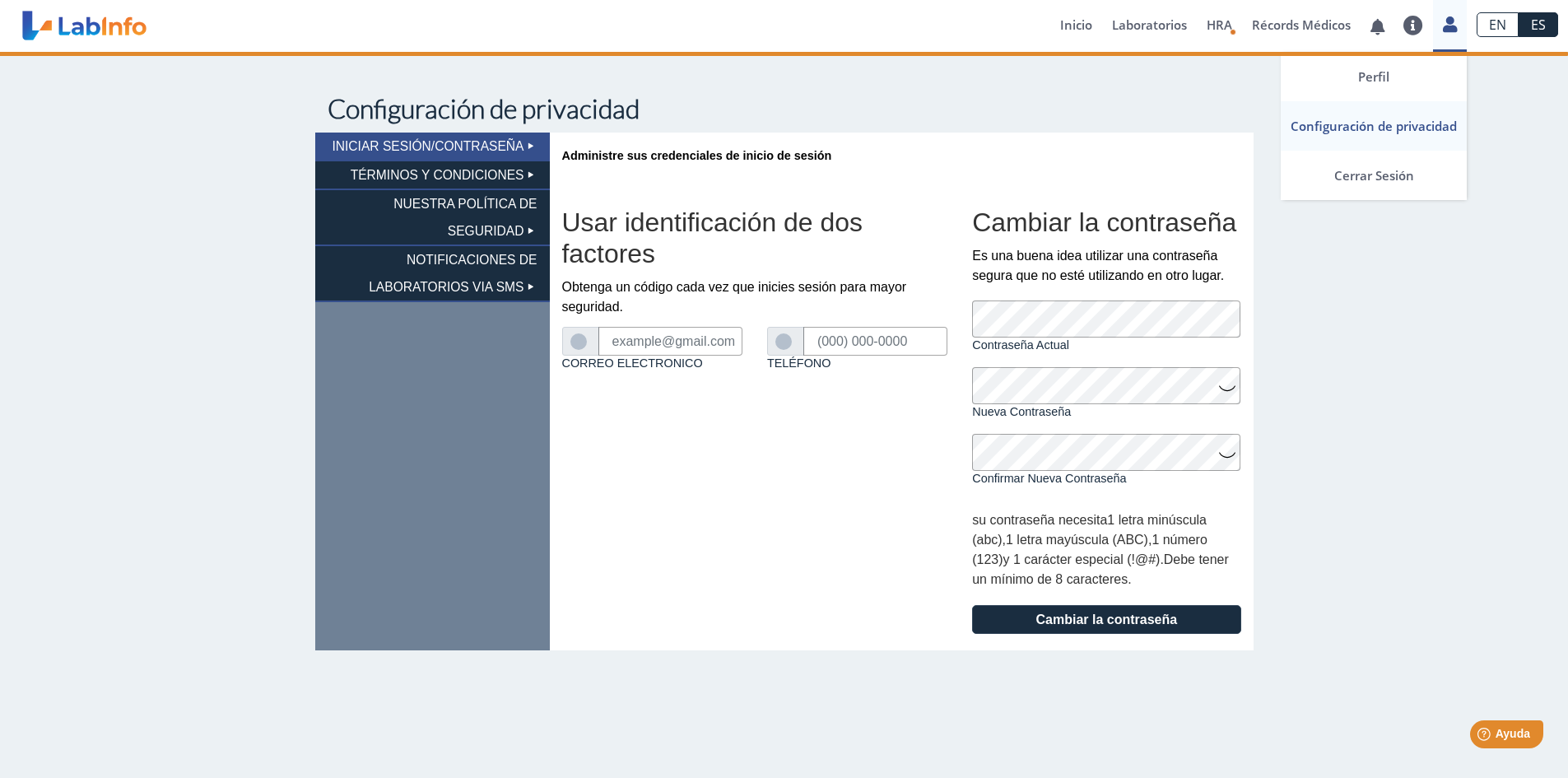
type input "[EMAIL_ADDRESS][DOMAIN_NAME]"
type input "[PHONE_NUMBER]"
type input "[EMAIL_ADDRESS][DOMAIN_NAME]"
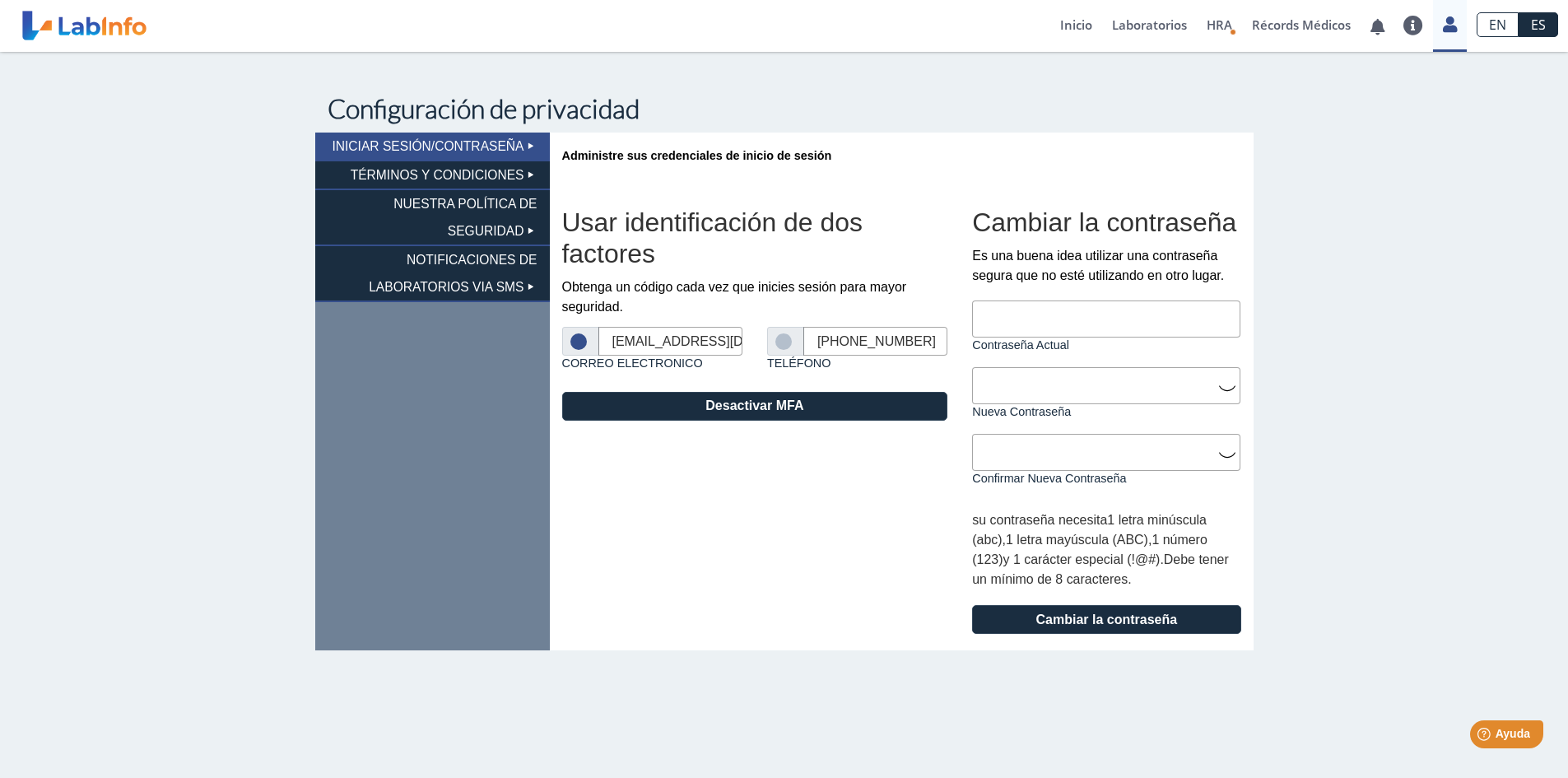
click at [787, 345] on label at bounding box center [786, 342] width 21 height 17
click at [0, 0] on input "Teléfono" at bounding box center [0, 0] width 0 height 0
click at [462, 171] on li "TÉRMINOS Y CONDICIONES" at bounding box center [433, 175] width 235 height 29
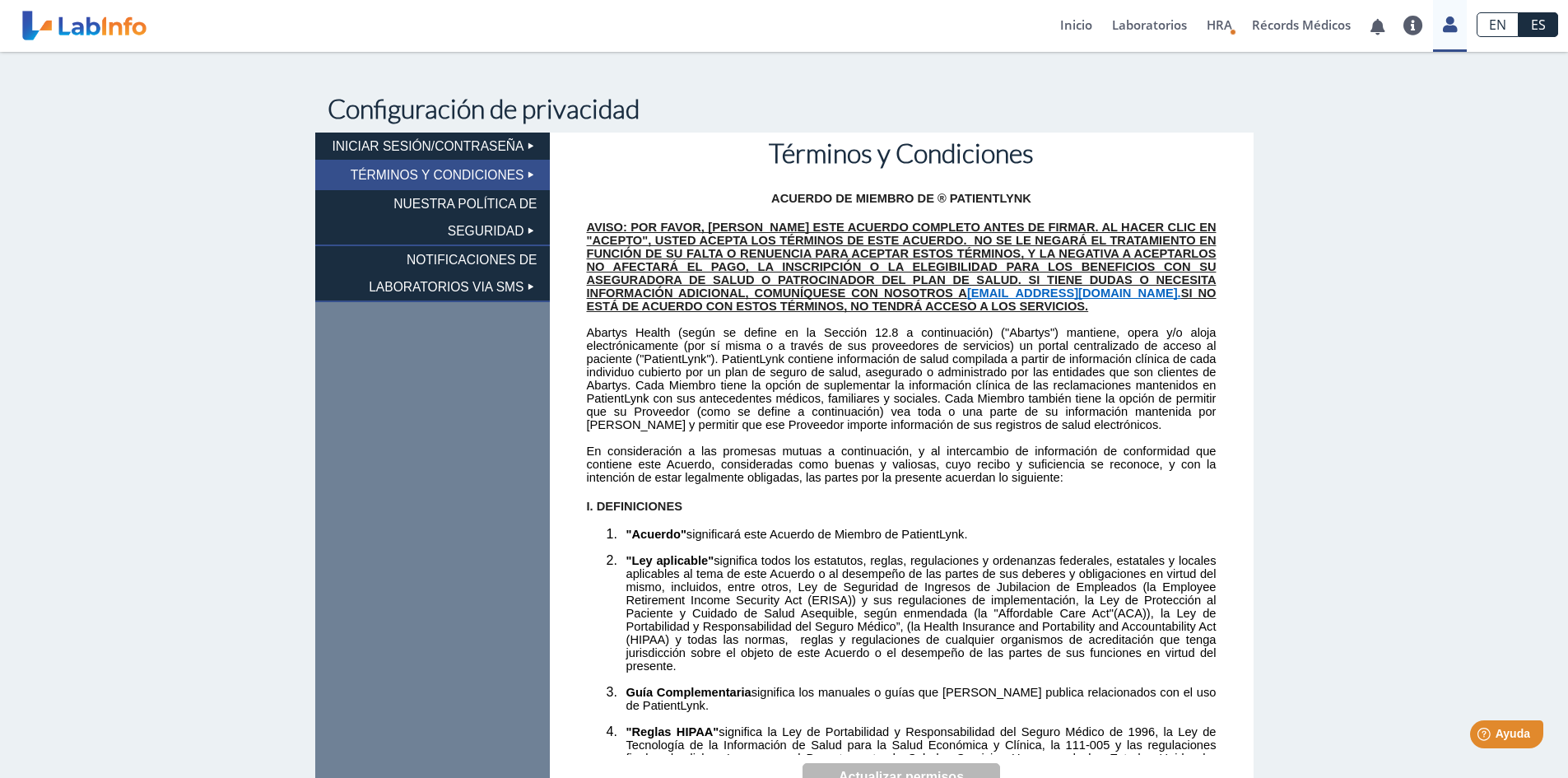
click at [449, 215] on li "NUESTRA POLÍTICA DE SEGURIDAD" at bounding box center [433, 218] width 235 height 56
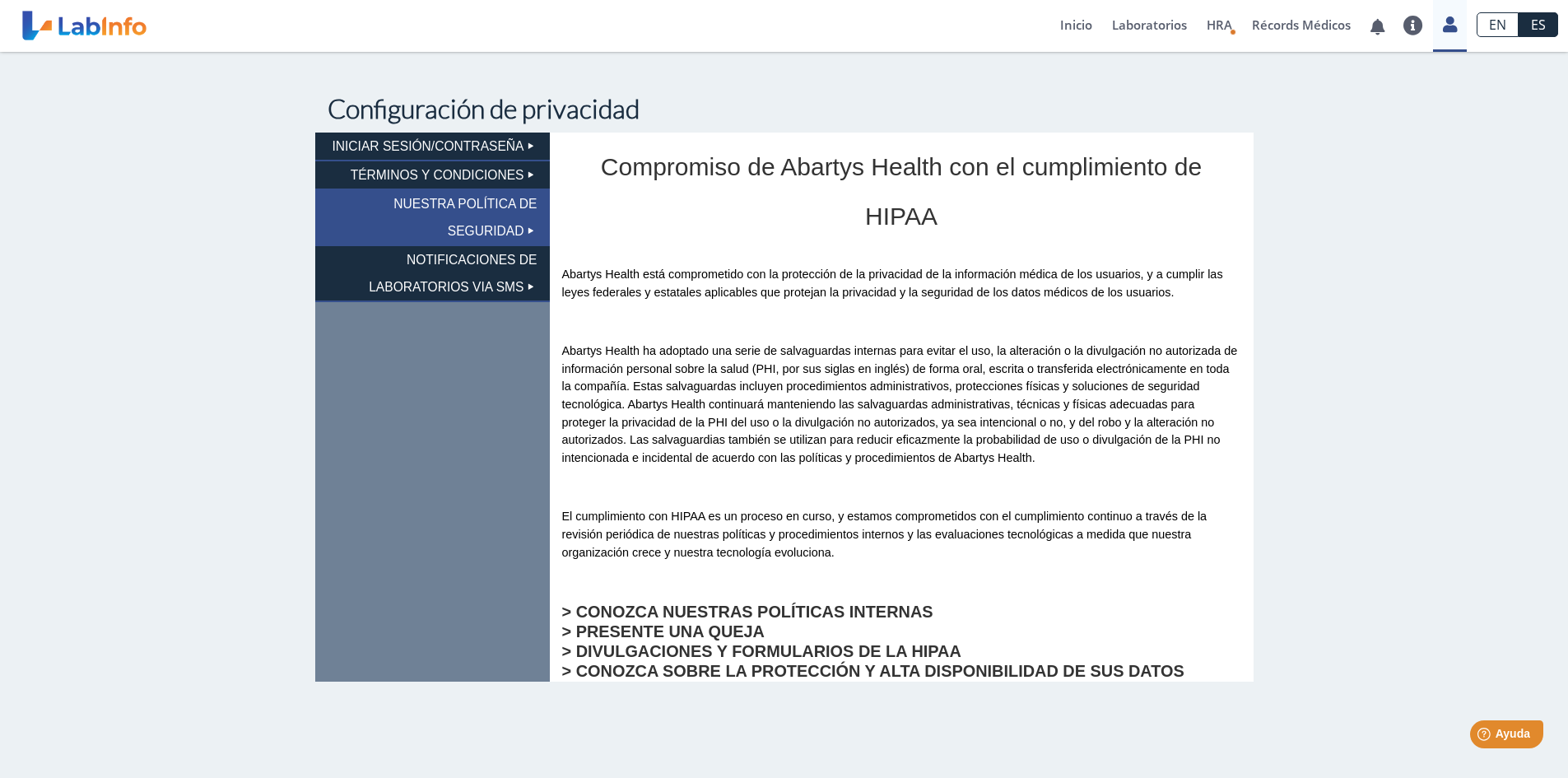
click at [454, 270] on li "NOTIFICACIONES DE LABORATORIOS VIA SMS" at bounding box center [433, 274] width 235 height 56
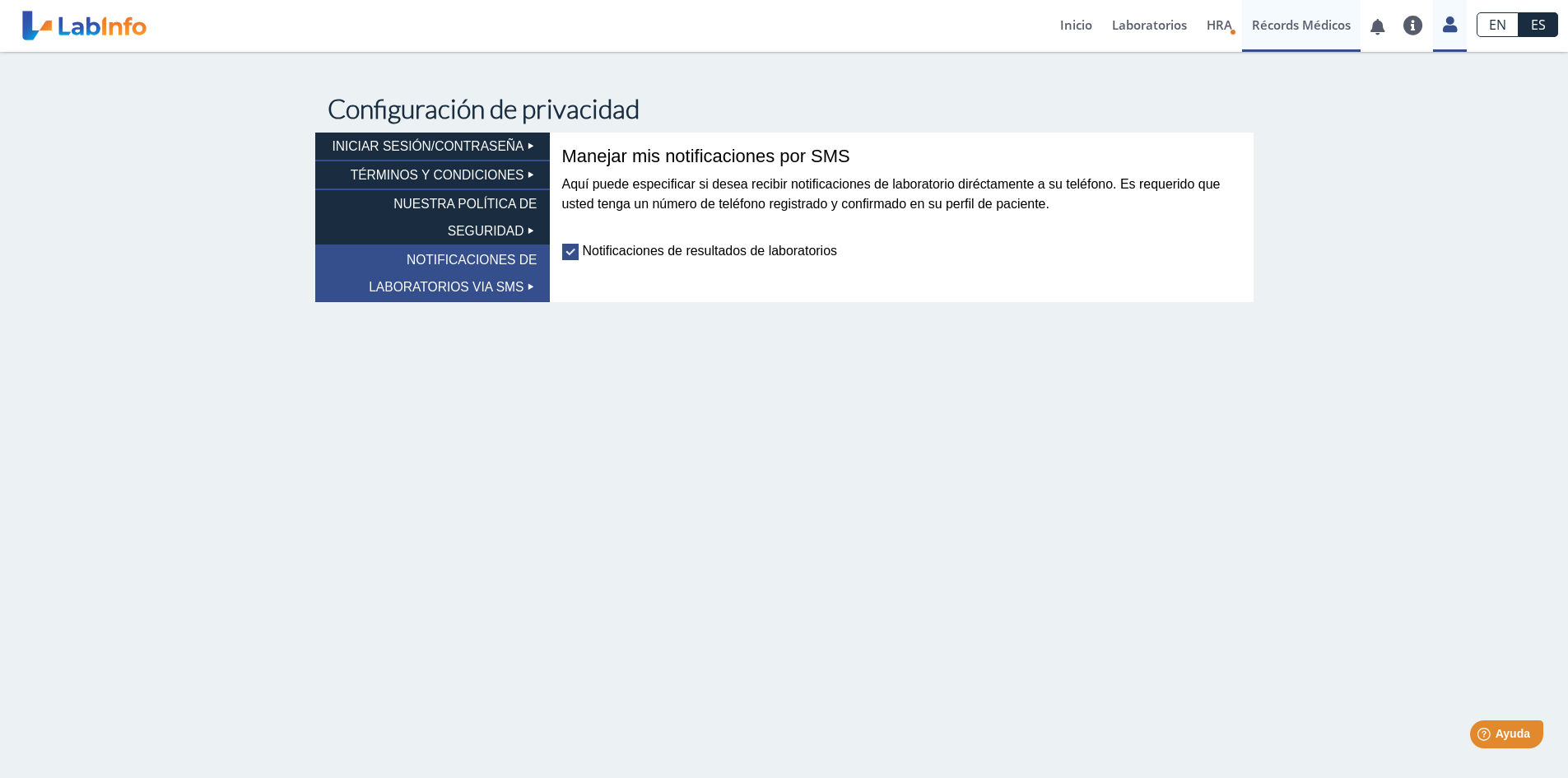
click at [1329, 23] on link "Récords Médicos" at bounding box center [1301, 26] width 118 height 52
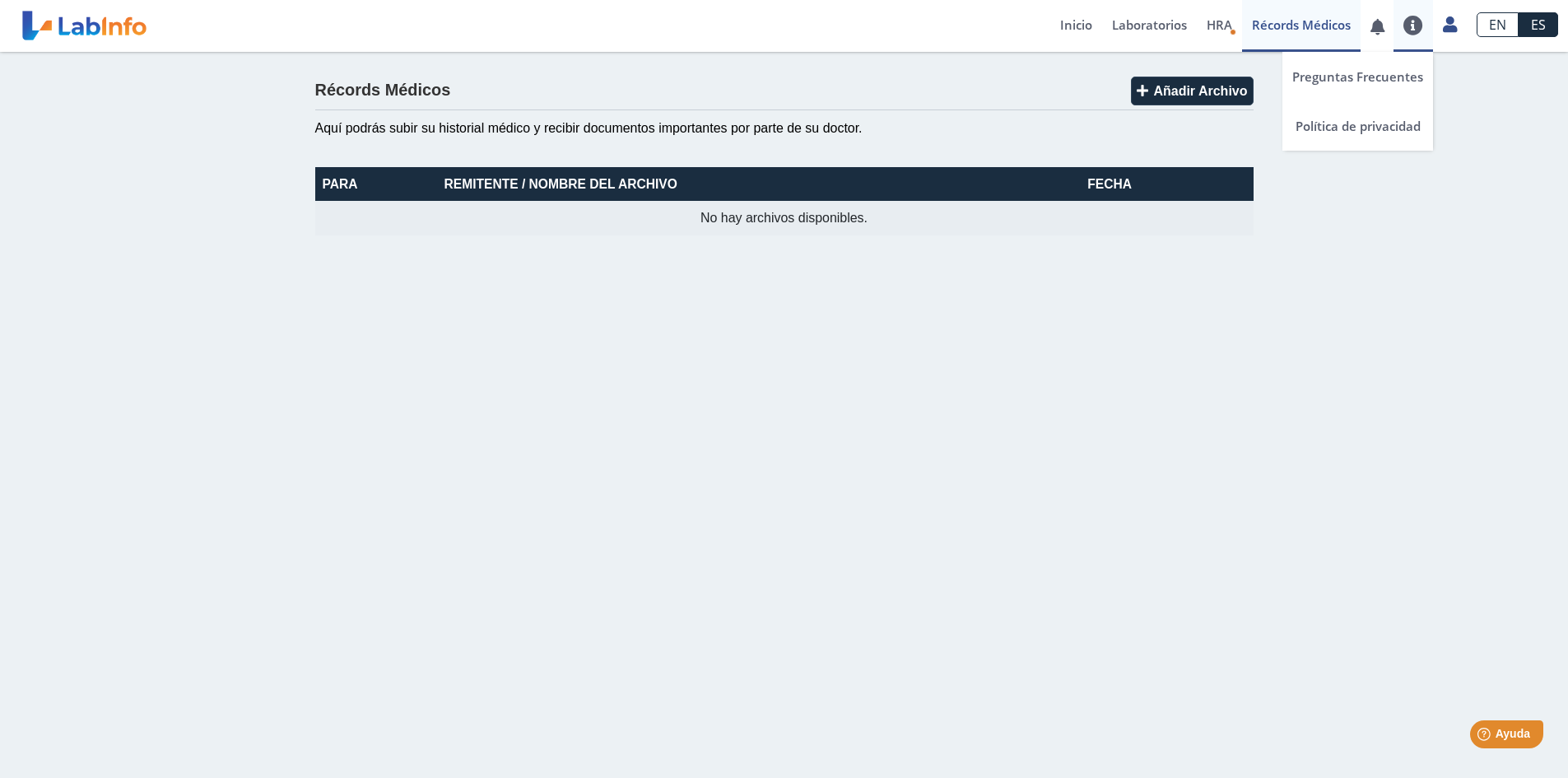
click at [1419, 29] on link at bounding box center [1413, 26] width 39 height 20
click at [1458, 29] on link at bounding box center [1450, 23] width 34 height 22
click at [1380, 73] on link "Perfil" at bounding box center [1374, 76] width 186 height 49
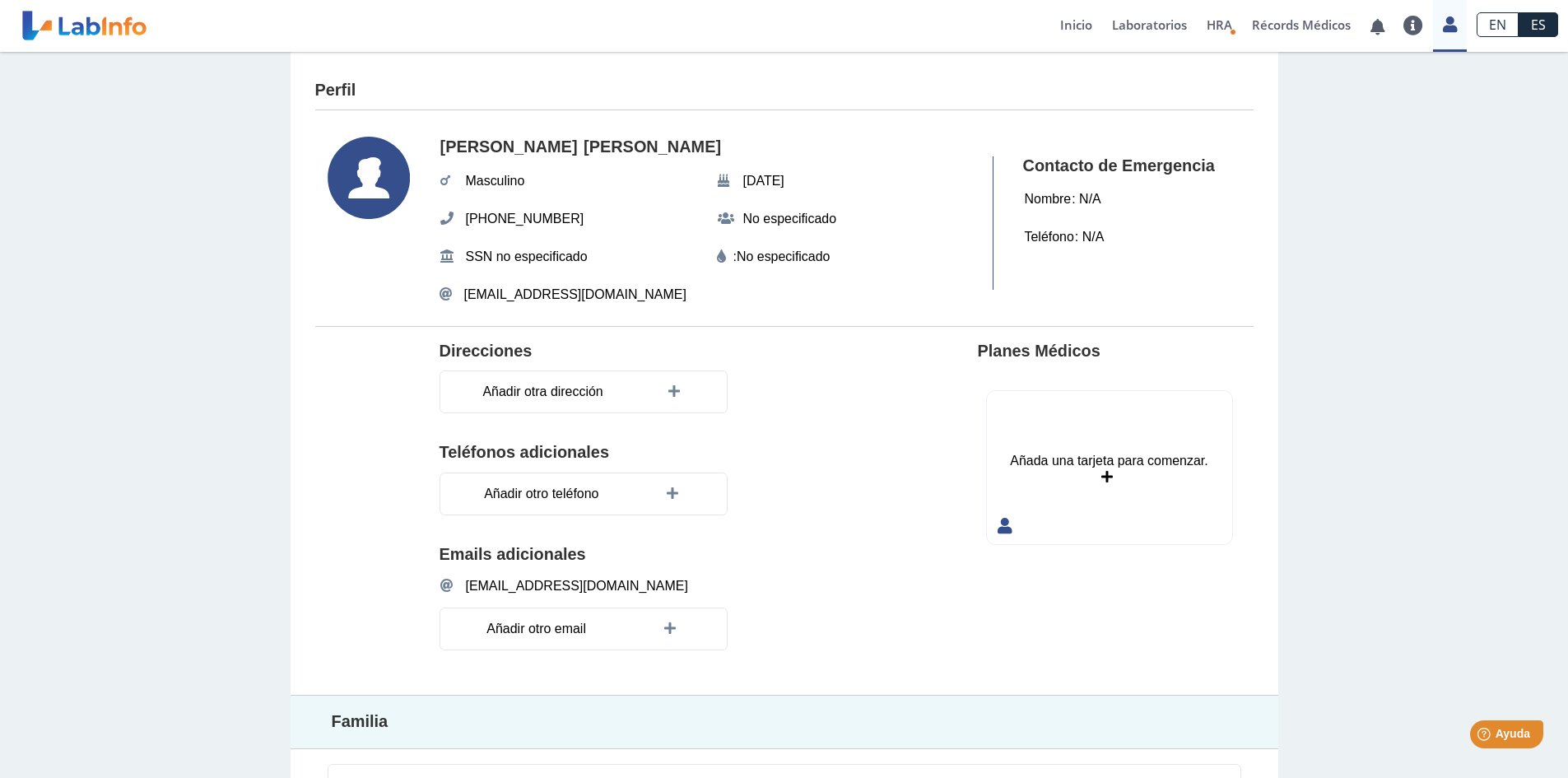
click at [372, 170] on icon at bounding box center [369, 178] width 82 height 82
click at [1072, 27] on link "Inicio" at bounding box center [1077, 26] width 52 height 52
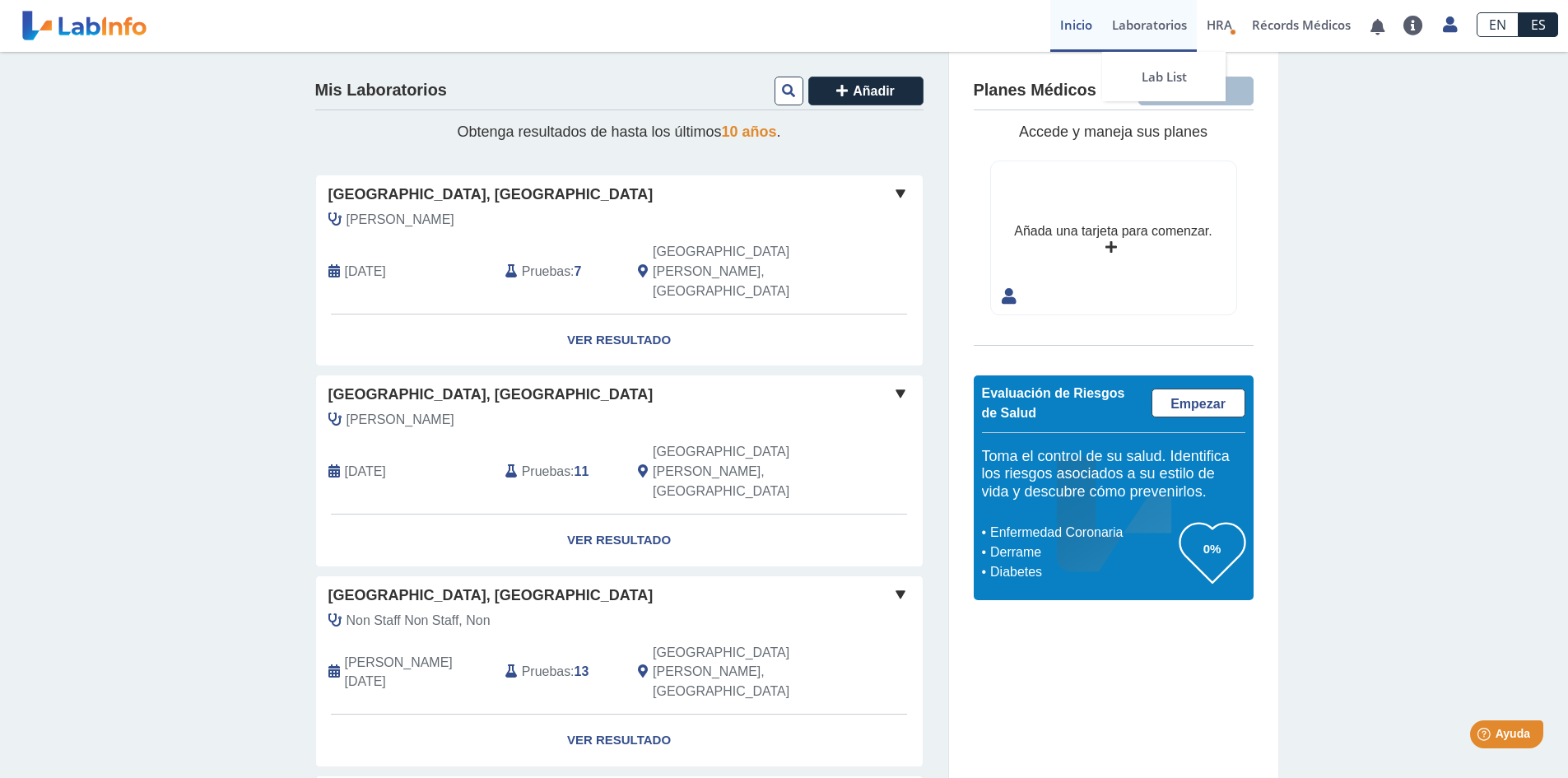
click at [1161, 30] on link "Laboratorios" at bounding box center [1150, 26] width 95 height 52
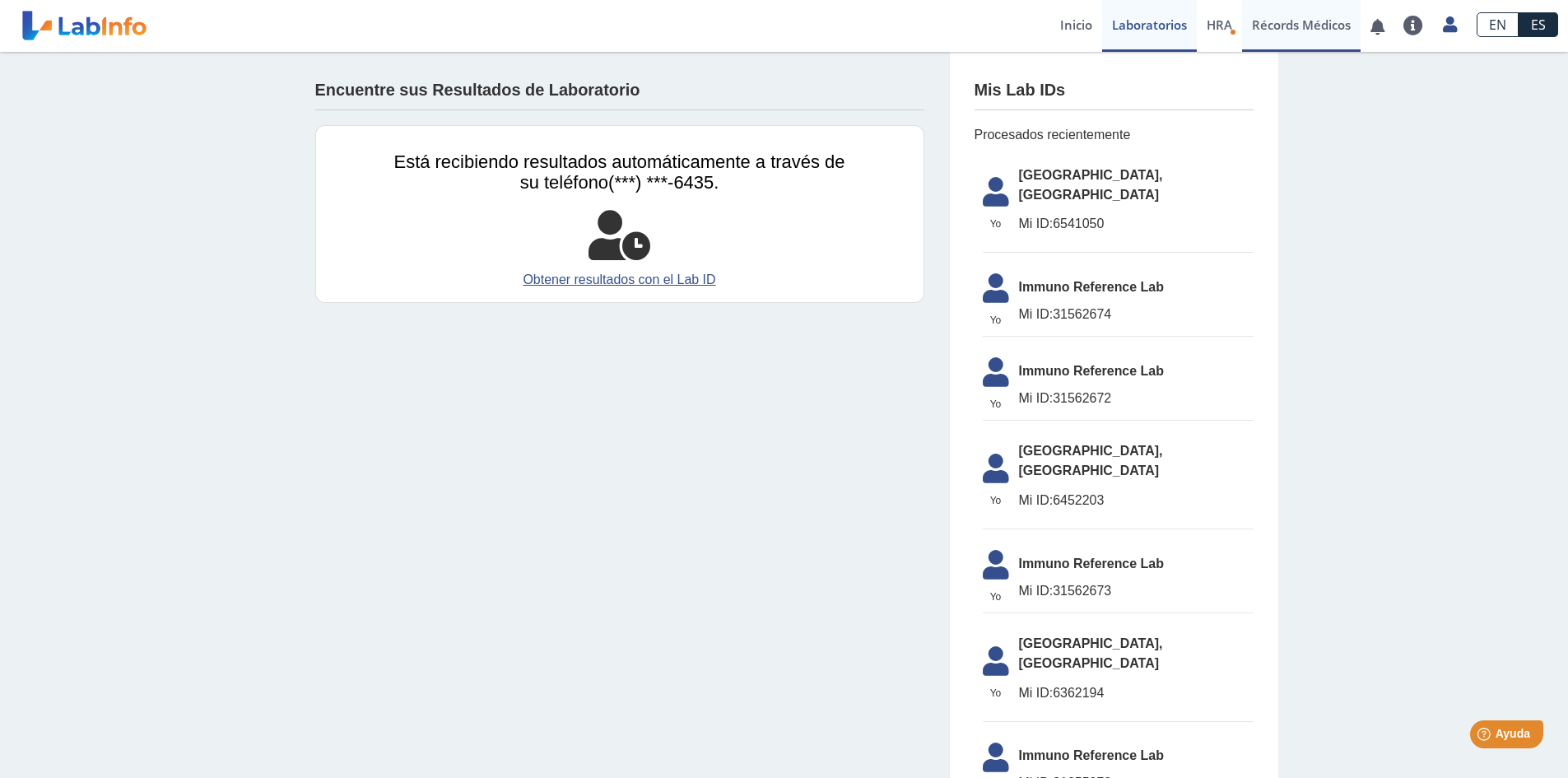
click at [1298, 28] on link "Récords Médicos" at bounding box center [1301, 26] width 118 height 52
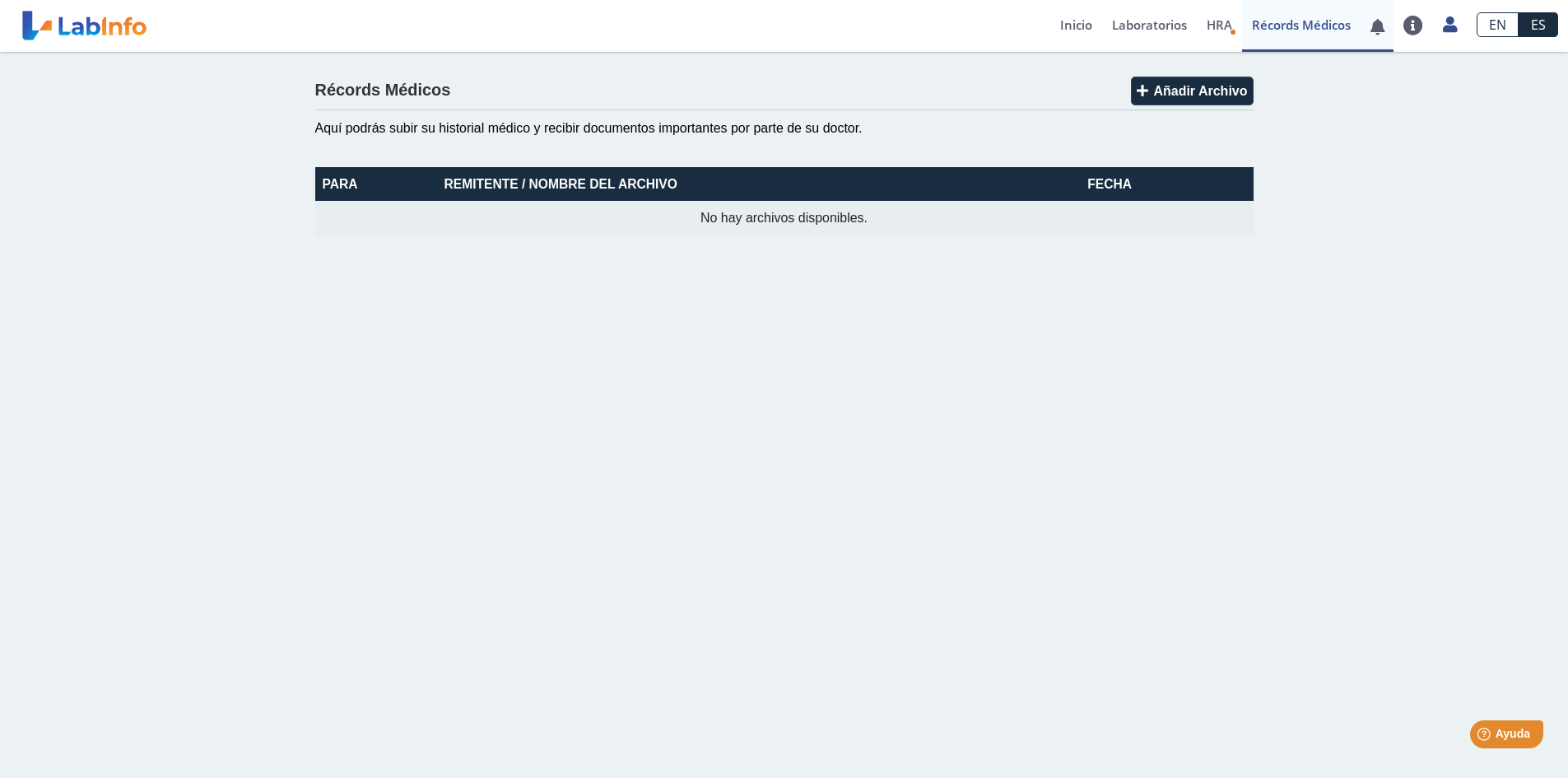
click at [1391, 23] on link at bounding box center [1378, 27] width 34 height 13
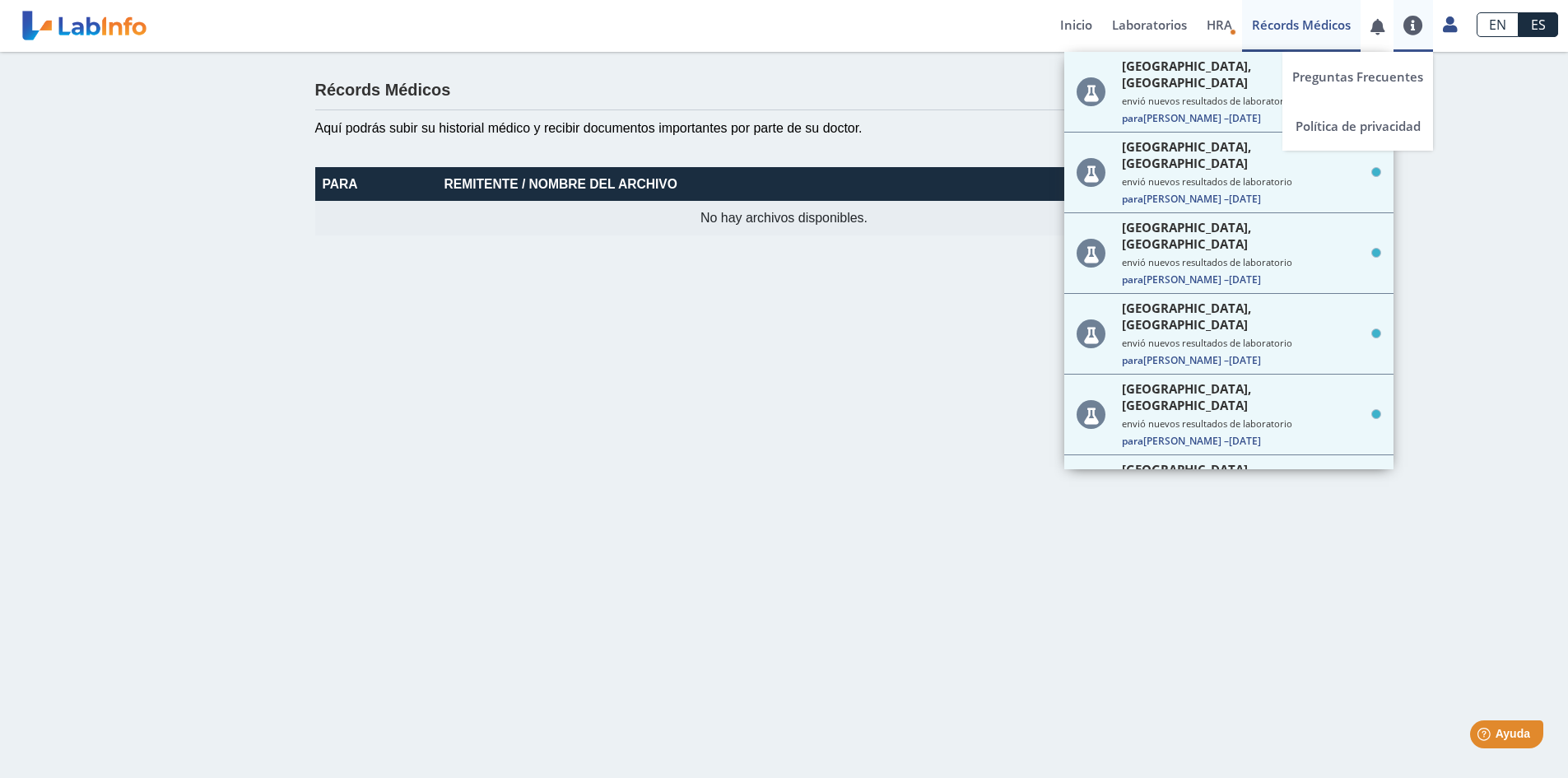
click at [1407, 23] on link at bounding box center [1413, 26] width 39 height 20
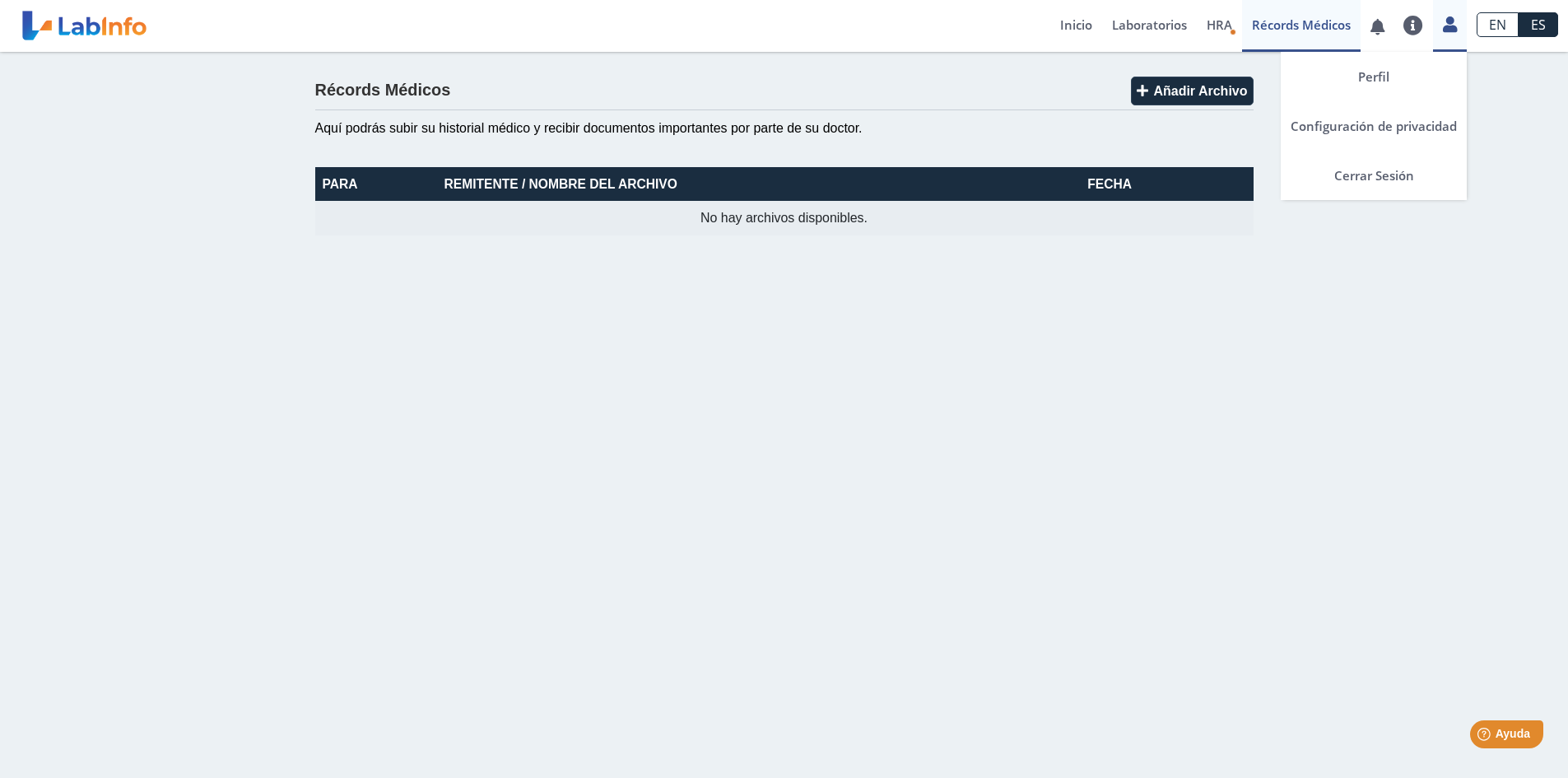
click at [1451, 25] on icon at bounding box center [1450, 24] width 14 height 13
click at [1381, 70] on link "Perfil" at bounding box center [1374, 76] width 186 height 49
